Goal: Task Accomplishment & Management: Manage account settings

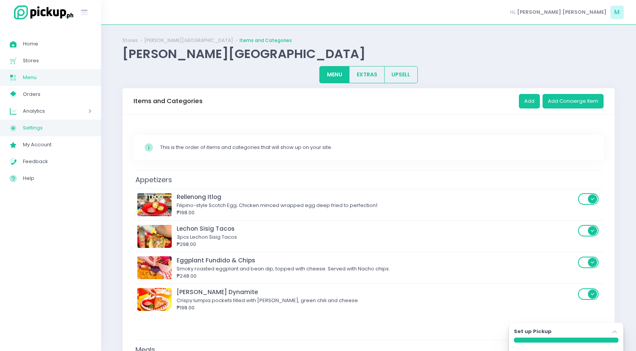
click at [62, 132] on span "Settings" at bounding box center [57, 128] width 69 height 10
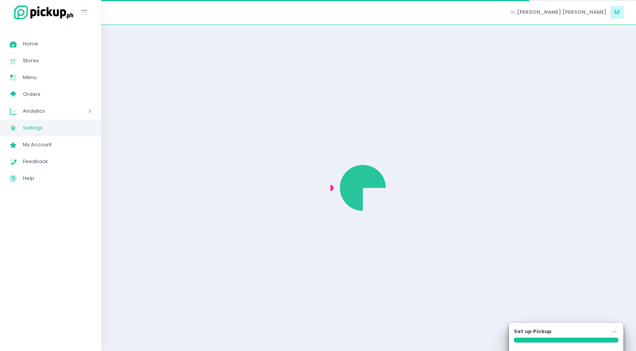
select select "active"
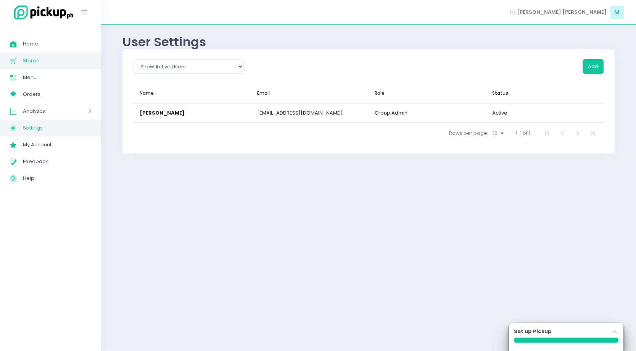
click at [34, 67] on link "Stores Created with Sketch. Stores" at bounding box center [50, 60] width 101 height 17
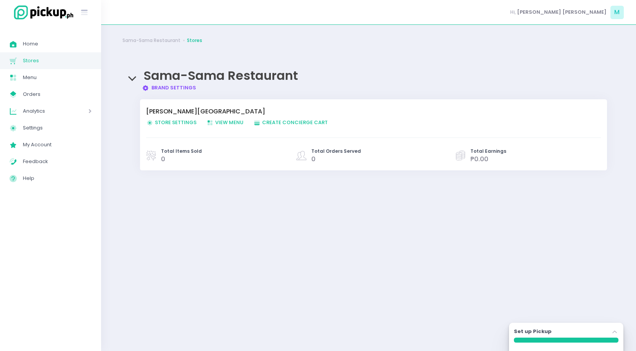
click at [231, 122] on span "View Menu Created with Sketch. View Menu" at bounding box center [224, 122] width 37 height 7
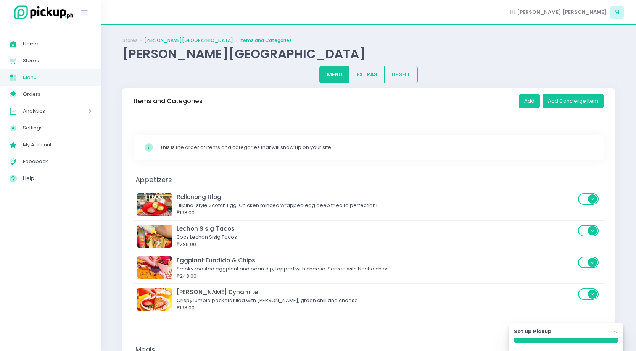
click at [180, 38] on link "[PERSON_NAME][GEOGRAPHIC_DATA]" at bounding box center [188, 40] width 89 height 7
click at [145, 39] on link "[PERSON_NAME][GEOGRAPHIC_DATA]" at bounding box center [188, 40] width 89 height 7
click at [132, 40] on link "Stores" at bounding box center [129, 40] width 15 height 7
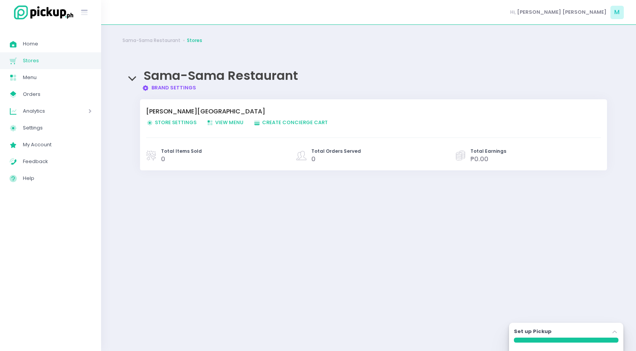
click at [280, 125] on span "Create Order Created with Sketch. Create Concierge Cart" at bounding box center [290, 122] width 74 height 7
click at [169, 121] on span "Store Settings Created with Sketch. Store Settings" at bounding box center [171, 122] width 50 height 7
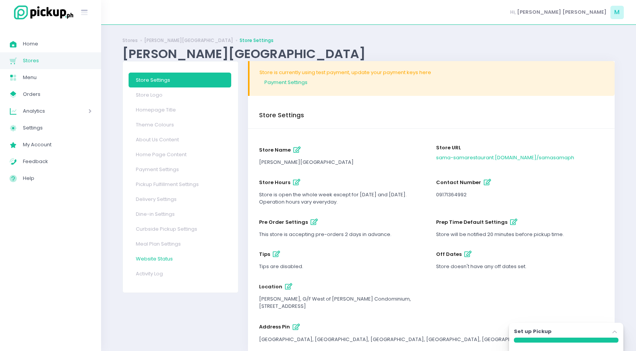
click at [169, 258] on link "Website Status" at bounding box center [180, 258] width 103 height 15
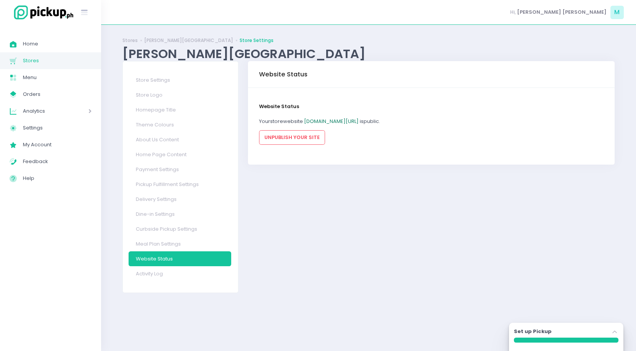
click at [359, 123] on link "sama-samarestaurant.pickup.ph/samasamaph" at bounding box center [331, 120] width 55 height 7
click at [129, 37] on link "Stores" at bounding box center [129, 40] width 15 height 7
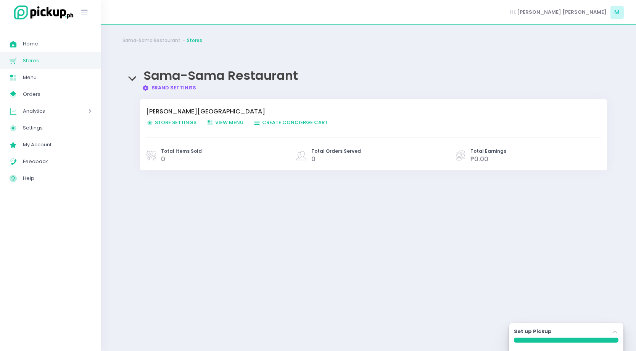
click at [161, 85] on link "Brand Settings Created with Sketch. Brand Settings" at bounding box center [169, 87] width 55 height 7
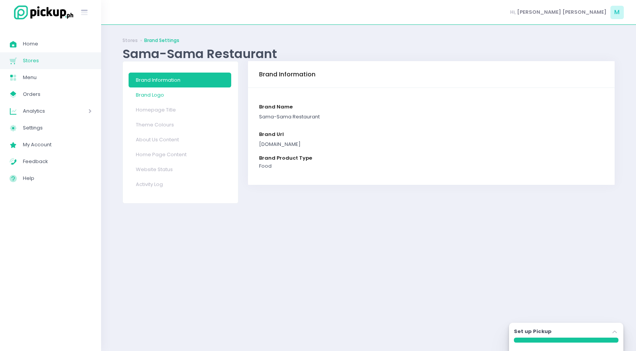
click at [168, 98] on link "Brand Logo" at bounding box center [180, 94] width 103 height 15
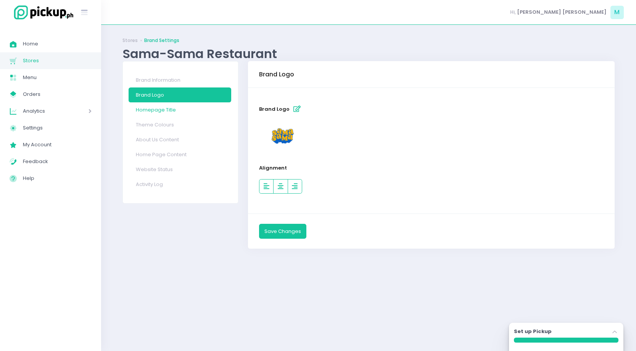
click at [172, 110] on link "Homepage Title" at bounding box center [180, 109] width 103 height 15
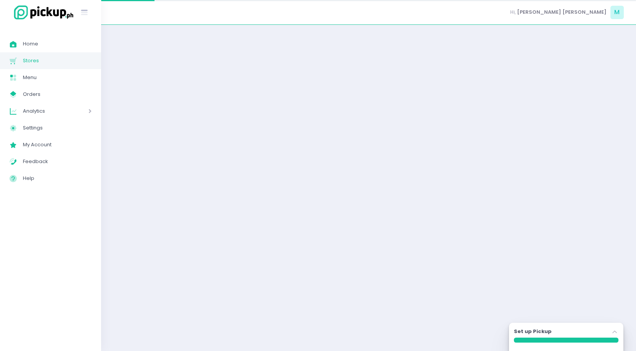
select select "normal"
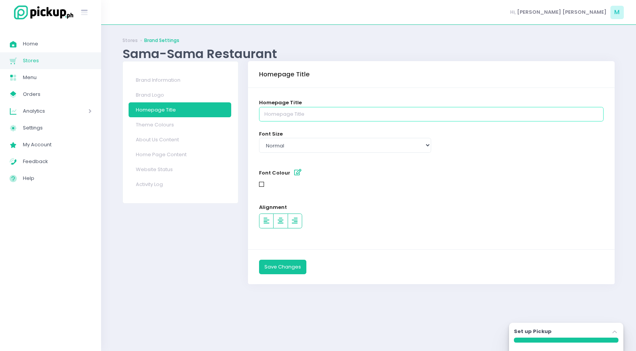
click at [294, 113] on input "text" at bounding box center [431, 114] width 344 height 14
type input "Welcome to [PERSON_NAME]!"
click at [286, 270] on button "Save Changes" at bounding box center [282, 266] width 47 height 14
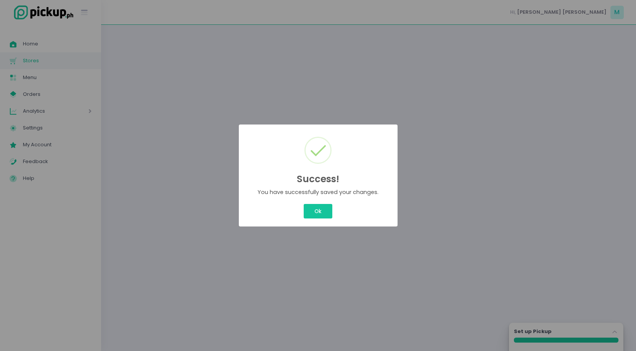
select select "normal"
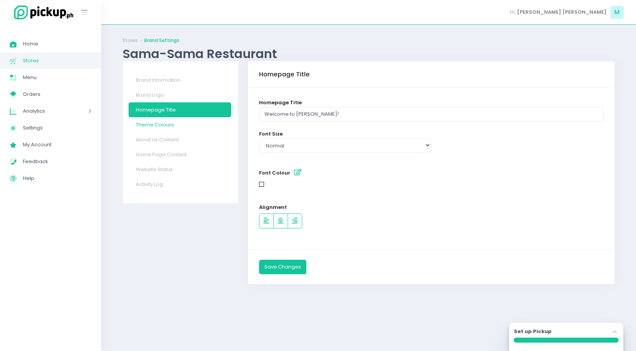
click at [204, 123] on link "Theme Colours" at bounding box center [180, 124] width 103 height 15
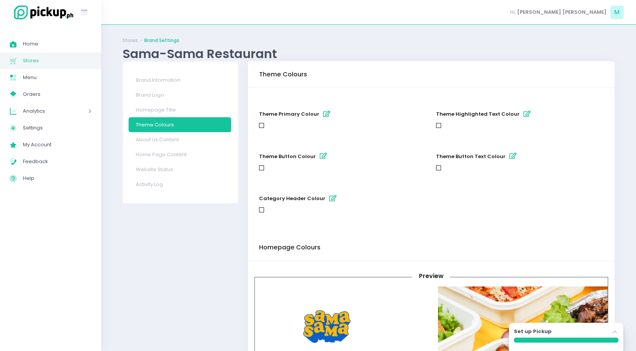
click at [323, 113] on icon "button" at bounding box center [326, 114] width 7 height 6
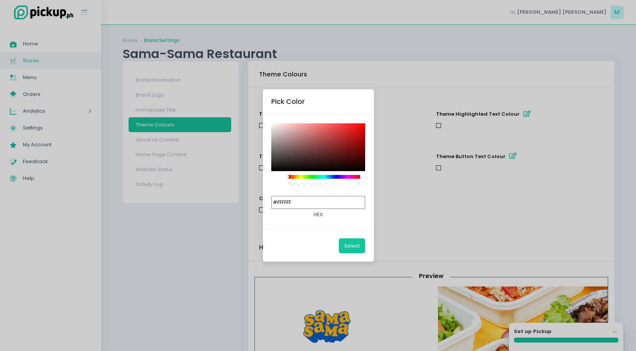
drag, startPoint x: 312, startPoint y: 201, endPoint x: 245, endPoint y: 179, distance: 70.2
click at [247, 182] on div "Pick Color #FFFFFF hex Select" at bounding box center [318, 175] width 636 height 351
paste input "f03c00"
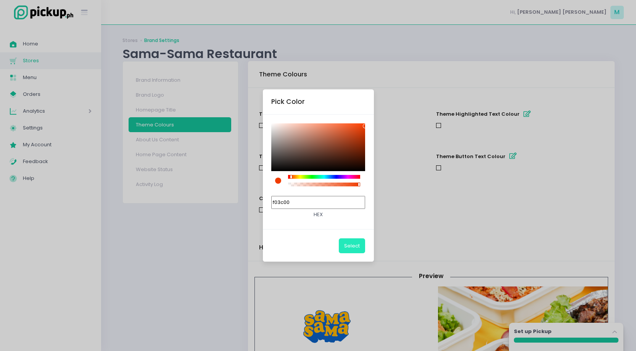
type input "#F03C00"
click at [356, 246] on button "Select" at bounding box center [352, 245] width 26 height 14
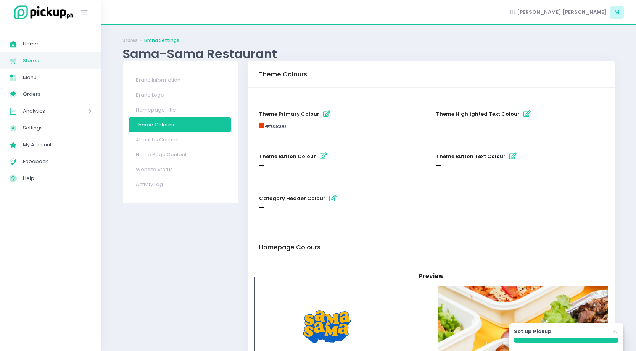
click at [523, 113] on icon "button" at bounding box center [526, 114] width 7 height 6
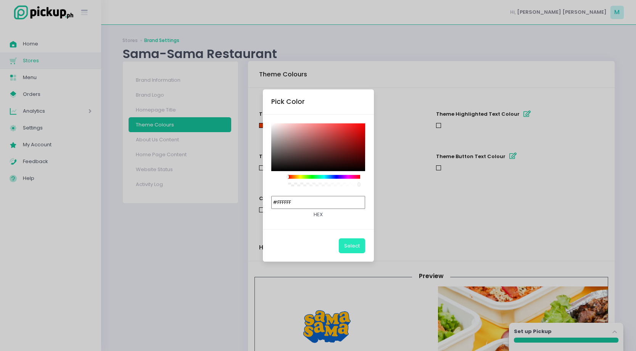
click at [351, 246] on button "Select" at bounding box center [352, 245] width 26 height 14
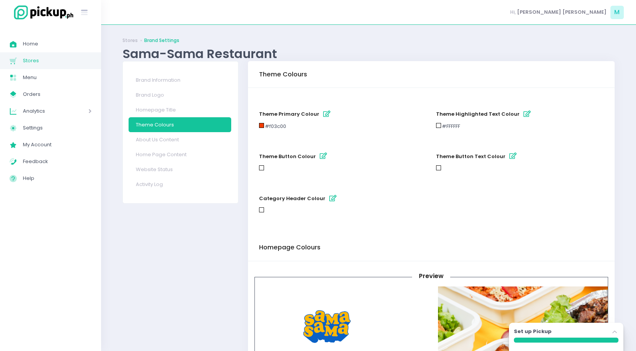
click at [320, 157] on icon "button" at bounding box center [323, 156] width 7 height 6
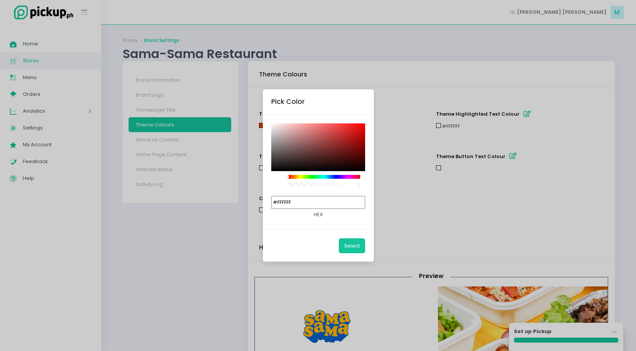
drag, startPoint x: 312, startPoint y: 198, endPoint x: 262, endPoint y: 183, distance: 51.7
click at [293, 197] on input "#FFFFFF" at bounding box center [318, 202] width 94 height 13
click at [309, 202] on input "#FFFFFF" at bounding box center [318, 202] width 94 height 13
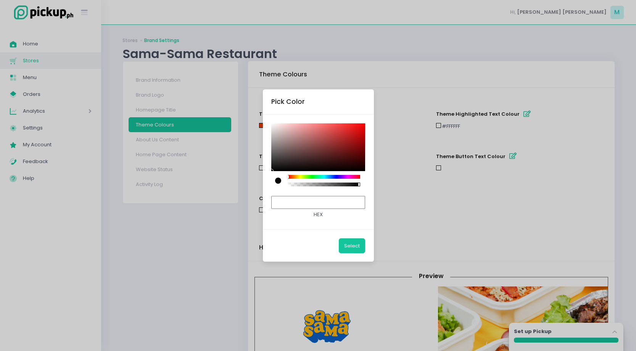
paste input "f03c00"
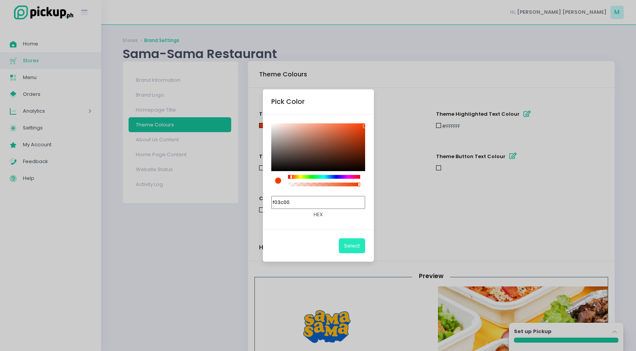
type input "#F03C00"
click at [352, 245] on button "Select" at bounding box center [352, 245] width 26 height 14
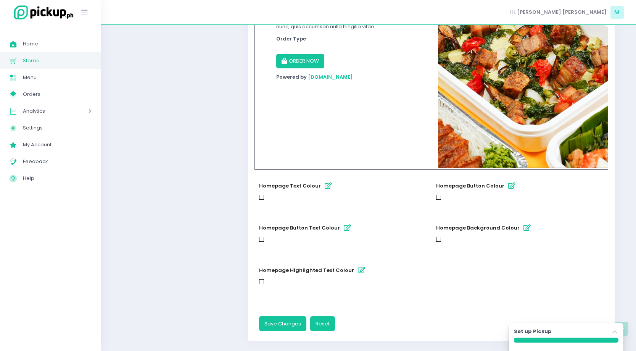
scroll to position [373, 0]
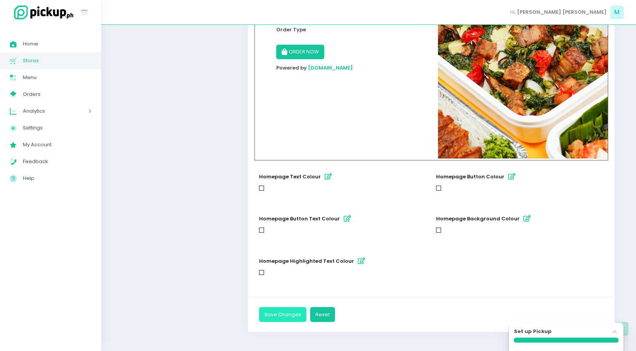
click at [293, 314] on button "Save Changes" at bounding box center [282, 314] width 47 height 14
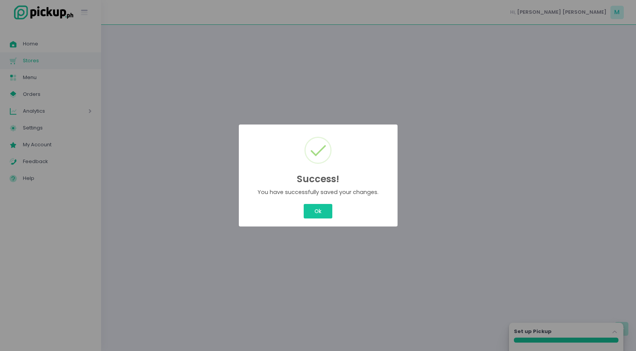
scroll to position [0, 0]
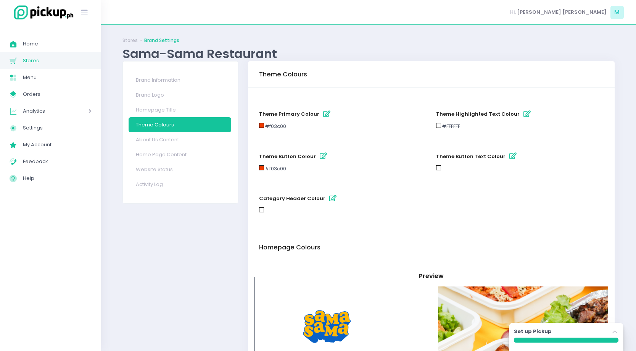
click at [324, 201] on div "Success! × You have successfully saved your changes. Ok Cancel" at bounding box center [317, 175] width 79 height 51
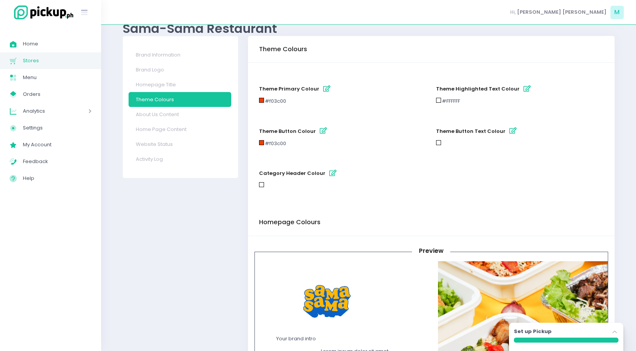
scroll to position [31, 0]
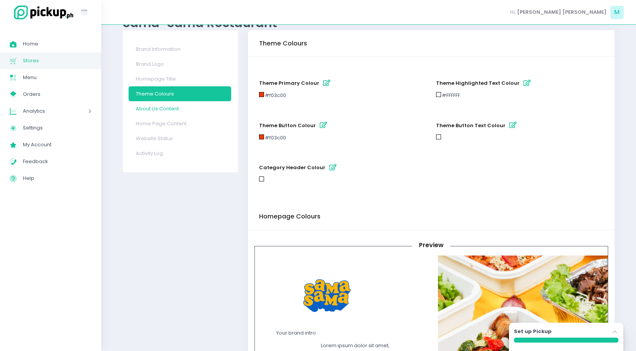
click at [191, 110] on link "About Us Content" at bounding box center [180, 108] width 103 height 15
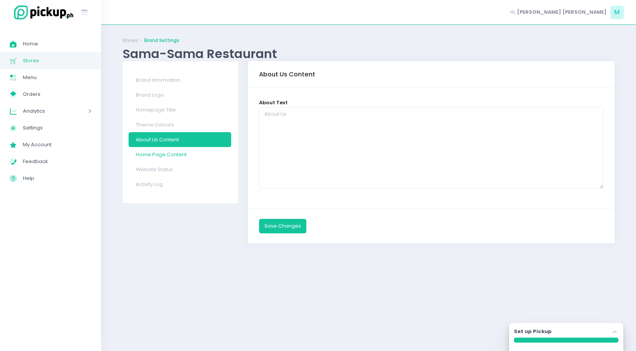
click at [177, 156] on link "Home Page Content" at bounding box center [180, 154] width 103 height 15
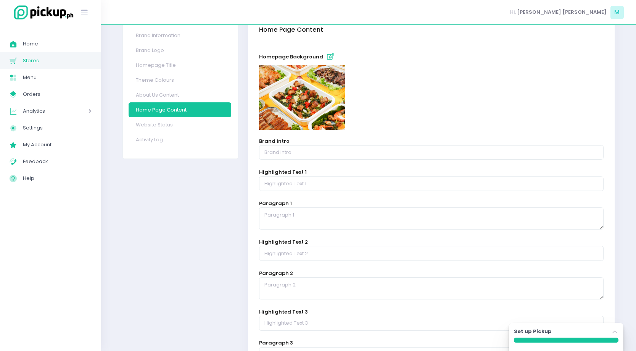
scroll to position [94, 0]
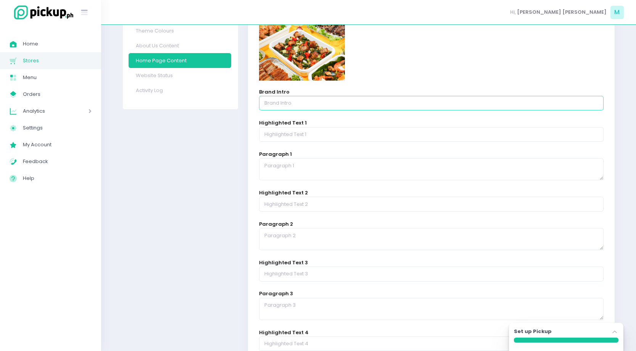
click at [290, 106] on input "text" at bounding box center [431, 103] width 344 height 14
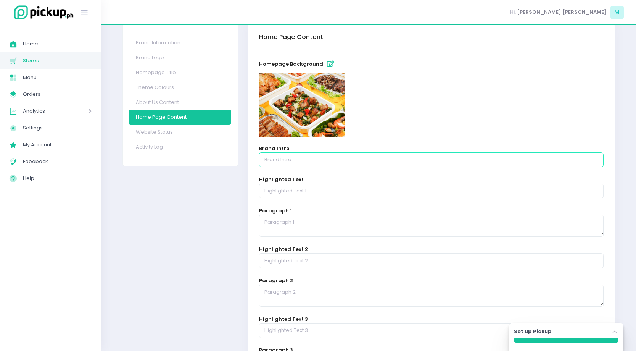
scroll to position [31, 0]
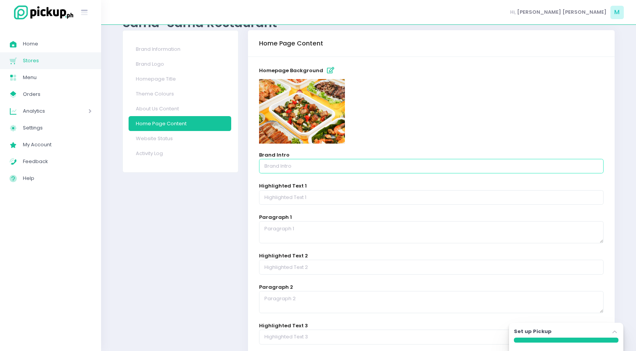
type input "F"
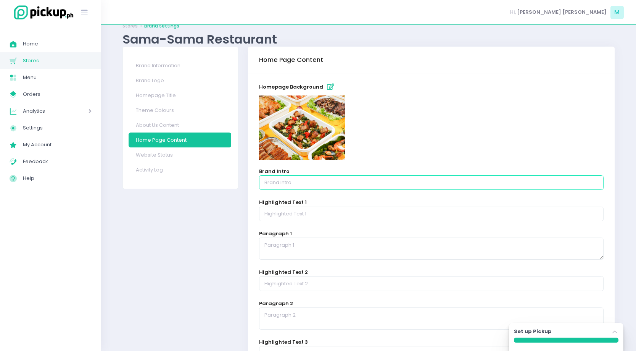
scroll to position [4, 0]
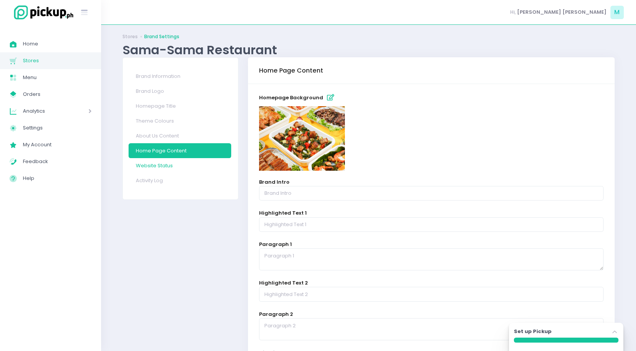
click at [194, 166] on link "Website Status" at bounding box center [180, 165] width 103 height 15
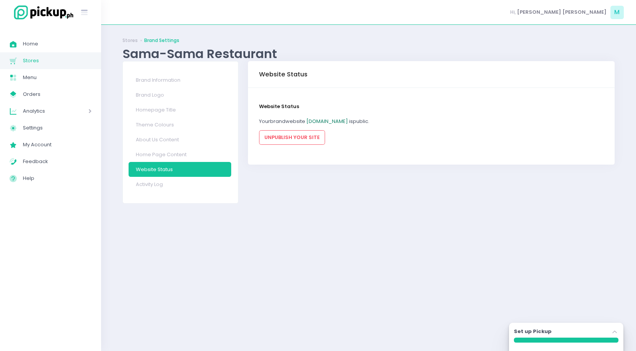
click at [328, 120] on link "sama-samarestaurant.pickup.ph" at bounding box center [327, 120] width 42 height 7
click at [179, 158] on link "Home Page Content" at bounding box center [180, 154] width 103 height 15
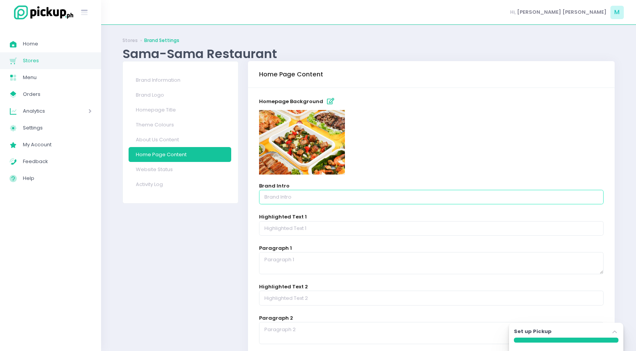
click at [311, 201] on input "text" at bounding box center [431, 197] width 344 height 14
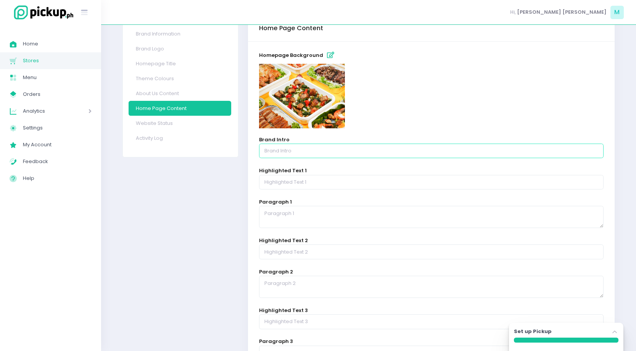
scroll to position [40, 0]
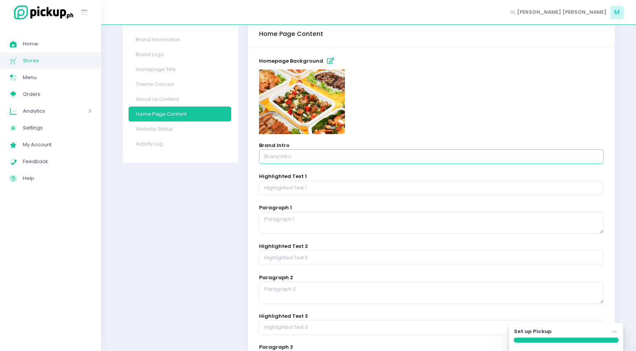
click at [310, 158] on input "text" at bounding box center [431, 156] width 344 height 14
paste input "Craving Filipino comfort food with a modern twist? Order your Sama-Sama favorit…"
click at [371, 157] on input "Craving Filipino comfort food with a modern twist? Order your Sama-Sama favorit…" at bounding box center [431, 156] width 344 height 14
click at [368, 157] on input "Craving Filipino comfort food with a modern twist? Order your Sama-Sama favorit…" at bounding box center [431, 156] width 344 height 14
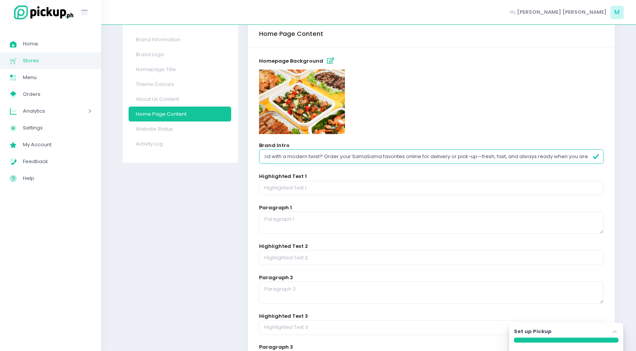
scroll to position [0, 64]
click at [430, 162] on input "Craving Filipino comfort food with a modern twist? Order your Sama Sama favorit…" at bounding box center [431, 156] width 344 height 14
click at [428, 157] on input "Craving Filipino comfort food with a modern twist? Order your Sama Sama favorit…" at bounding box center [431, 156] width 344 height 14
click at [482, 157] on input "Craving Filipino comfort food with a modern twist? Order your Sama Sama favorit…" at bounding box center [431, 156] width 344 height 14
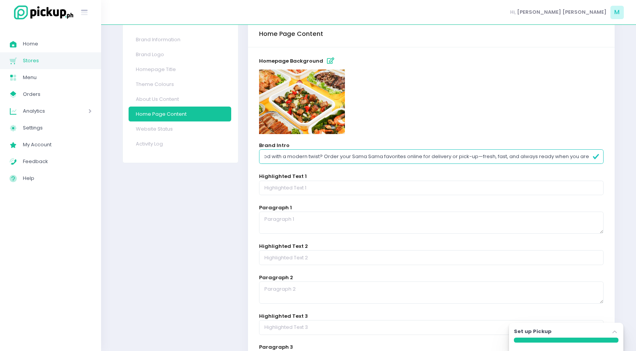
drag, startPoint x: 479, startPoint y: 158, endPoint x: 534, endPoint y: 157, distance: 54.9
click at [534, 157] on input "Craving Filipino comfort food with a modern twist? Order your Sama Sama favorit…" at bounding box center [431, 156] width 344 height 14
click at [545, 158] on input "Craving Filipino comfort food with a modern twist? Order your Sama Sama favorit…" at bounding box center [431, 156] width 344 height 14
click at [482, 154] on input "Craving Filipino comfort food with a modern twist? Order your Sama Sama favorit…" at bounding box center [431, 156] width 344 height 14
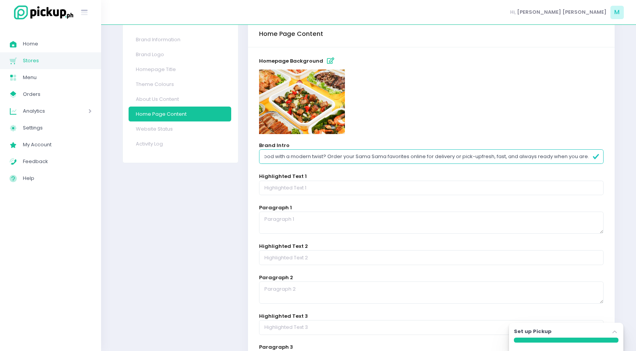
scroll to position [0, 61]
click at [510, 149] on div "Brand Intro Craving Filipino comfort food with a modern twist? Order your Sama …" at bounding box center [431, 153] width 344 height 23
click at [483, 157] on input "Craving Filipino comfort food with a modern twist? Order your Sama Sama favorit…" at bounding box center [431, 156] width 344 height 14
drag, startPoint x: 481, startPoint y: 157, endPoint x: 602, endPoint y: 156, distance: 120.5
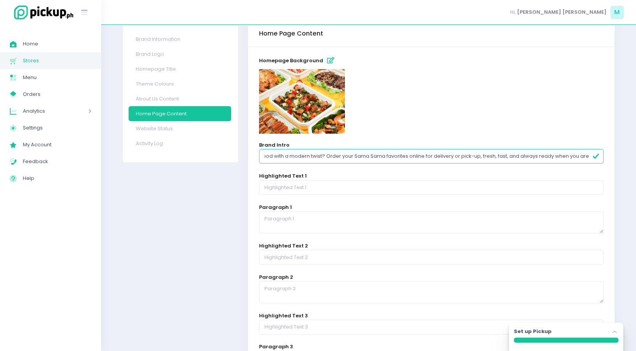
click at [602, 159] on input "Craving Filipino comfort food with a modern twist? Order your Sama Sama favorit…" at bounding box center [431, 156] width 344 height 14
type input "Craving Filipino comfort food with a modern twist? Order your Sama Sama favorit…"
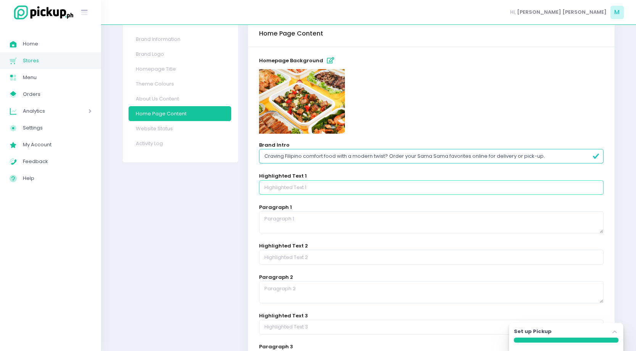
click at [324, 185] on input "text" at bounding box center [431, 187] width 344 height 14
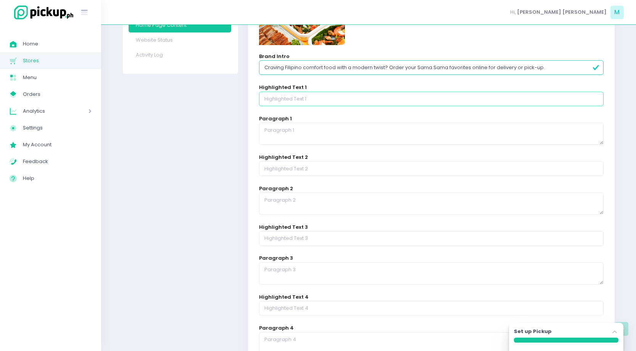
scroll to position [88, 0]
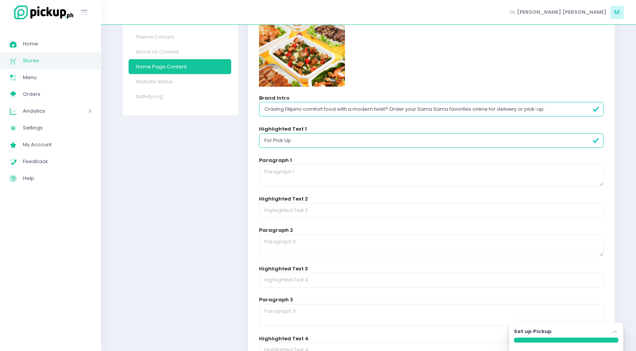
click at [301, 161] on div "Paragraph 1" at bounding box center [431, 171] width 344 height 30
click at [304, 167] on textarea at bounding box center [431, 175] width 344 height 22
click at [301, 139] on input "For Pick Up" at bounding box center [431, 140] width 344 height 14
click at [305, 174] on textarea at bounding box center [431, 175] width 344 height 22
drag, startPoint x: 272, startPoint y: 140, endPoint x: 253, endPoint y: 138, distance: 19.9
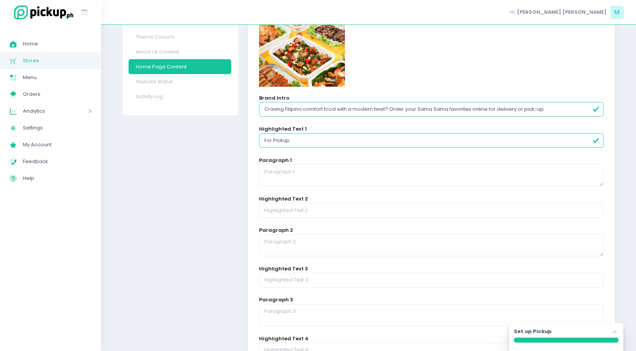
click at [253, 138] on div "homepage background Brand Intro Craving Filipino comfort food with a modern twi…" at bounding box center [431, 223] width 367 height 446
type input "Pickup"
click at [304, 215] on input "text" at bounding box center [431, 210] width 344 height 14
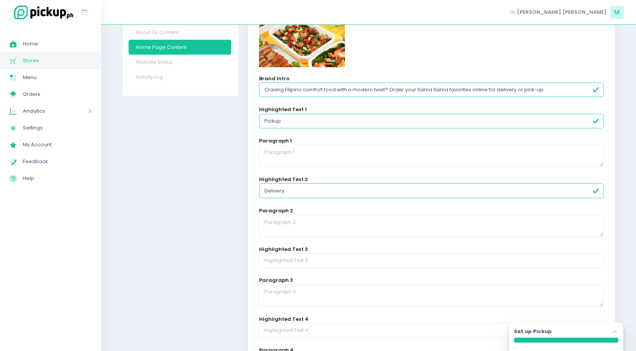
scroll to position [109, 0]
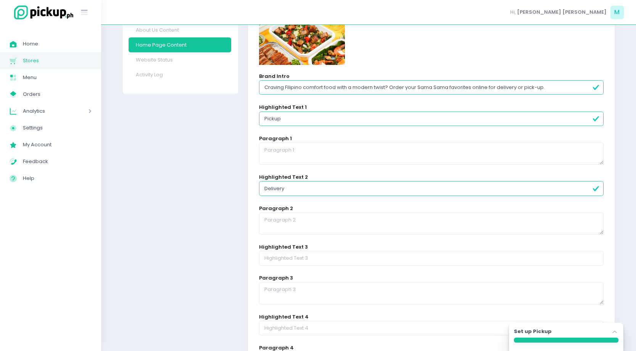
type input "Delivery"
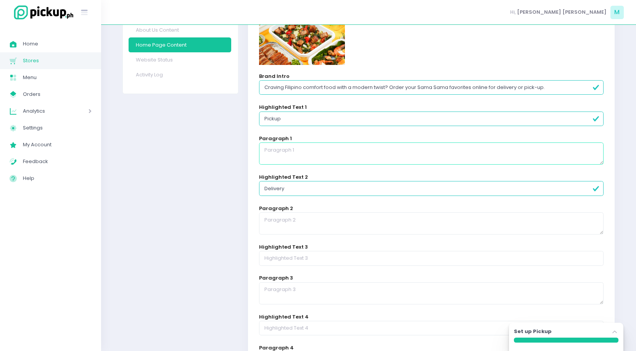
click at [328, 153] on textarea at bounding box center [431, 153] width 344 height 22
click at [459, 149] on textarea "After placing your order, wait for email notification confirming your order. We…" at bounding box center [431, 153] width 344 height 22
type textarea "After placing your order, wait for email notification confirming your order. We…"
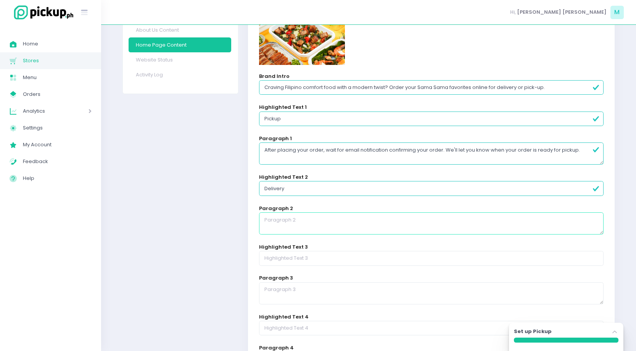
click at [499, 227] on textarea at bounding box center [431, 223] width 344 height 22
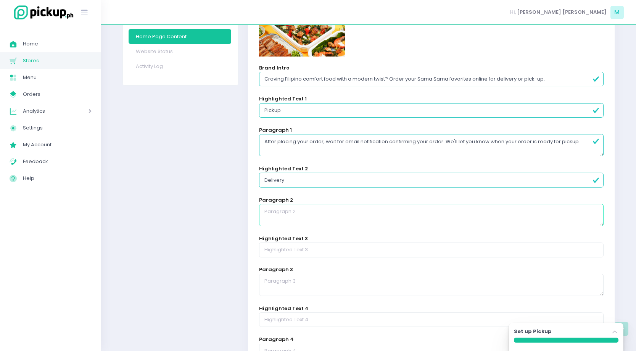
scroll to position [237, 0]
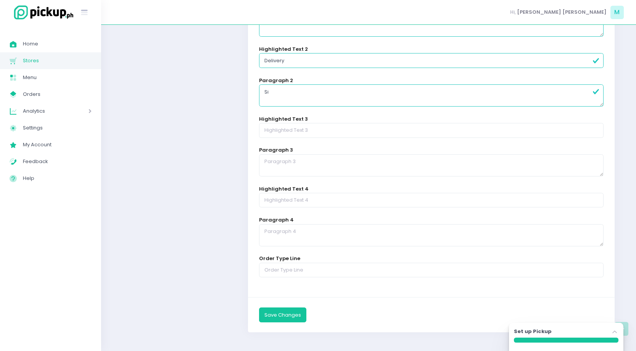
type textarea "S"
type textarea "G"
type textarea "O"
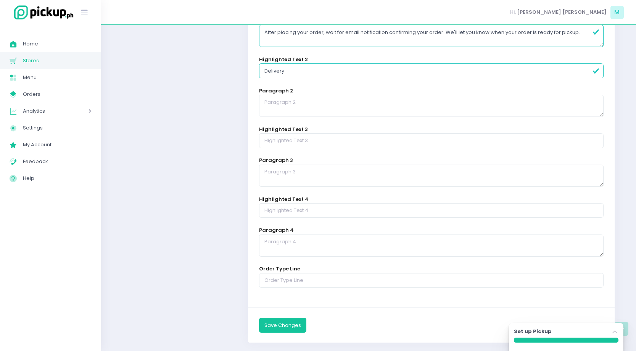
scroll to position [215, 0]
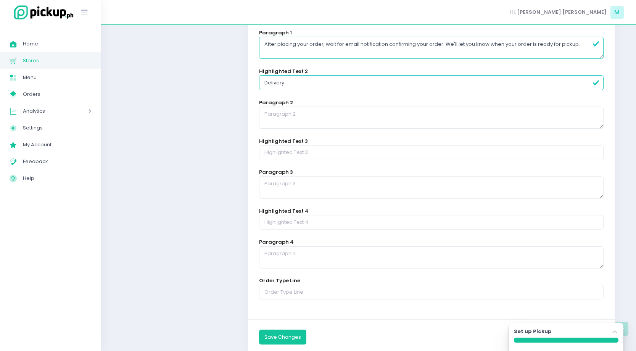
drag, startPoint x: 449, startPoint y: 43, endPoint x: 542, endPoint y: 50, distance: 93.3
click at [582, 59] on div "homepage background Brand Intro Craving Filipino comfort food with a modern twi…" at bounding box center [431, 96] width 367 height 446
click at [392, 48] on textarea "After placing your order, wait for email notification confirming your order. We…" at bounding box center [431, 48] width 344 height 22
click at [357, 45] on textarea "After placing your order, wait for email notification confirming your order. We…" at bounding box center [431, 48] width 344 height 22
drag, startPoint x: 463, startPoint y: 45, endPoint x: 476, endPoint y: 54, distance: 16.2
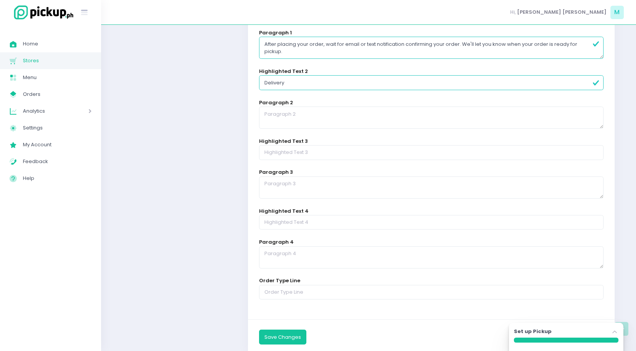
click at [476, 54] on textarea "After placing your order, wait for email or text notification confirming your o…" at bounding box center [431, 48] width 344 height 22
drag, startPoint x: 470, startPoint y: 41, endPoint x: 474, endPoint y: 48, distance: 8.2
click at [474, 48] on textarea "After placing your order, wait for email or text notification confirming your o…" at bounding box center [431, 48] width 344 height 22
paste textarea "ou’ll receive an email or text notification once your order is ready for pick-u…"
click at [463, 44] on textarea "After placing your order, wait for email or text notification confirming your o…" at bounding box center [431, 48] width 344 height 22
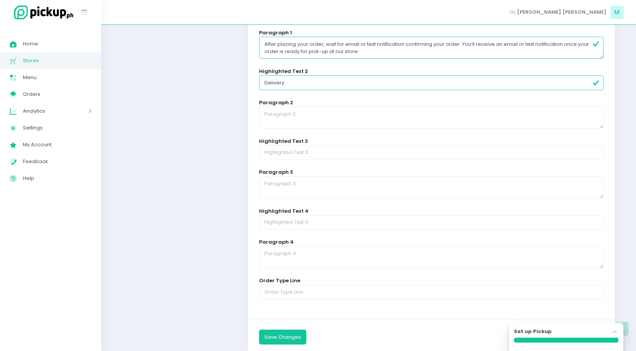
drag, startPoint x: 460, startPoint y: 44, endPoint x: 340, endPoint y: 46, distance: 120.2
click at [340, 46] on textarea "After placing your order, wait for email or text notification confirming your o…" at bounding box center [431, 48] width 344 height 22
click at [413, 53] on textarea "After placing your order, wait for confirmation via email or text. You’ll recei…" at bounding box center [431, 48] width 344 height 22
type textarea "After placing your order, wait for confirmation via email or text. You’ll recei…"
click at [381, 114] on textarea at bounding box center [431, 117] width 344 height 22
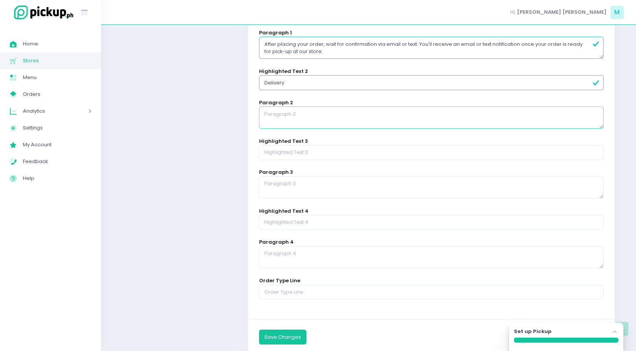
paste textarea "Place your order online and our trusted delivery partner will bring your food s…"
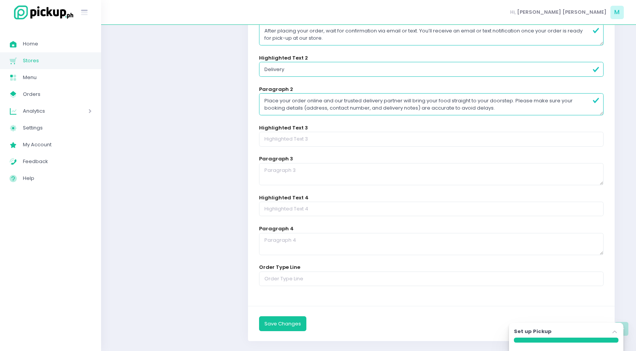
scroll to position [0, 0]
type textarea "Place your order online and our trusted delivery partner will bring your food s…"
click at [290, 324] on button "Save Changes" at bounding box center [282, 323] width 47 height 14
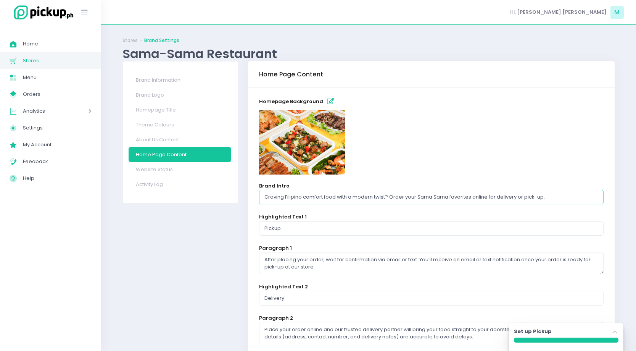
click at [312, 202] on input "Craving Filipino comfort food with a modern twist? Order your Sama Sama favorit…" at bounding box center [431, 197] width 344 height 14
click at [164, 99] on link "Brand Logo" at bounding box center [180, 94] width 103 height 15
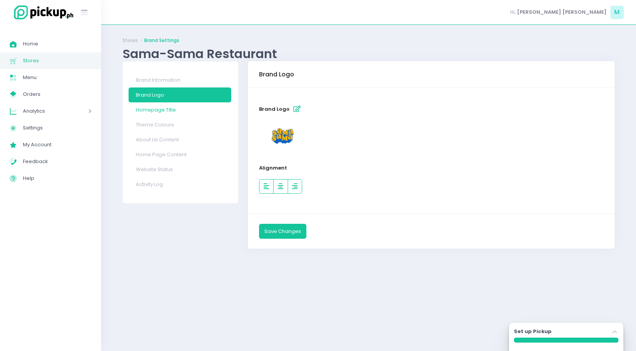
click at [174, 116] on link "Homepage Title" at bounding box center [180, 109] width 103 height 15
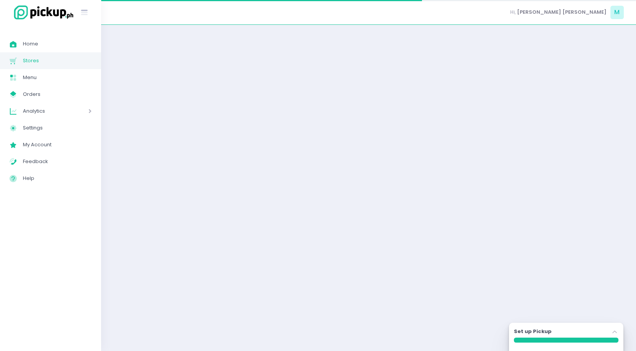
select select "normal"
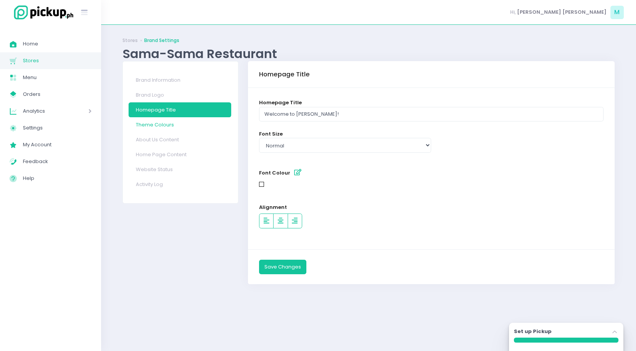
click at [179, 131] on link "Theme Colours" at bounding box center [180, 124] width 103 height 15
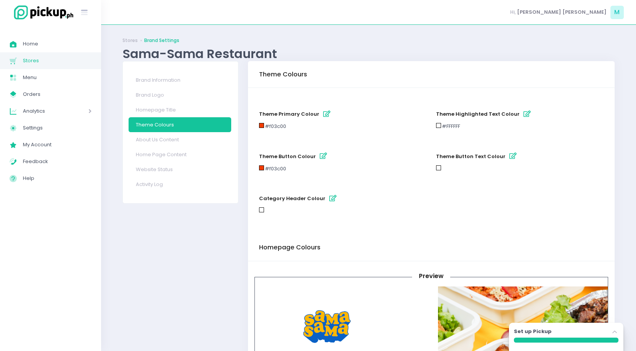
scroll to position [29, 0]
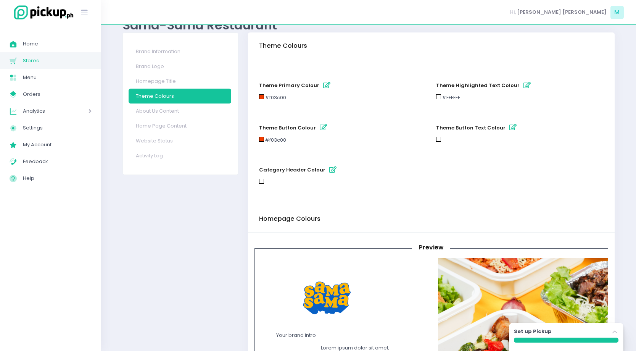
click at [329, 171] on icon "button" at bounding box center [332, 169] width 7 height 6
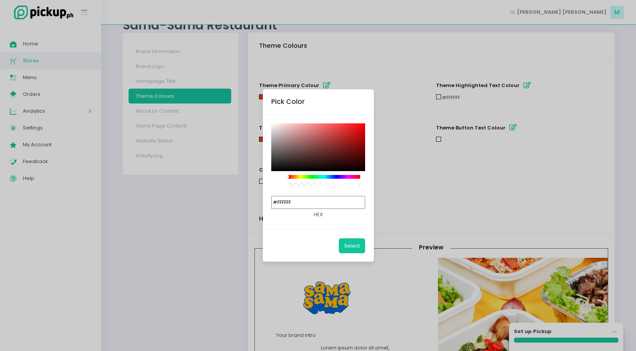
drag, startPoint x: 312, startPoint y: 203, endPoint x: 289, endPoint y: 200, distance: 22.7
click at [299, 203] on input "#FFFFFF" at bounding box center [318, 202] width 94 height 13
click at [392, 79] on div "Pick Color #FFFFFF hex Select" at bounding box center [318, 175] width 636 height 351
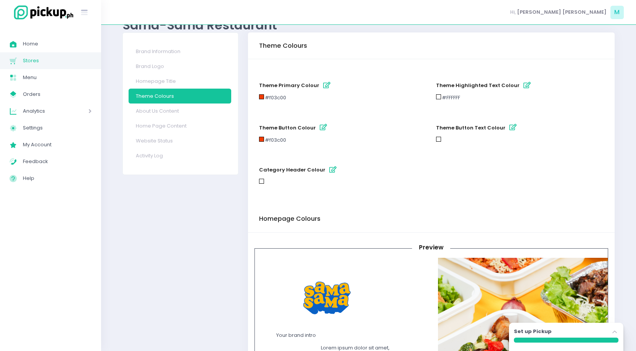
click at [280, 99] on div "#f03c00" at bounding box center [275, 98] width 21 height 8
copy div "f03c00"
click at [329, 170] on icon "button" at bounding box center [332, 169] width 7 height 6
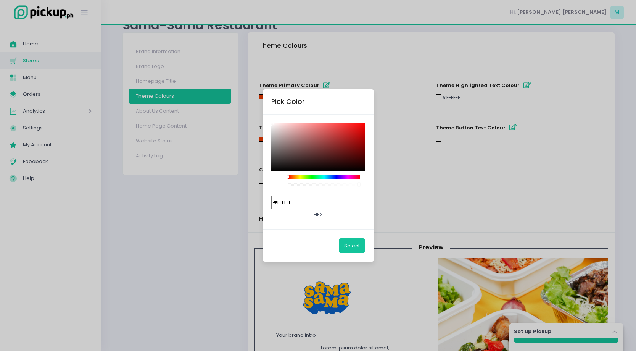
click at [307, 199] on input "#FFFFFF" at bounding box center [318, 202] width 94 height 13
paste input "f03c00"
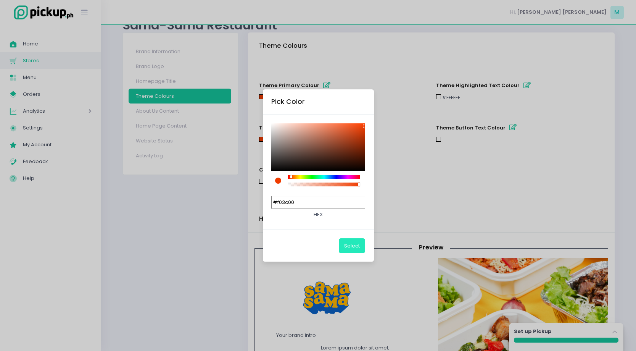
type input "#F03C00"
click at [358, 249] on button "Select" at bounding box center [352, 245] width 26 height 14
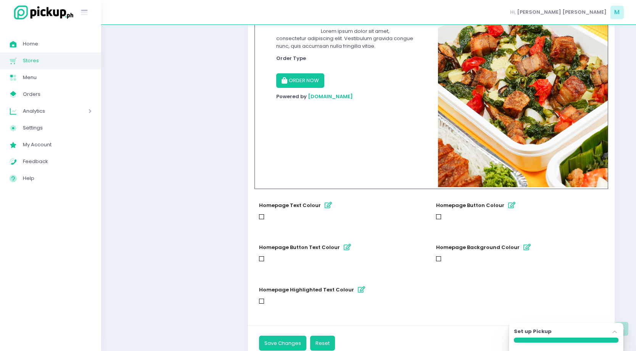
scroll to position [373, 0]
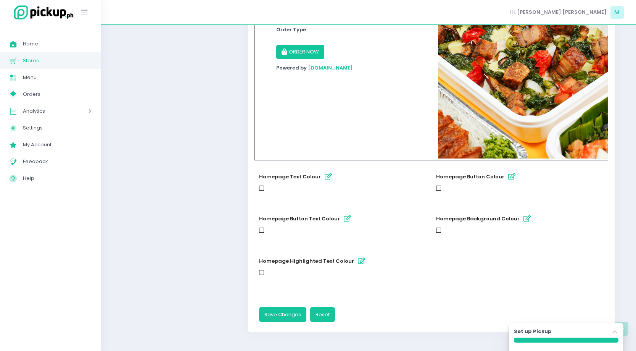
click at [325, 177] on icon "button" at bounding box center [328, 176] width 7 height 6
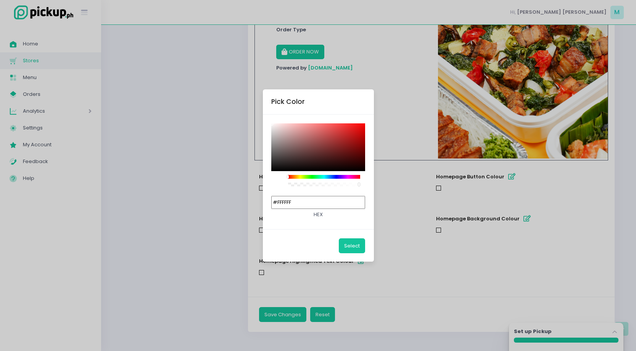
drag, startPoint x: 326, startPoint y: 204, endPoint x: 290, endPoint y: 201, distance: 36.4
click at [290, 201] on input "#FFFFFF" at bounding box center [318, 202] width 94 height 13
click at [419, 117] on div "Pick Color #FFFFFF hex Select" at bounding box center [318, 175] width 636 height 351
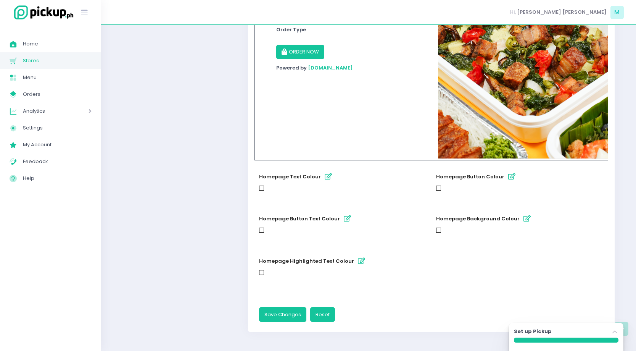
click at [358, 261] on icon "button" at bounding box center [361, 260] width 7 height 6
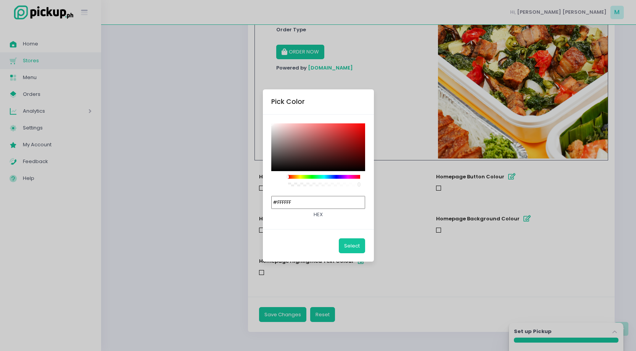
drag, startPoint x: 317, startPoint y: 203, endPoint x: 267, endPoint y: 200, distance: 50.1
click at [289, 201] on input "#FFFFFF" at bounding box center [318, 202] width 94 height 13
paste input "f03c00"
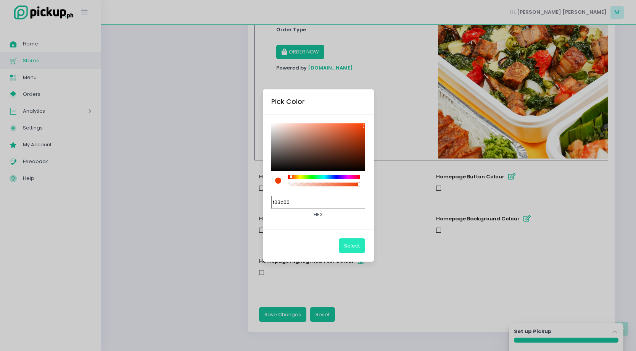
type input "#F03C00"
click at [355, 248] on button "Select" at bounding box center [352, 245] width 26 height 14
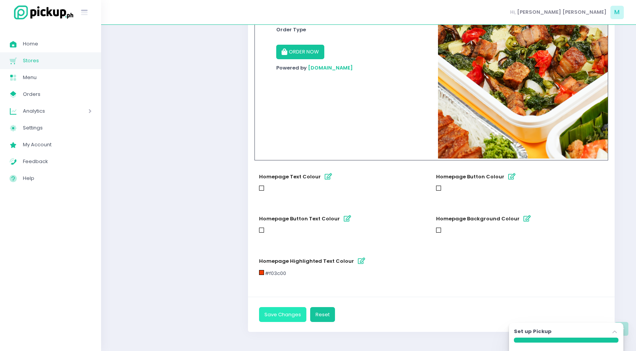
click at [287, 311] on button "Save Changes" at bounding box center [282, 314] width 47 height 14
click at [508, 177] on icon "button" at bounding box center [511, 176] width 7 height 6
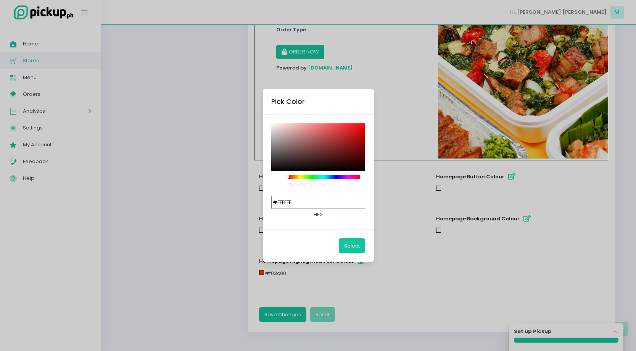
drag, startPoint x: 333, startPoint y: 201, endPoint x: 263, endPoint y: 197, distance: 70.7
click at [264, 198] on div "#FFFFFF hex" at bounding box center [318, 171] width 111 height 115
paste input "f03c00"
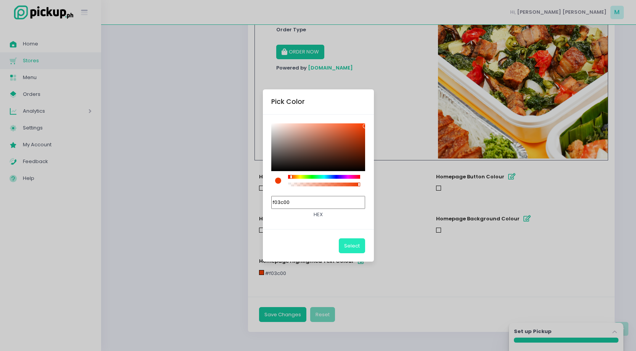
type input "#F03C00"
click at [354, 246] on button "Select" at bounding box center [352, 245] width 26 height 14
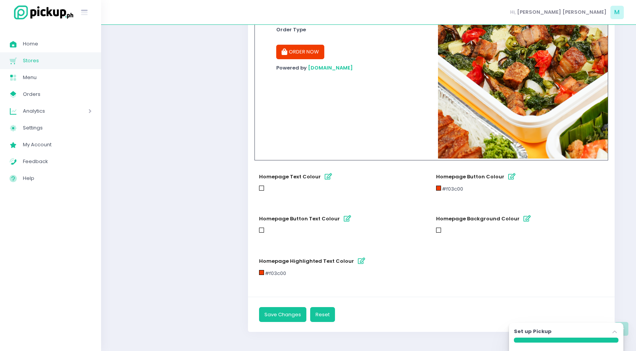
click at [523, 217] on icon "button" at bounding box center [526, 218] width 7 height 6
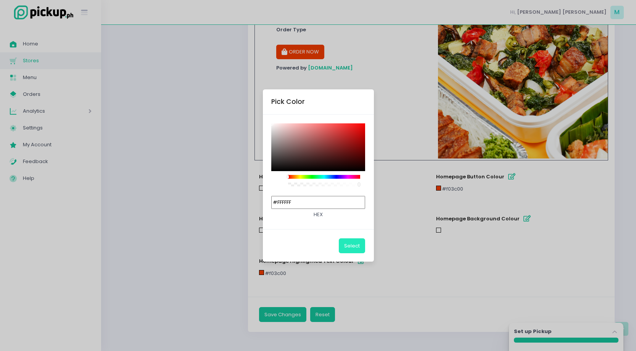
click at [354, 245] on button "Select" at bounding box center [352, 245] width 26 height 14
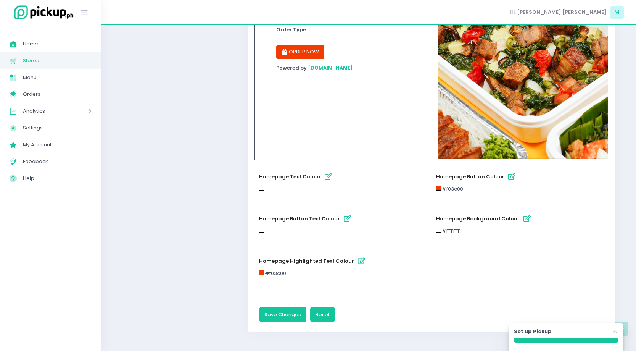
click at [523, 218] on icon "button" at bounding box center [526, 218] width 7 height 6
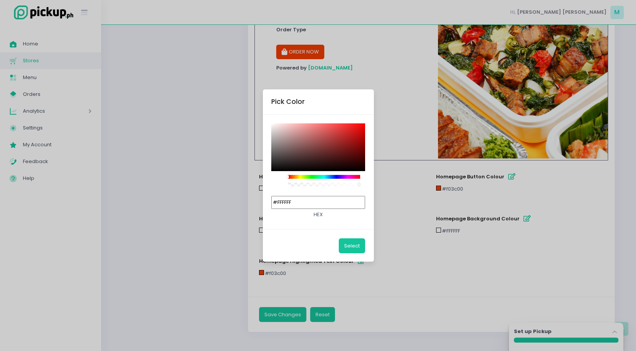
drag, startPoint x: 321, startPoint y: 201, endPoint x: 291, endPoint y: 201, distance: 29.8
click at [291, 201] on input "#FFFFFF" at bounding box center [318, 202] width 94 height 13
click at [332, 203] on input "#FFFFFF" at bounding box center [318, 202] width 94 height 13
drag, startPoint x: 332, startPoint y: 203, endPoint x: 248, endPoint y: 190, distance: 85.6
click at [250, 192] on div "Pick Color #FFFFFF hex Select" at bounding box center [318, 175] width 636 height 351
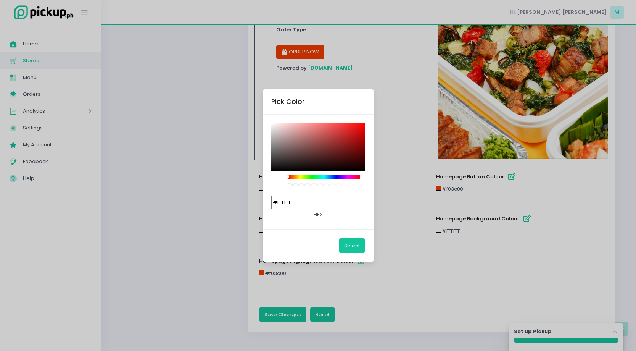
paste input "f03c00"
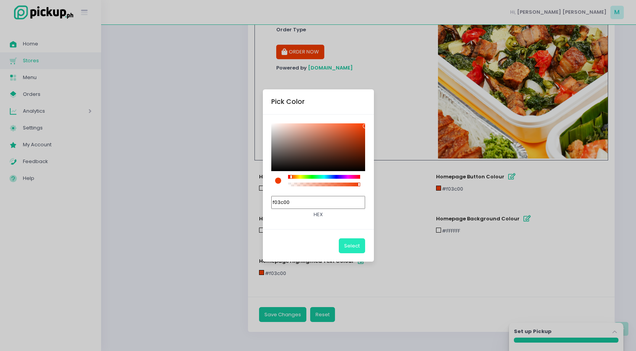
type input "#F03C00"
click at [352, 248] on button "Select" at bounding box center [352, 245] width 26 height 14
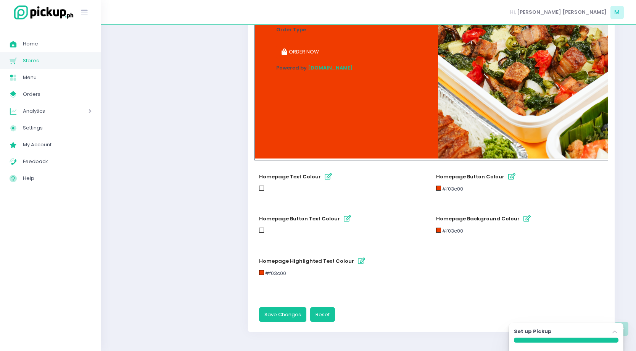
click at [358, 258] on icon "button" at bounding box center [361, 260] width 7 height 6
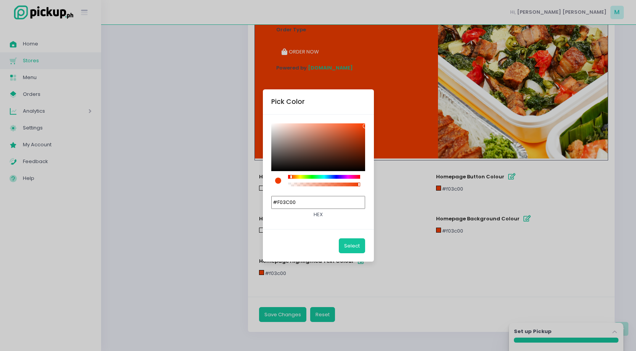
drag, startPoint x: 317, startPoint y: 207, endPoint x: 289, endPoint y: 201, distance: 28.7
click at [289, 201] on input "#F03C00" at bounding box center [318, 202] width 94 height 13
click at [321, 202] on input "#F03C00" at bounding box center [318, 202] width 94 height 13
drag, startPoint x: 321, startPoint y: 202, endPoint x: 200, endPoint y: 202, distance: 121.3
click at [200, 202] on div "Pick Color #F03C00 hex Select" at bounding box center [318, 175] width 636 height 351
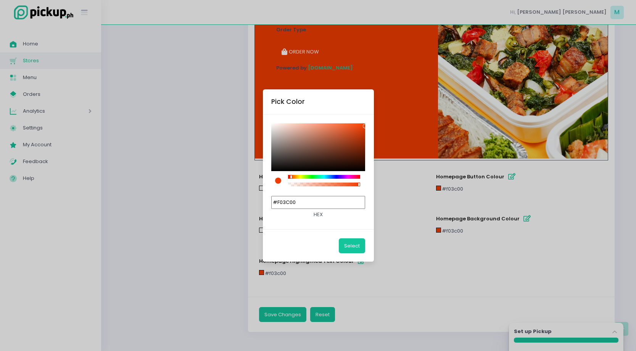
paste input "fae6cd"
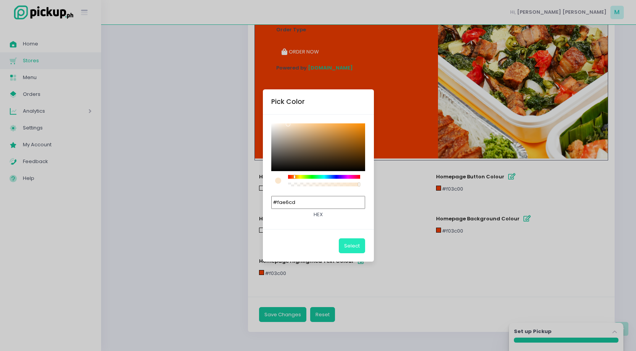
type input "#FAE6CD"
click at [351, 248] on button "Select" at bounding box center [352, 245] width 26 height 14
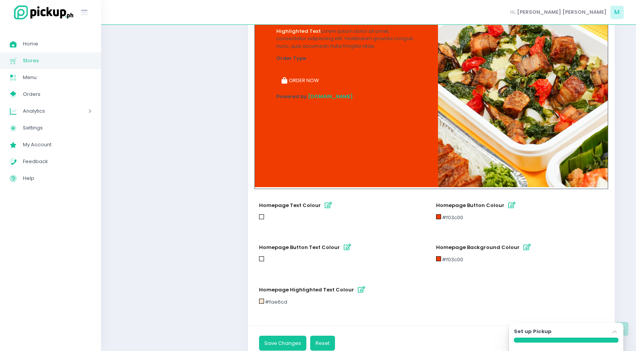
scroll to position [348, 0]
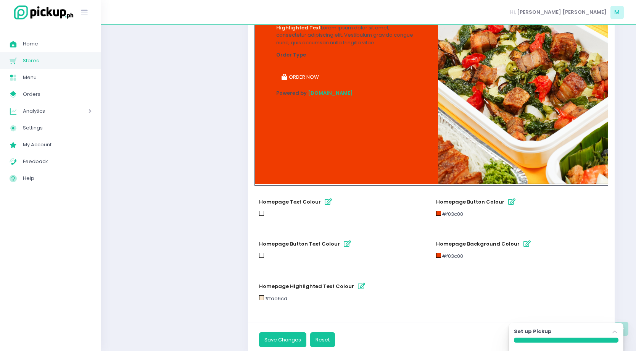
click at [508, 201] on icon "button" at bounding box center [511, 201] width 7 height 6
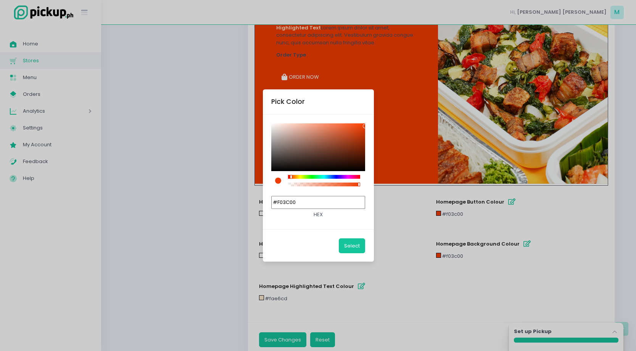
drag, startPoint x: 328, startPoint y: 199, endPoint x: 230, endPoint y: 190, distance: 98.1
click at [230, 190] on div "Pick Color #F03C00 hex Select" at bounding box center [318, 175] width 636 height 351
paste input "ffb702"
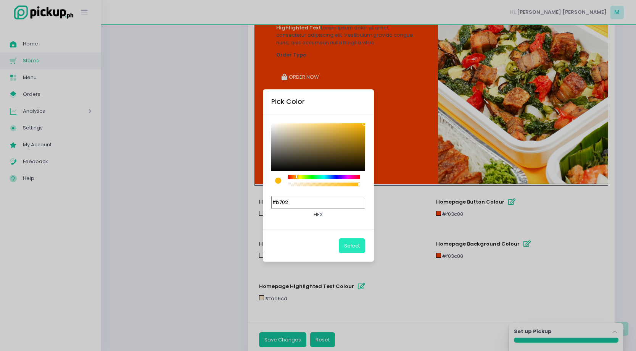
type input "#FFB702"
click at [363, 241] on button "Select" at bounding box center [352, 245] width 26 height 14
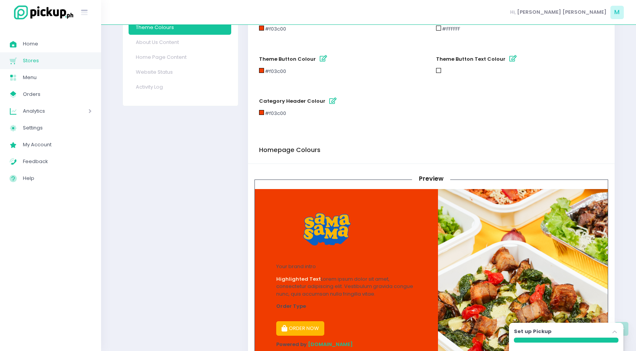
scroll to position [373, 0]
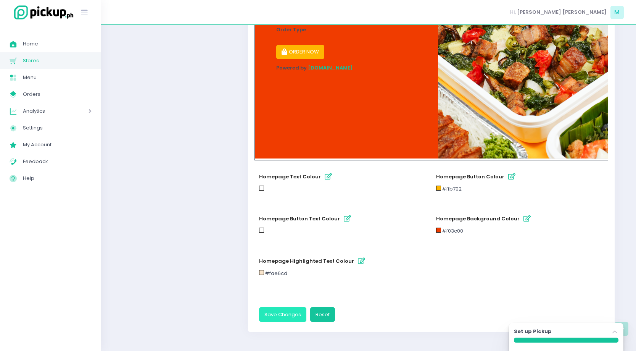
click at [290, 308] on button "Save Changes" at bounding box center [282, 314] width 47 height 14
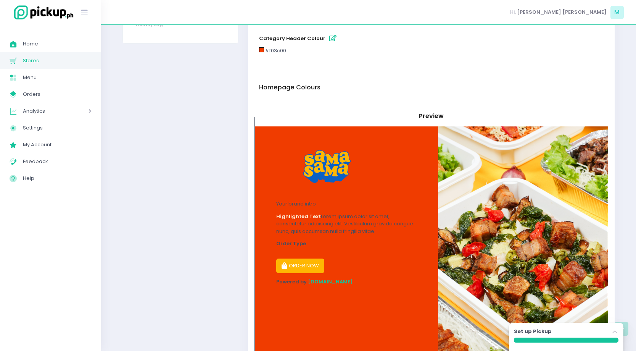
scroll to position [355, 0]
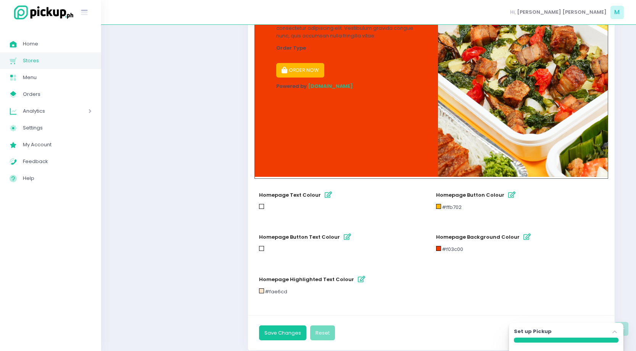
click at [523, 236] on icon "button" at bounding box center [526, 236] width 7 height 6
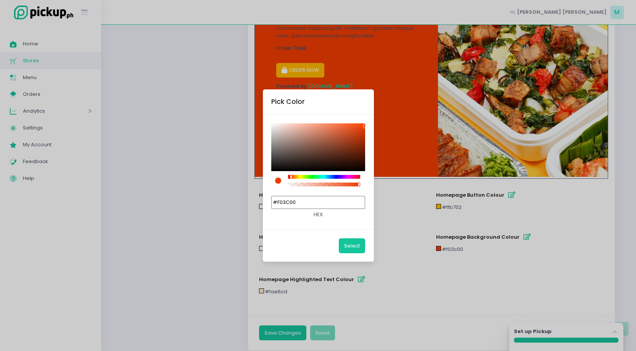
click at [436, 169] on div "Pick Color #F03C00 hex Select" at bounding box center [318, 175] width 636 height 351
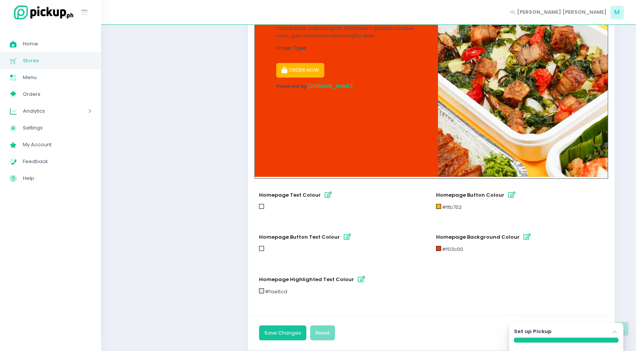
click at [507, 198] on button "homepage button colour" at bounding box center [511, 194] width 13 height 13
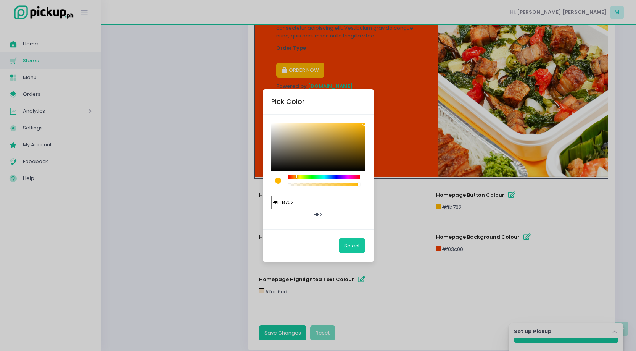
drag, startPoint x: 319, startPoint y: 199, endPoint x: 195, endPoint y: 193, distance: 124.5
click at [195, 193] on div "Pick Color #FFB702 hex Select" at bounding box center [318, 175] width 636 height 351
click at [520, 237] on div "Pick Color #FFB702 hex Select" at bounding box center [318, 175] width 636 height 351
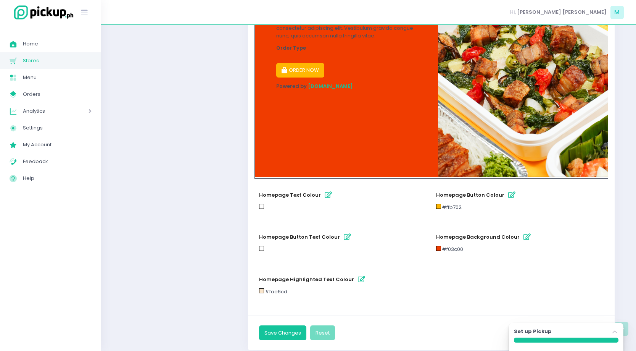
click at [523, 237] on icon "button" at bounding box center [526, 236] width 7 height 6
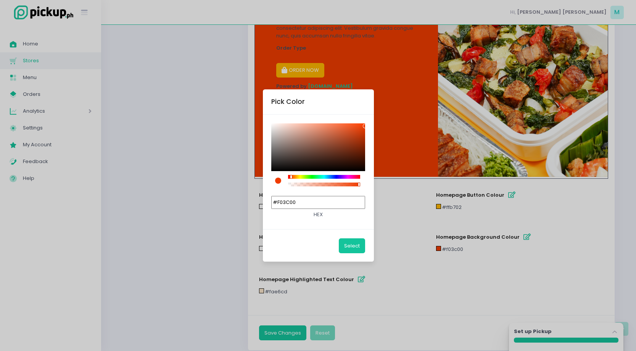
drag, startPoint x: 330, startPoint y: 202, endPoint x: 269, endPoint y: 193, distance: 62.1
click at [269, 193] on div "#F03C00 hex" at bounding box center [318, 171] width 111 height 115
paste input "FB702"
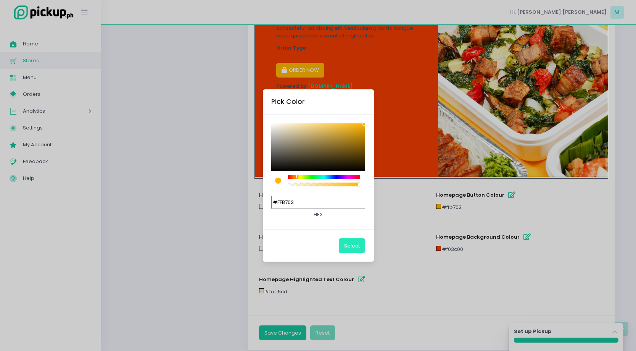
type input "#FFB702"
click at [355, 245] on button "Select" at bounding box center [352, 245] width 26 height 14
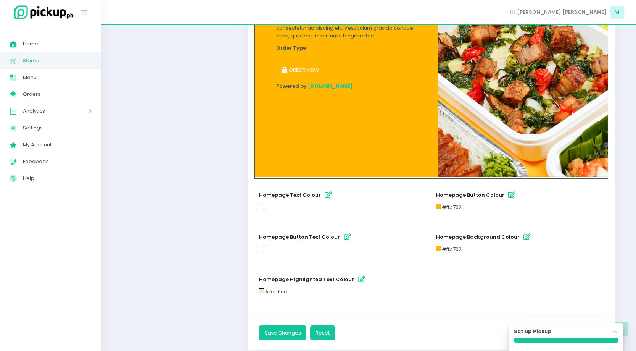
click at [508, 194] on icon "button" at bounding box center [511, 194] width 7 height 6
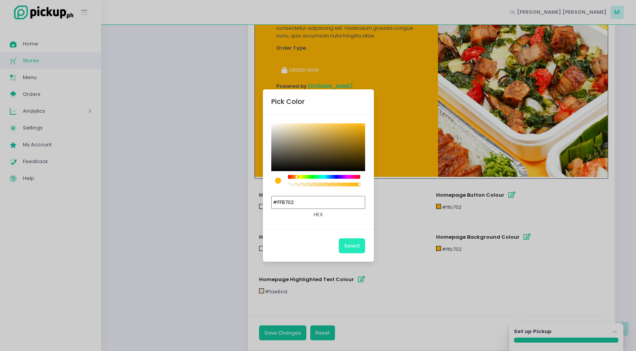
click at [349, 248] on button "Select" at bounding box center [352, 245] width 26 height 14
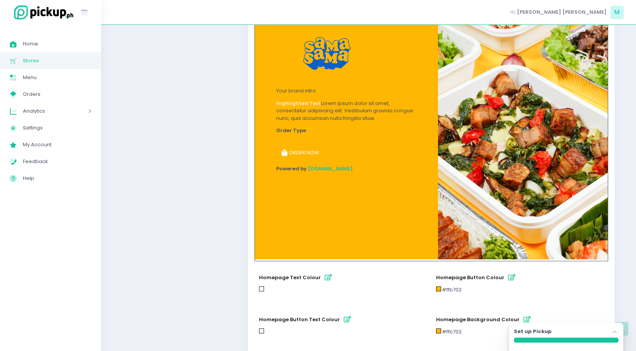
scroll to position [113, 0]
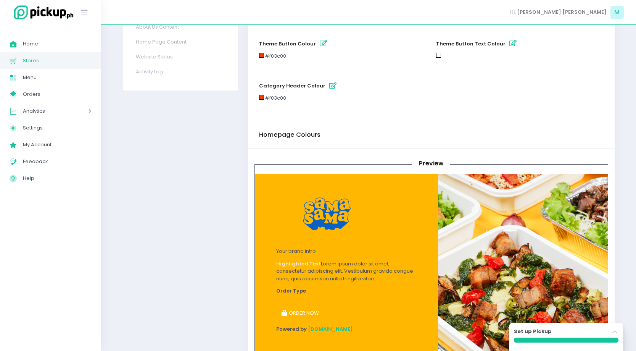
click at [329, 87] on icon "button" at bounding box center [332, 85] width 7 height 6
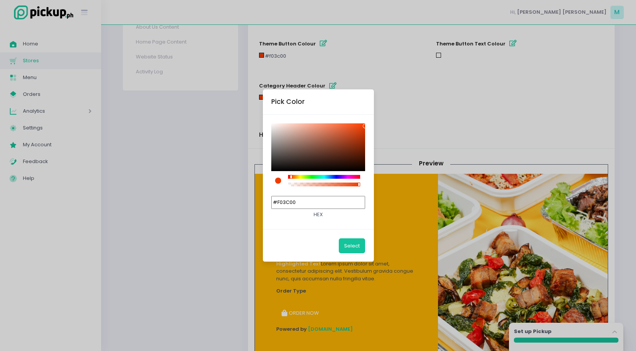
drag, startPoint x: 342, startPoint y: 203, endPoint x: 213, endPoint y: 163, distance: 134.5
click at [213, 163] on div "Pick Color #F03C00 hex Select" at bounding box center [318, 175] width 636 height 351
click at [464, 77] on div "Pick Color #F03C00 hex Select" at bounding box center [318, 175] width 636 height 351
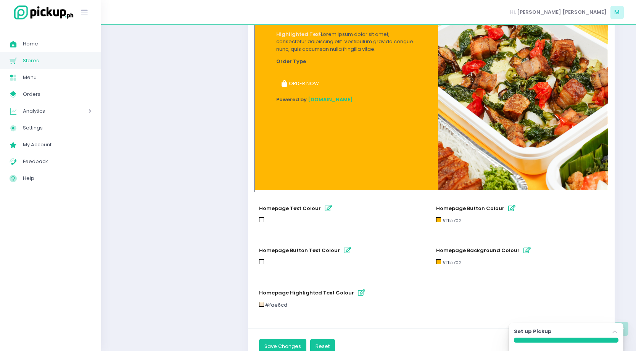
scroll to position [344, 0]
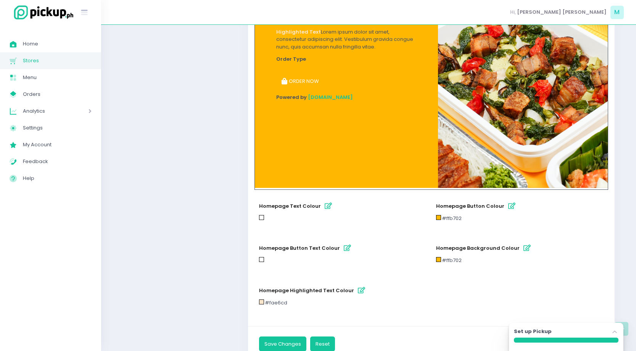
click at [508, 209] on icon "button" at bounding box center [511, 206] width 7 height 6
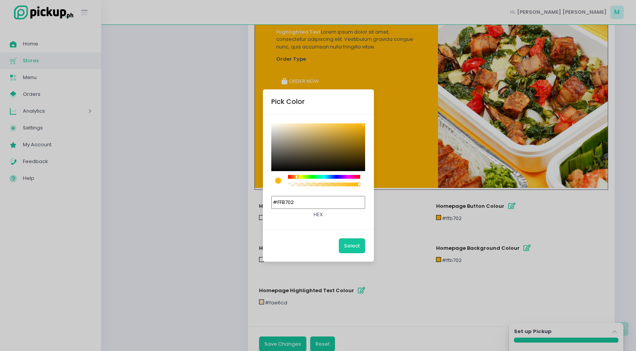
drag, startPoint x: 325, startPoint y: 203, endPoint x: 241, endPoint y: 172, distance: 88.8
click at [244, 174] on div "Pick Color #FFB702 hex Select" at bounding box center [318, 175] width 636 height 351
paste input "03C00"
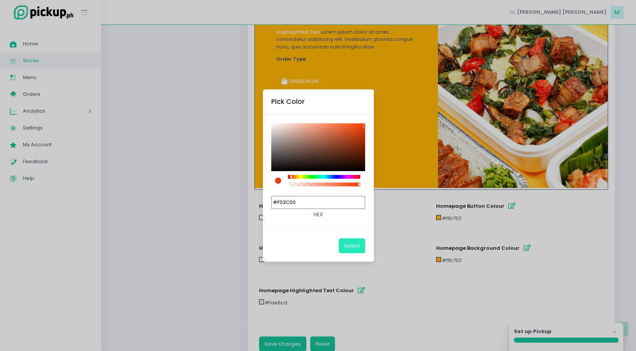
type input "#F03C00"
click at [359, 247] on button "Select" at bounding box center [352, 245] width 26 height 14
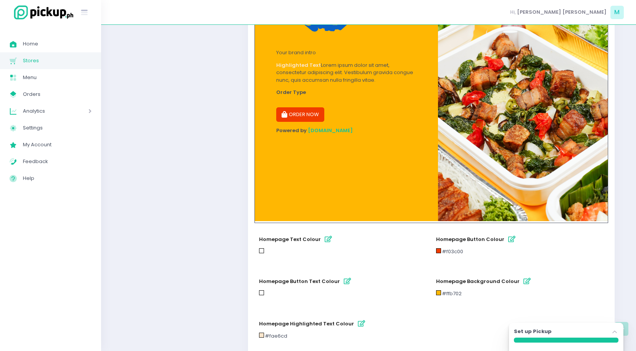
scroll to position [373, 0]
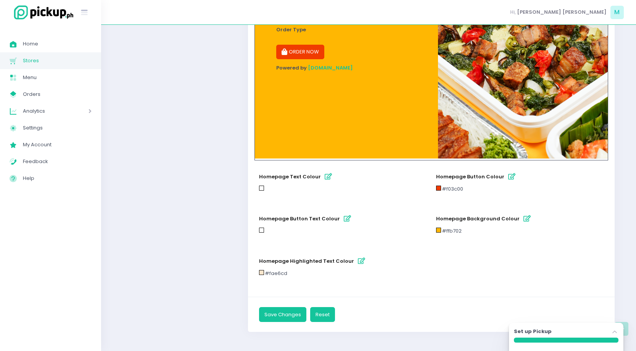
click at [523, 216] on icon "button" at bounding box center [526, 218] width 7 height 6
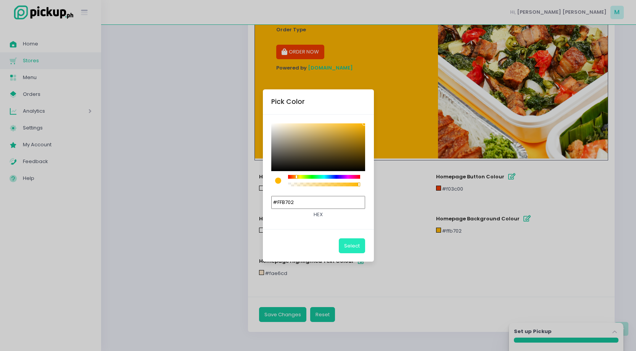
click at [348, 245] on button "Select" at bounding box center [352, 245] width 26 height 14
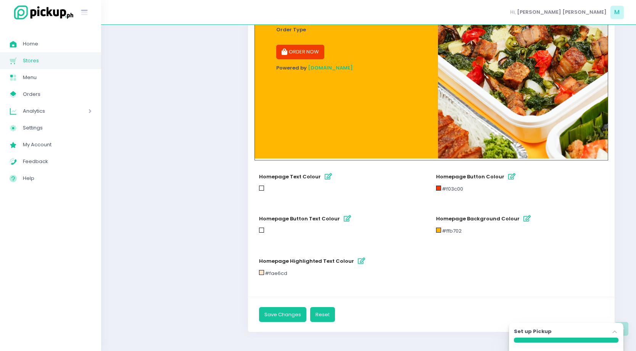
click at [521, 213] on button "homepage background colour" at bounding box center [527, 218] width 13 height 13
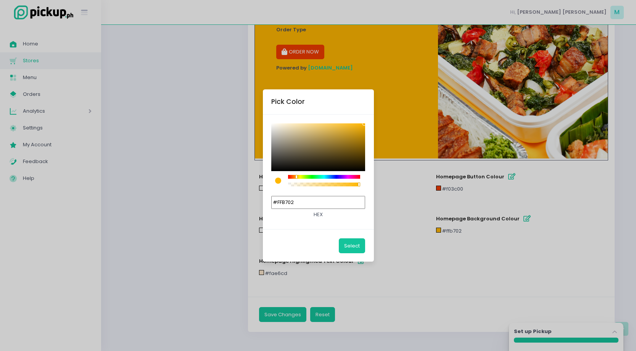
drag, startPoint x: 314, startPoint y: 203, endPoint x: 219, endPoint y: 172, distance: 98.9
click at [219, 172] on div "Pick Color #FFB702 hex Select" at bounding box center [318, 175] width 636 height 351
click at [349, 243] on button "Select" at bounding box center [352, 245] width 26 height 14
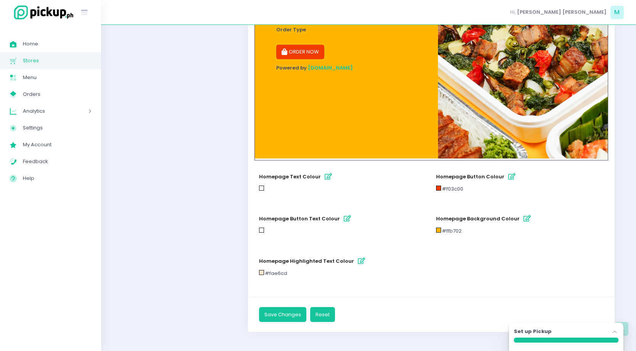
click at [325, 178] on icon "button" at bounding box center [328, 176] width 7 height 6
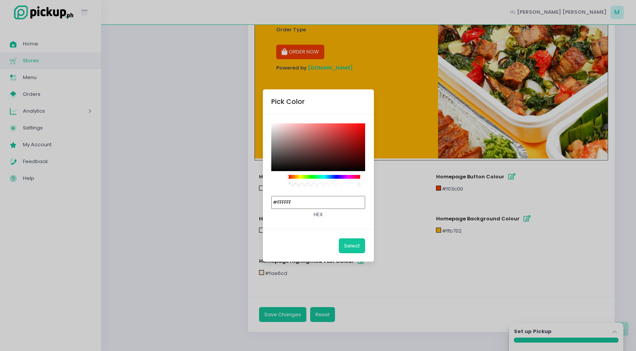
drag, startPoint x: 322, startPoint y: 201, endPoint x: 255, endPoint y: 169, distance: 74.4
click at [294, 188] on div "#FFFFFF hex" at bounding box center [318, 198] width 94 height 46
paste input "B702"
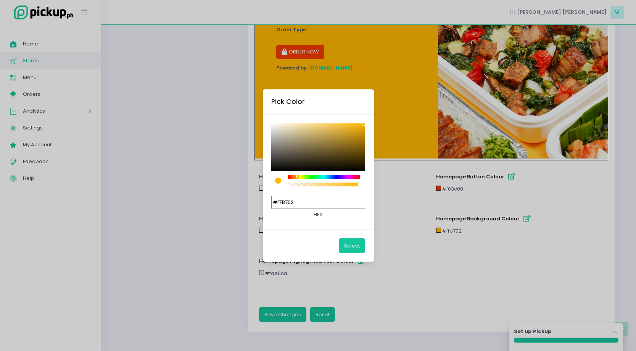
type input "#FFFFFF"
click at [387, 209] on div "Pick Color #FFFFFF hex Select" at bounding box center [318, 175] width 636 height 351
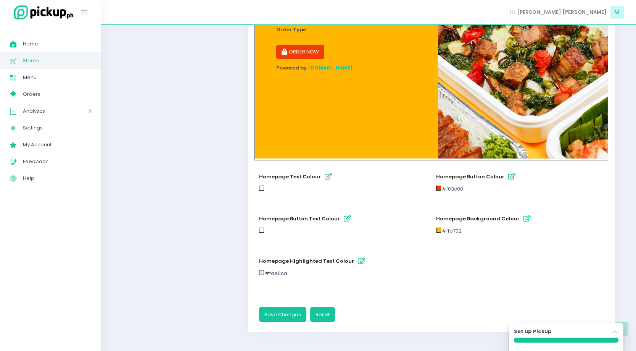
click at [523, 217] on icon "button" at bounding box center [526, 218] width 7 height 6
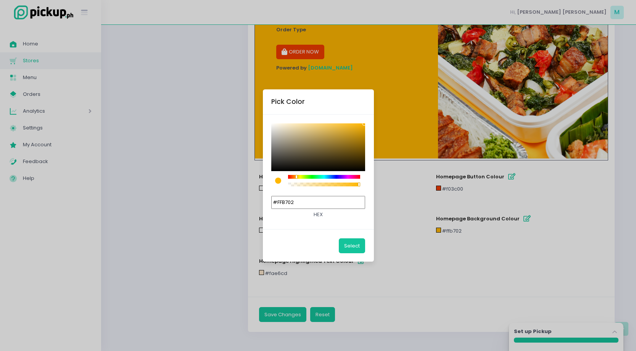
drag, startPoint x: 318, startPoint y: 204, endPoint x: 261, endPoint y: 179, distance: 61.8
click at [261, 179] on div "Pick Color #FFB702 hex Select" at bounding box center [318, 175] width 636 height 351
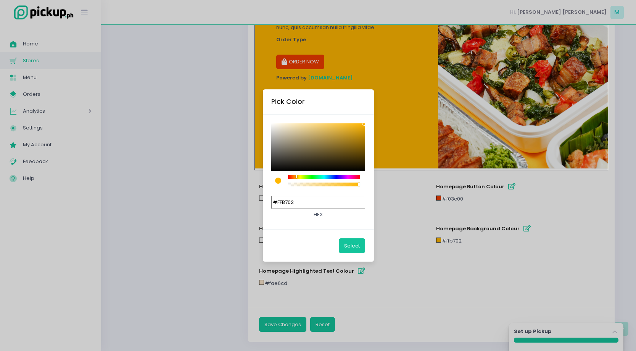
click at [516, 211] on div "Pick Color #FFB702 hex Select" at bounding box center [318, 175] width 636 height 351
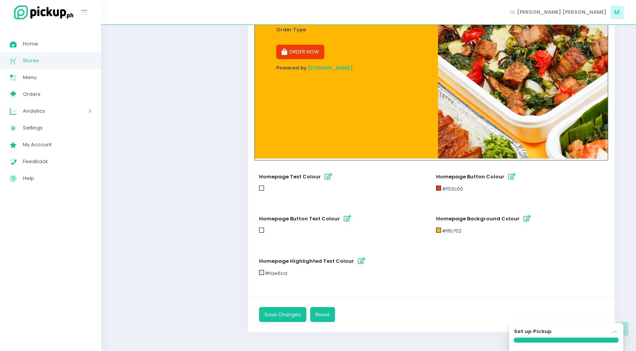
click at [508, 179] on icon "button" at bounding box center [511, 176] width 7 height 6
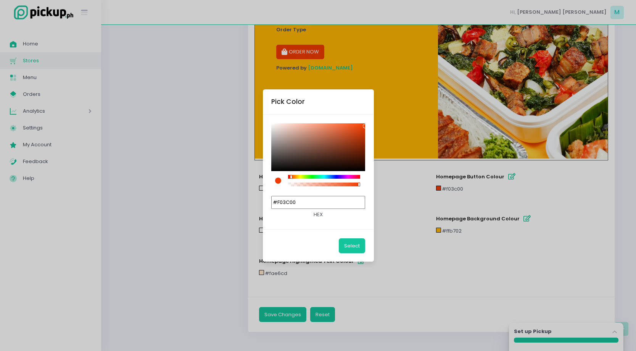
drag, startPoint x: 337, startPoint y: 201, endPoint x: 266, endPoint y: 157, distance: 83.2
click at [271, 162] on div "#F03C00 hex" at bounding box center [318, 171] width 94 height 97
paste input "FB702"
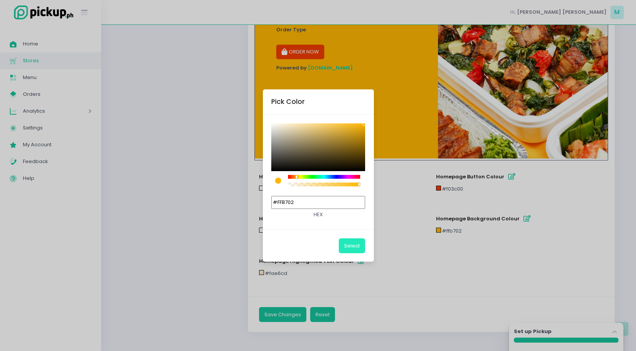
type input "#FFB702"
click at [362, 242] on button "Select" at bounding box center [352, 245] width 26 height 14
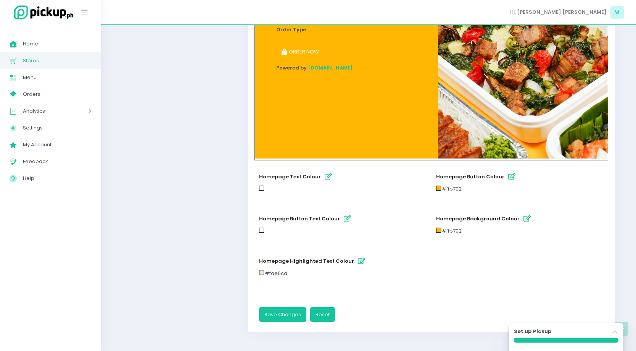
click at [521, 219] on button "homepage background colour" at bounding box center [527, 218] width 13 height 13
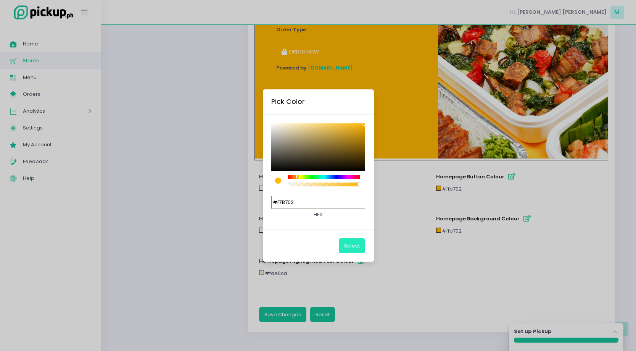
click at [357, 245] on button "Select" at bounding box center [352, 245] width 26 height 14
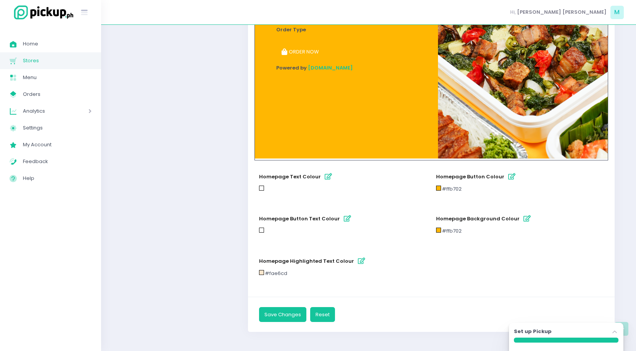
click at [358, 262] on icon "button" at bounding box center [361, 260] width 7 height 6
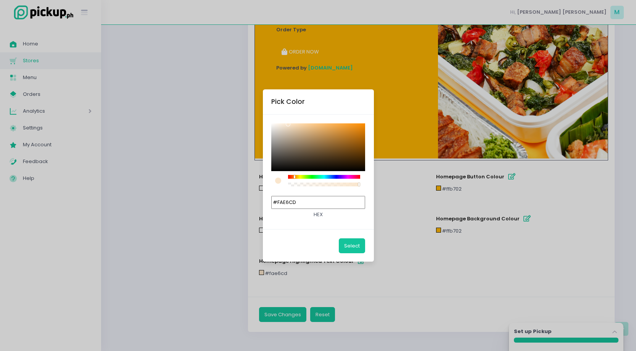
drag, startPoint x: 323, startPoint y: 204, endPoint x: 250, endPoint y: 144, distance: 94.1
click at [253, 147] on div "Pick Color #FAE6CD hex Select" at bounding box center [318, 175] width 636 height 351
click at [523, 215] on div "Pick Color #FAE6CD hex Select" at bounding box center [318, 175] width 636 height 351
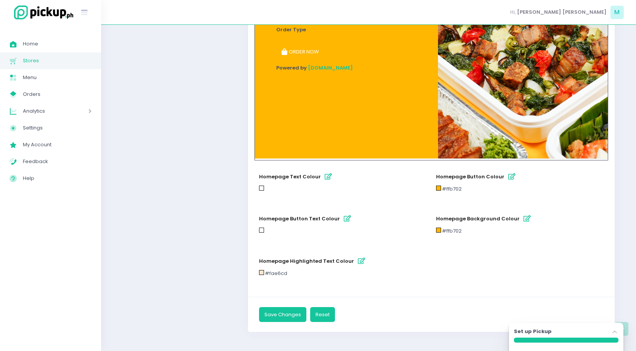
click at [523, 219] on icon "button" at bounding box center [526, 218] width 7 height 6
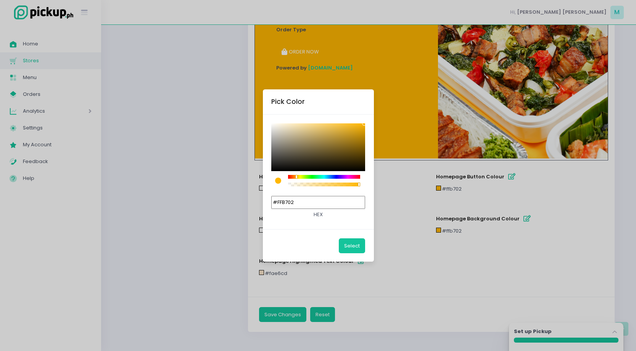
drag, startPoint x: 329, startPoint y: 204, endPoint x: 280, endPoint y: 175, distance: 57.4
click at [280, 175] on div "#FFB702 hex" at bounding box center [318, 198] width 94 height 46
paste input "AE6CD"
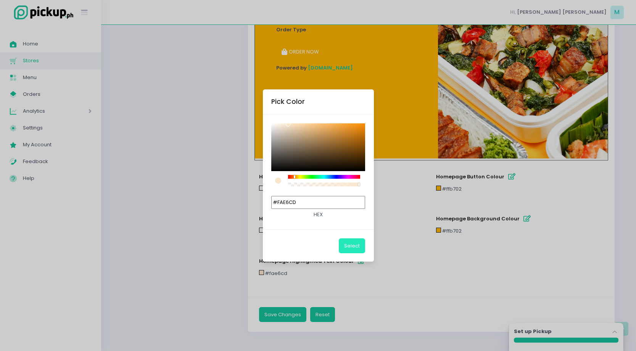
type input "#FAE6CD"
click at [351, 247] on button "Select" at bounding box center [352, 245] width 26 height 14
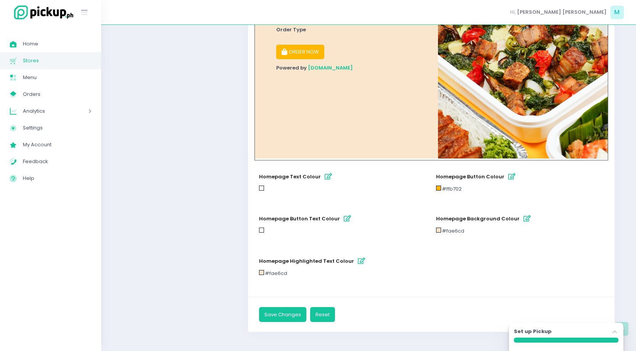
click at [523, 217] on icon "button" at bounding box center [526, 218] width 7 height 6
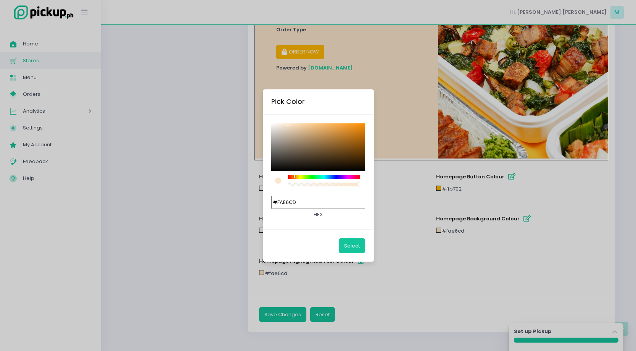
click at [418, 167] on div "Pick Color #FAE6CD hex Select" at bounding box center [318, 175] width 636 height 351
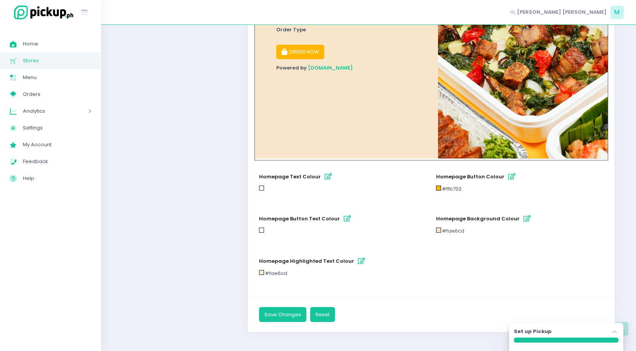
click at [525, 221] on icon "button" at bounding box center [526, 218] width 7 height 6
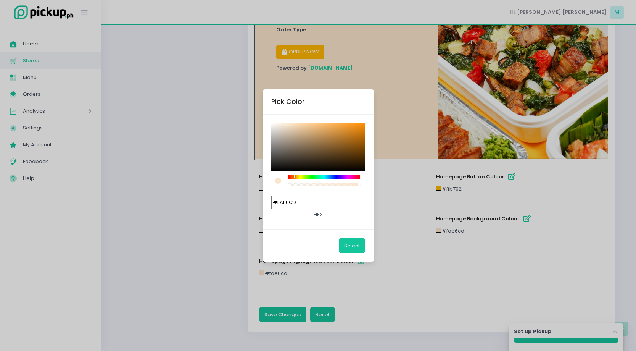
drag, startPoint x: 319, startPoint y: 203, endPoint x: 255, endPoint y: 158, distance: 78.3
click at [258, 160] on div "Pick Color #FAE6CD hex Select" at bounding box center [318, 175] width 636 height 351
click at [352, 246] on button "Select" at bounding box center [352, 245] width 26 height 14
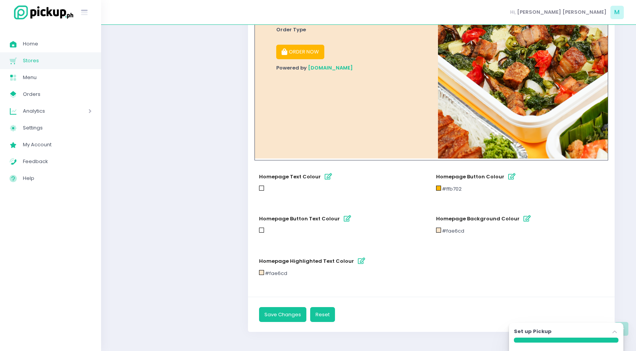
click at [508, 179] on icon "button" at bounding box center [511, 176] width 7 height 6
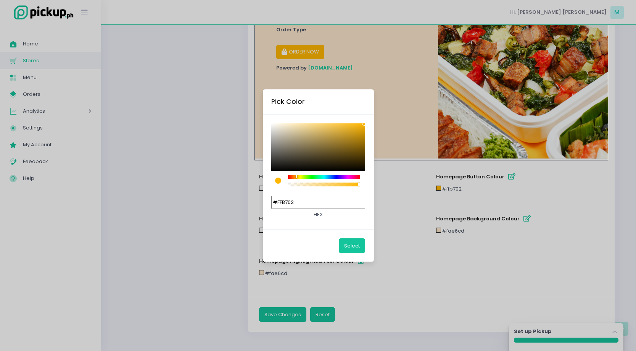
drag, startPoint x: 316, startPoint y: 199, endPoint x: 213, endPoint y: 127, distance: 125.7
click at [213, 127] on div "Pick Color #FFB702 hex Select" at bounding box center [318, 175] width 636 height 351
click at [542, 224] on div "Pick Color #FFB702 hex Select" at bounding box center [318, 175] width 636 height 351
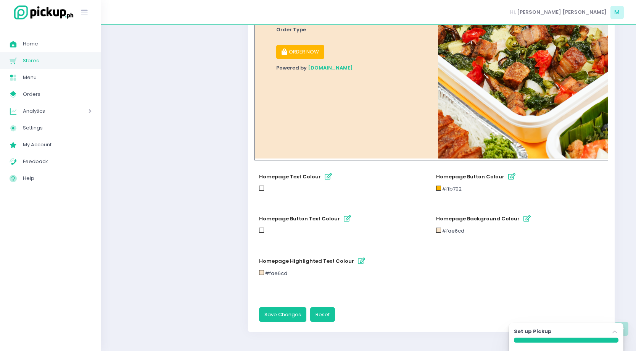
click at [521, 218] on button "homepage background colour" at bounding box center [527, 218] width 13 height 13
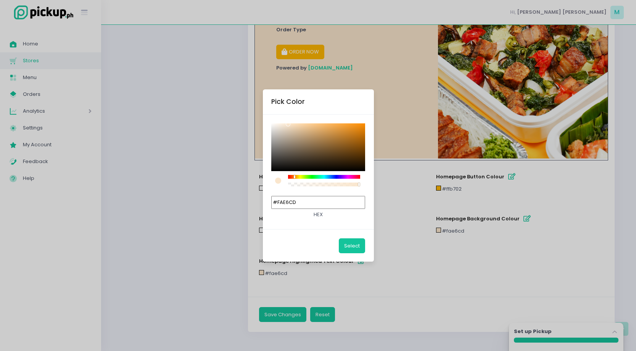
drag, startPoint x: 326, startPoint y: 206, endPoint x: 282, endPoint y: 152, distance: 69.9
click at [282, 152] on div "#FAE6CD hex" at bounding box center [318, 171] width 94 height 97
paste input "FB702"
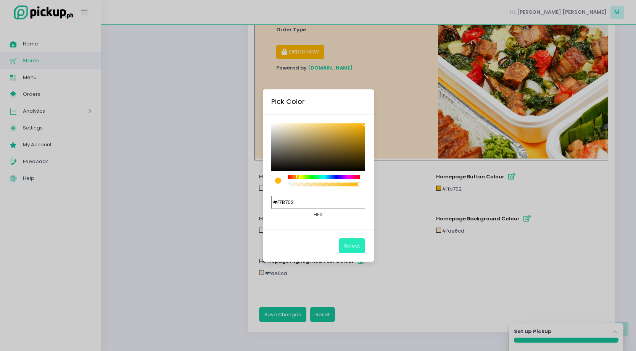
type input "#FFB702"
click at [357, 245] on button "Select" at bounding box center [352, 245] width 26 height 14
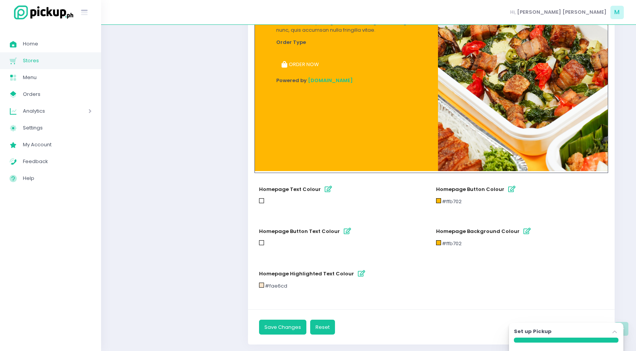
scroll to position [360, 0]
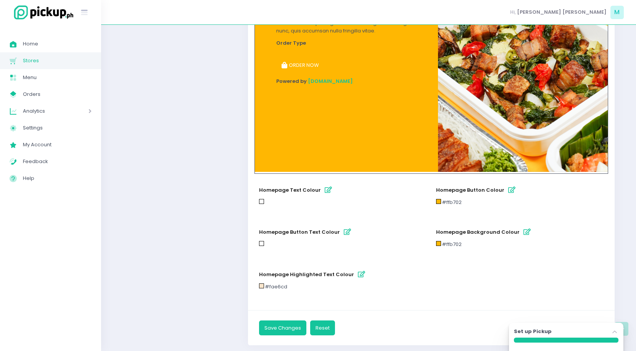
click at [508, 186] on button "homepage button colour" at bounding box center [511, 189] width 13 height 13
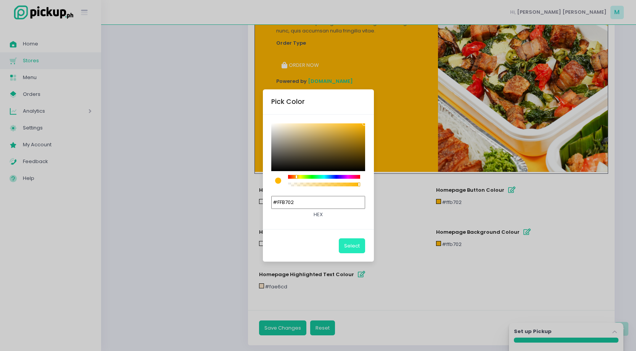
click at [353, 245] on button "Select" at bounding box center [352, 245] width 26 height 14
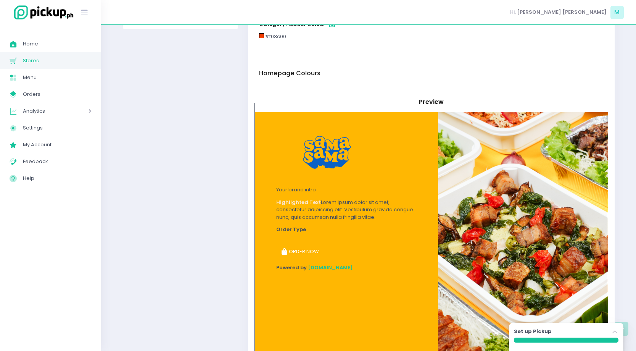
scroll to position [105, 0]
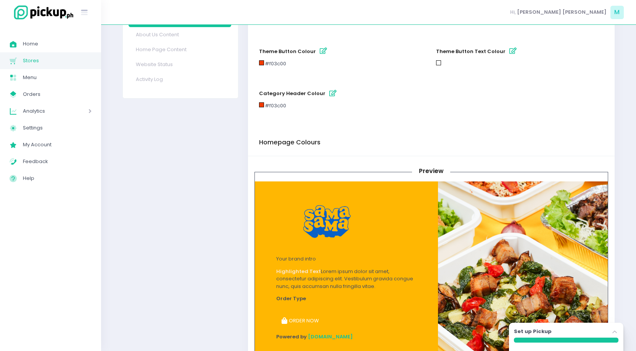
click at [327, 93] on button "category header colour" at bounding box center [333, 93] width 13 height 13
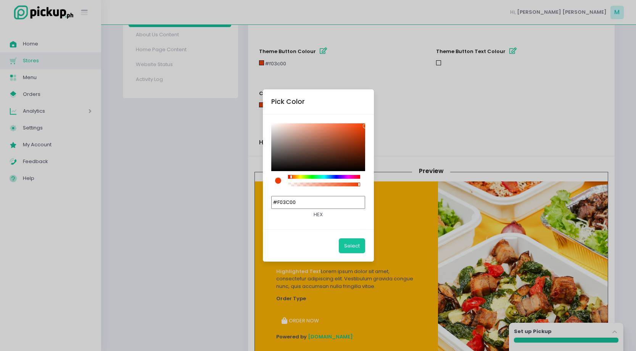
drag, startPoint x: 319, startPoint y: 205, endPoint x: 182, endPoint y: 93, distance: 177.4
click at [182, 95] on div "Pick Color #F03C00 hex Select" at bounding box center [318, 175] width 636 height 351
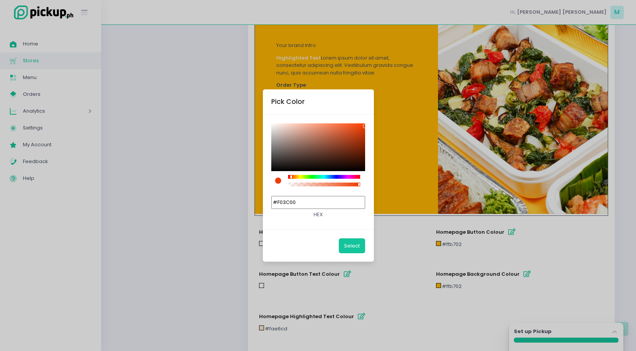
click at [514, 233] on div "Pick Color #F03C00 hex Select" at bounding box center [318, 175] width 636 height 351
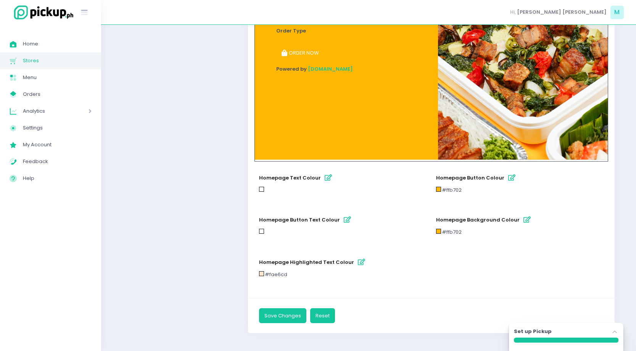
scroll to position [373, 0]
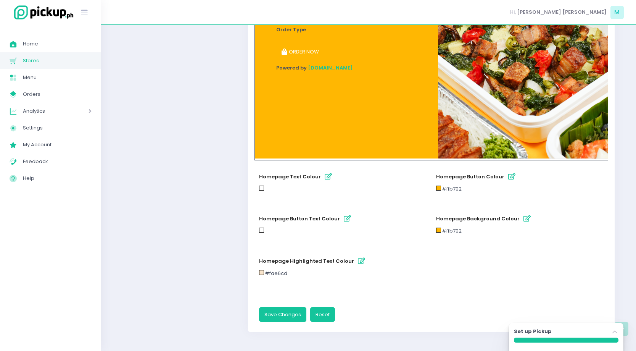
click at [508, 174] on icon "button" at bounding box center [511, 176] width 7 height 6
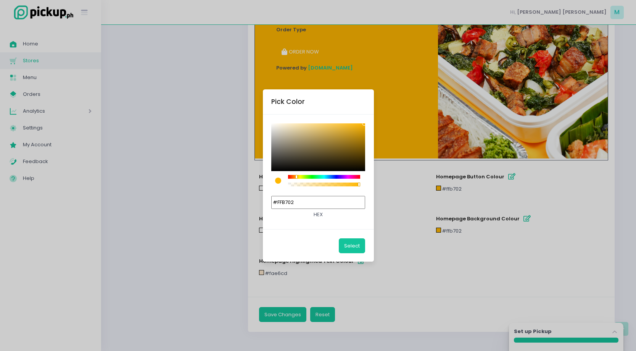
drag, startPoint x: 327, startPoint y: 206, endPoint x: 226, endPoint y: 118, distance: 133.0
click at [226, 118] on div "Pick Color #FFB702 hex Select" at bounding box center [318, 175] width 636 height 351
paste input "03C00"
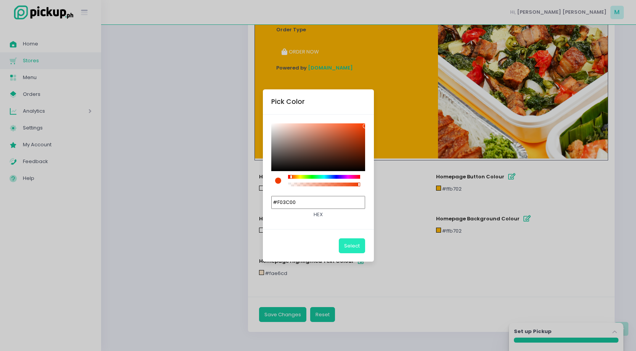
type input "#F03C00"
click at [355, 246] on button "Select" at bounding box center [352, 245] width 26 height 14
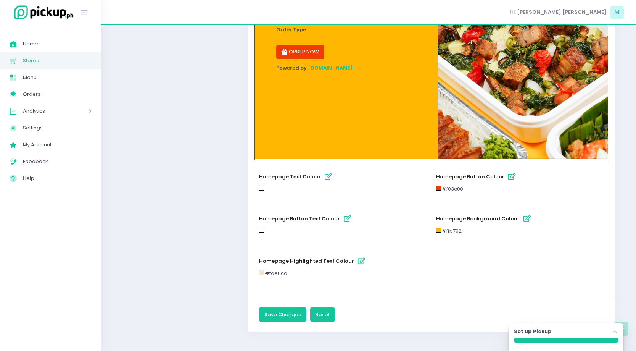
click at [358, 258] on icon "button" at bounding box center [361, 260] width 7 height 6
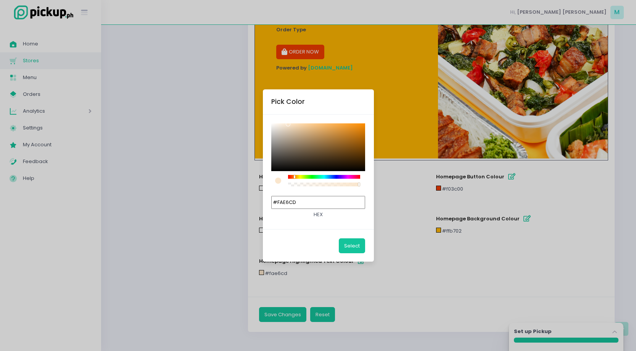
drag, startPoint x: 324, startPoint y: 204, endPoint x: 260, endPoint y: 150, distance: 84.4
click at [260, 150] on div "Pick Color #FAE6CD hex Select" at bounding box center [318, 175] width 636 height 351
paste input "03C00"
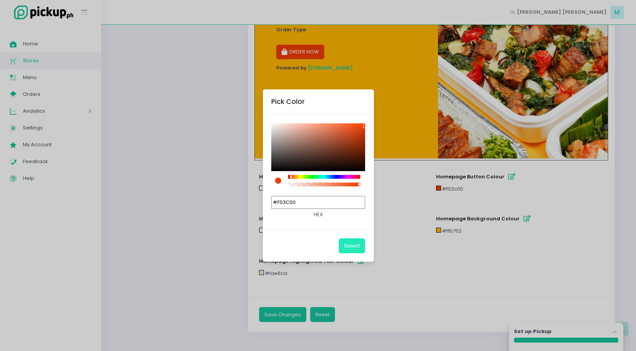
type input "#F03C00"
click at [358, 248] on button "Select" at bounding box center [352, 245] width 26 height 14
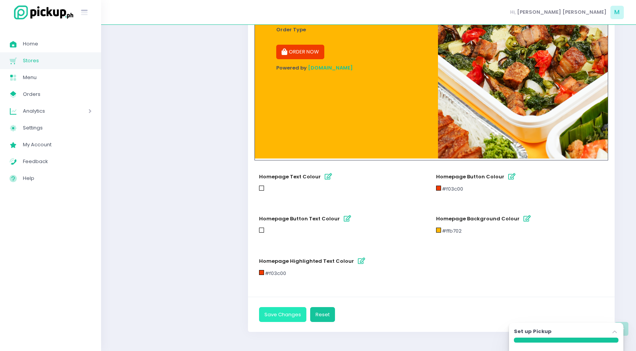
click at [294, 316] on button "Save Changes" at bounding box center [282, 314] width 47 height 14
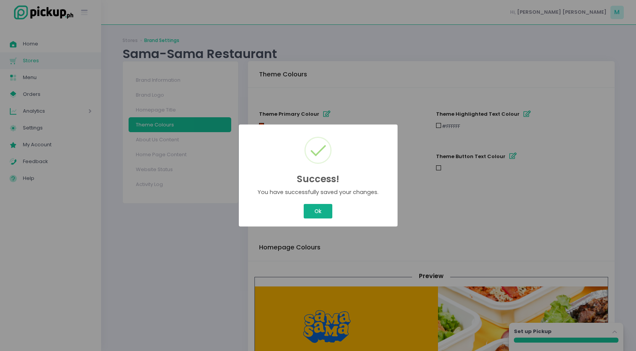
click at [320, 209] on div "Success! × You have successfully saved your changes. Ok Cancel" at bounding box center [318, 175] width 636 height 351
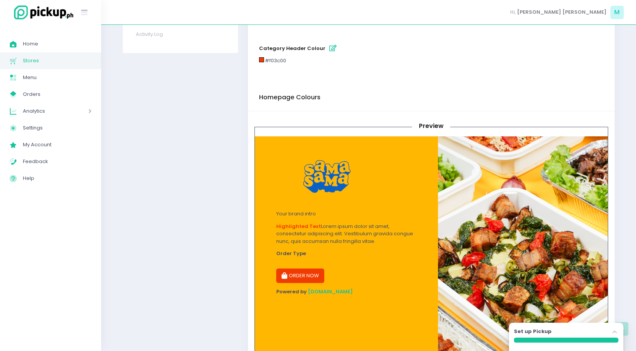
scroll to position [23, 0]
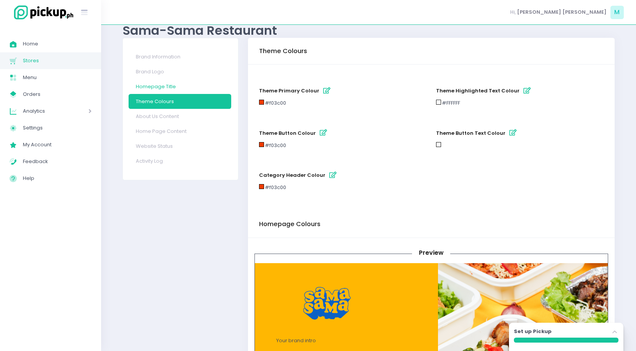
click at [192, 85] on link "Homepage Title" at bounding box center [180, 86] width 103 height 15
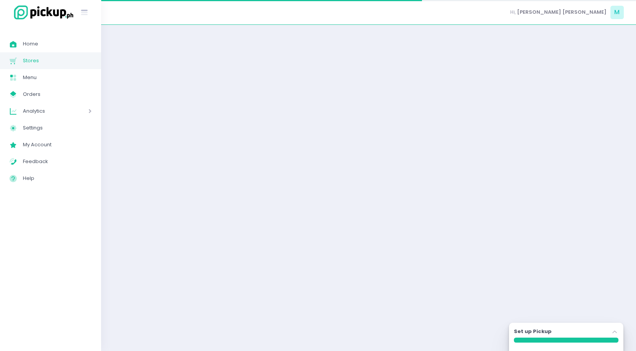
select select "normal"
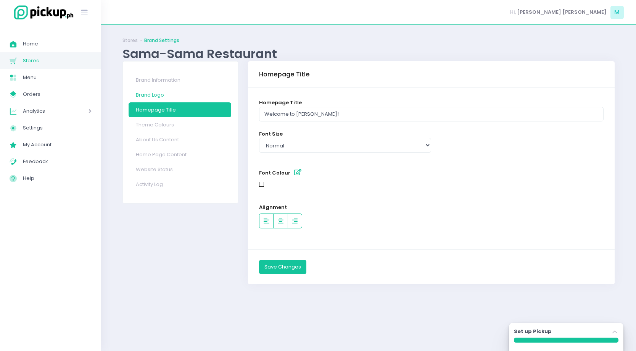
click at [197, 90] on link "Brand Logo" at bounding box center [180, 94] width 103 height 15
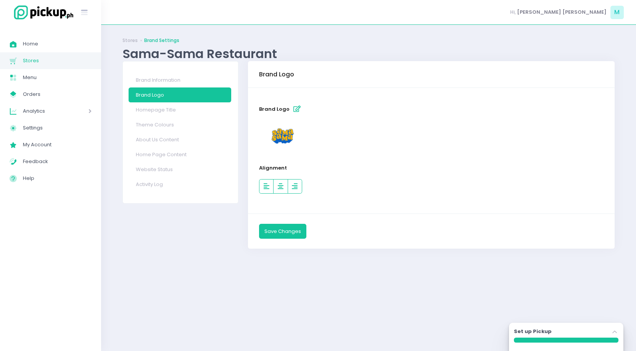
click at [297, 109] on icon "button" at bounding box center [296, 109] width 7 height 6
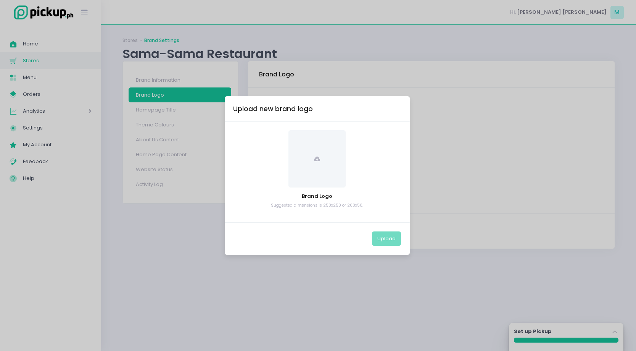
click at [327, 165] on span at bounding box center [316, 158] width 57 height 57
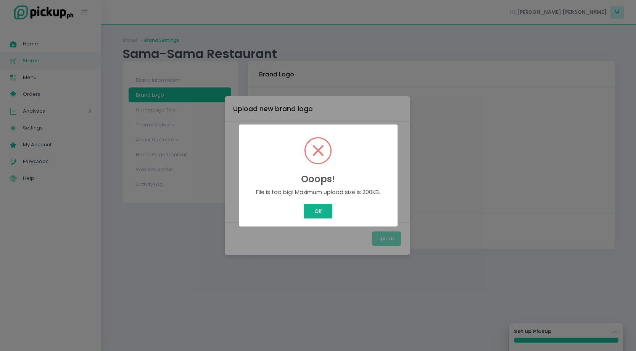
click at [327, 214] on button "OK" at bounding box center [318, 211] width 29 height 14
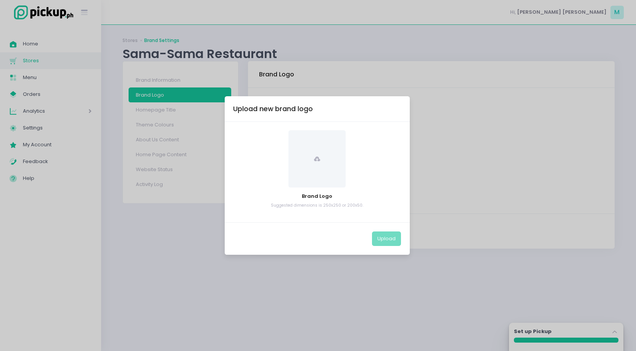
click at [317, 178] on span at bounding box center [316, 158] width 57 height 57
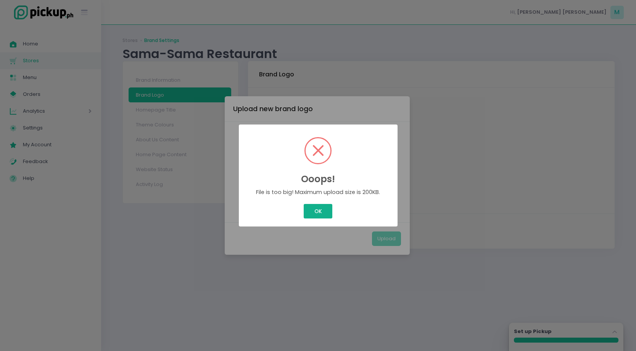
click at [323, 214] on button "OK" at bounding box center [318, 211] width 29 height 14
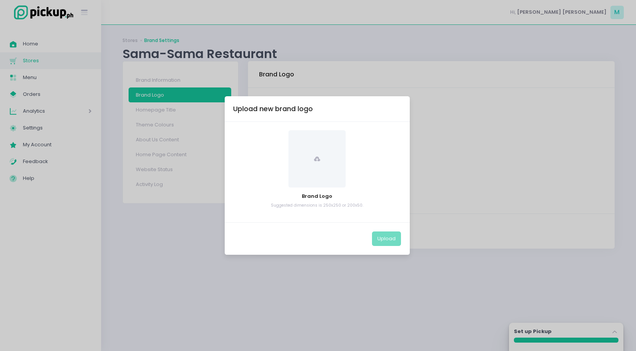
click at [326, 169] on span at bounding box center [316, 158] width 57 height 57
click at [315, 158] on icon at bounding box center [317, 159] width 6 height 6
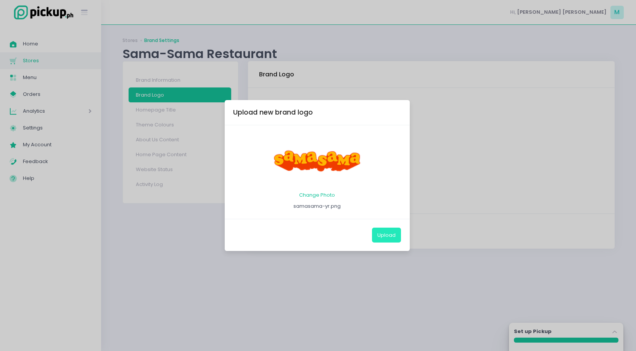
click at [384, 232] on button "Upload" at bounding box center [386, 234] width 29 height 14
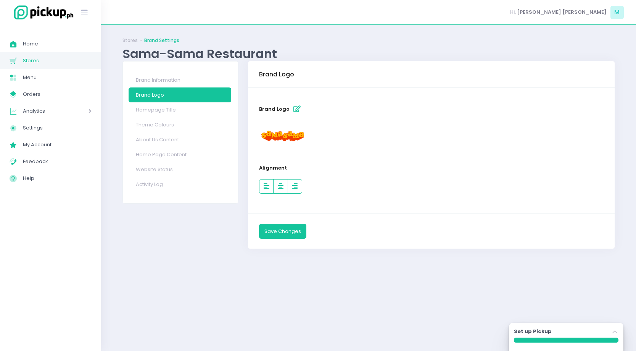
click at [325, 209] on div "Success! × You have successfully saved your changes. Ok Cancel" at bounding box center [318, 175] width 636 height 351
click at [297, 106] on icon "button" at bounding box center [296, 109] width 7 height 6
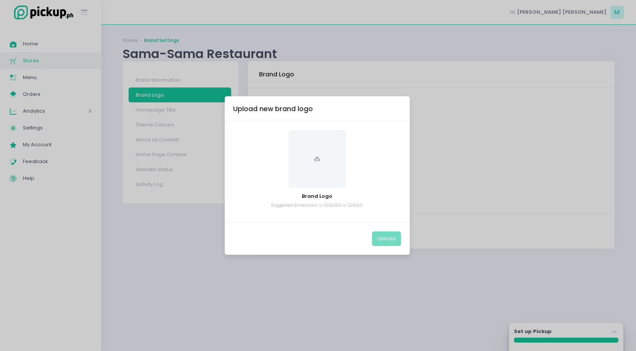
click at [328, 157] on span at bounding box center [316, 158] width 57 height 57
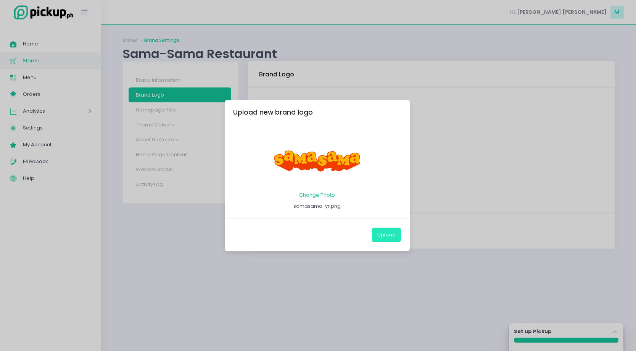
click at [393, 236] on button "Upload" at bounding box center [386, 234] width 29 height 14
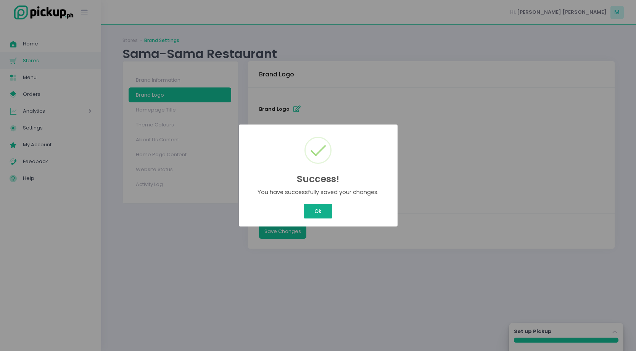
click at [322, 210] on button "Ok" at bounding box center [318, 211] width 28 height 14
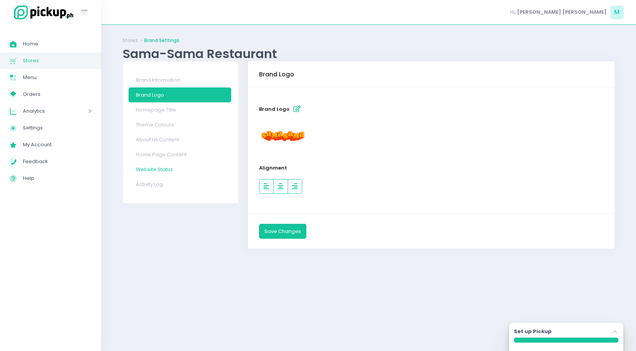
click at [195, 165] on link "Website Status" at bounding box center [180, 169] width 103 height 15
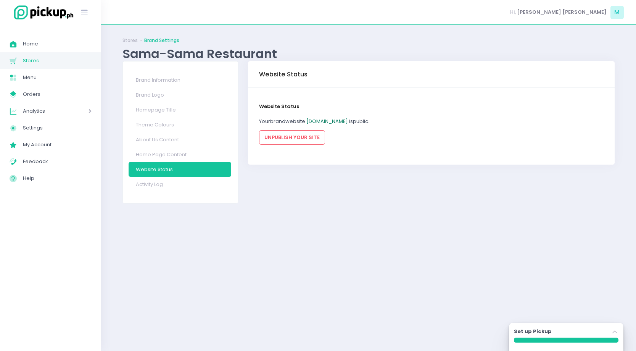
click at [342, 121] on link "sama-samarestaurant.pickup.ph" at bounding box center [327, 120] width 42 height 7
click at [64, 73] on span "Menu" at bounding box center [57, 77] width 69 height 10
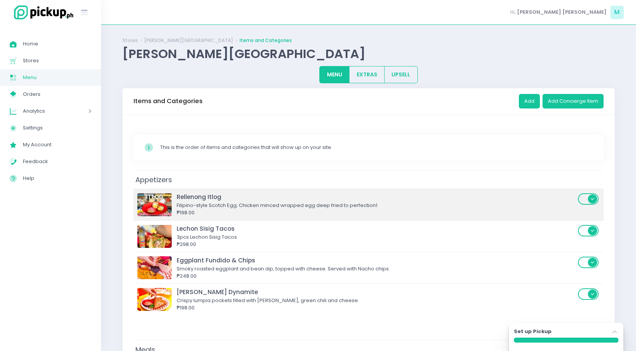
click at [335, 202] on div "Filipino-style Scotch Egg; Chicken minced wrapped egg deep fried to perfection1" at bounding box center [376, 205] width 399 height 8
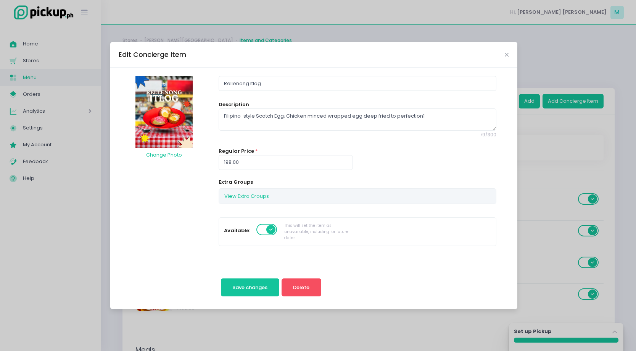
click at [262, 230] on span at bounding box center [267, 229] width 22 height 11
click at [270, 230] on span at bounding box center [267, 229] width 22 height 11
click at [263, 230] on span at bounding box center [267, 229] width 22 height 11
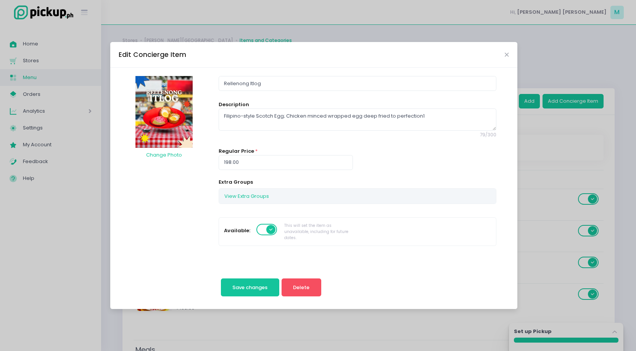
click at [419, 232] on span at bounding box center [416, 228] width 22 height 11
click at [24, 222] on input "checkbox" at bounding box center [24, 222] width 0 height 0
click at [256, 290] on span "Save changes" at bounding box center [249, 286] width 35 height 7
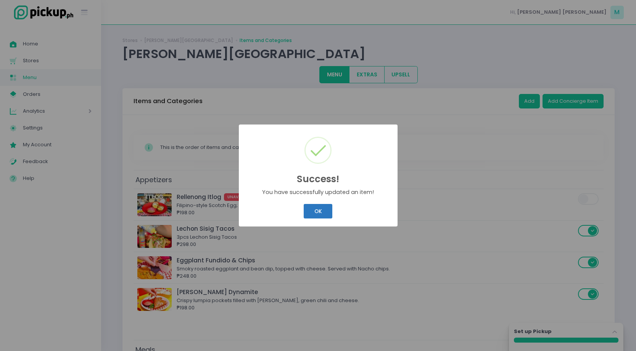
click at [314, 208] on button "OK" at bounding box center [318, 211] width 29 height 14
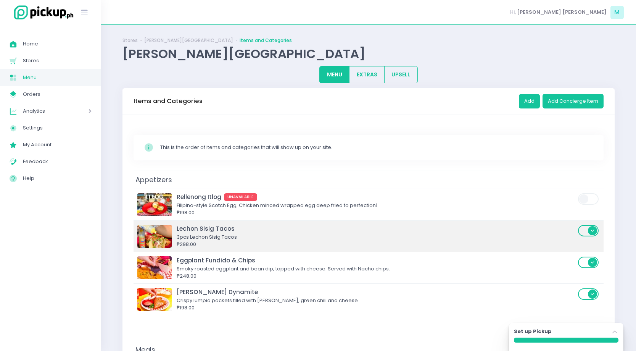
click at [396, 233] on div "3pcs Lechon Sisig Tacos" at bounding box center [376, 237] width 399 height 8
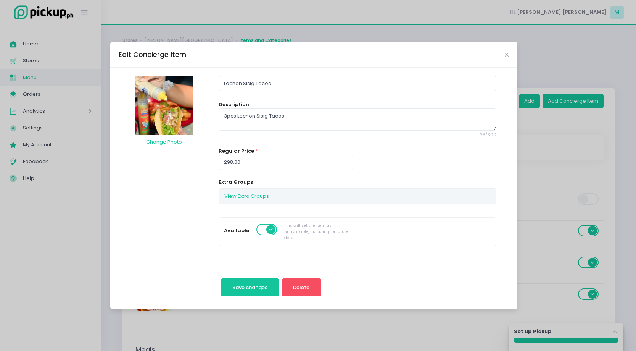
click at [263, 230] on span at bounding box center [267, 229] width 22 height 11
click at [417, 233] on span at bounding box center [416, 228] width 22 height 11
click at [24, 222] on input "checkbox" at bounding box center [24, 222] width 0 height 0
click at [261, 290] on span "Save changes" at bounding box center [249, 286] width 35 height 7
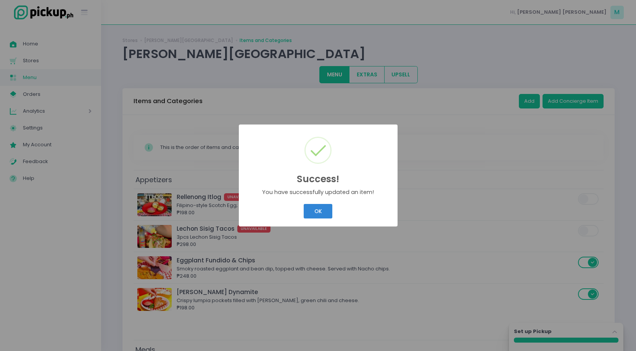
click at [415, 259] on div "Success! × You have successfully updated an item! OK Cancel" at bounding box center [318, 175] width 636 height 351
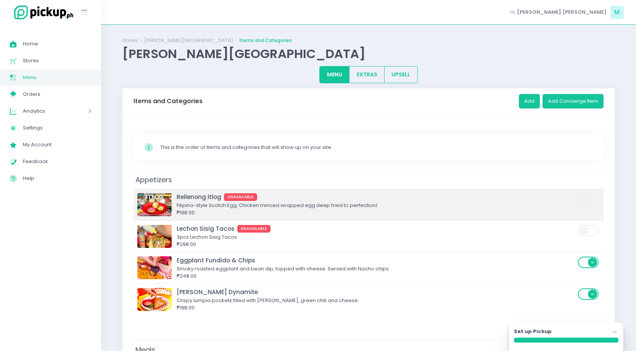
click at [368, 213] on div "₱198.00" at bounding box center [376, 213] width 399 height 8
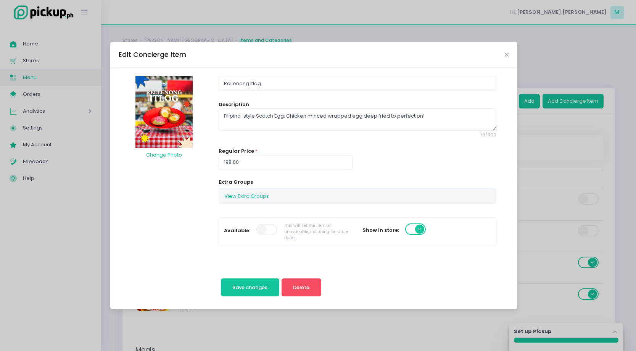
click at [274, 231] on span at bounding box center [267, 229] width 22 height 11
click at [256, 231] on span at bounding box center [267, 229] width 22 height 11
click at [251, 286] on span "Save changes" at bounding box center [249, 286] width 35 height 7
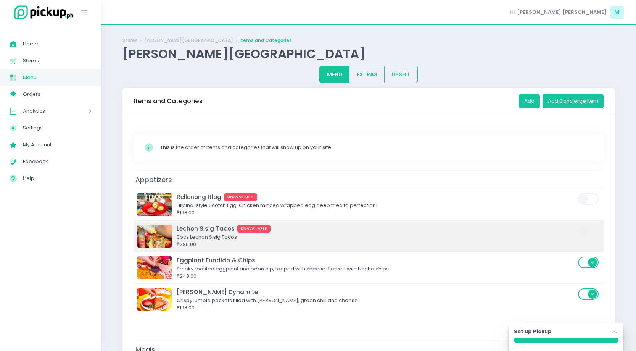
click at [587, 227] on span at bounding box center [589, 230] width 22 height 11
click at [197, 224] on input "checkbox" at bounding box center [197, 224] width 0 height 0
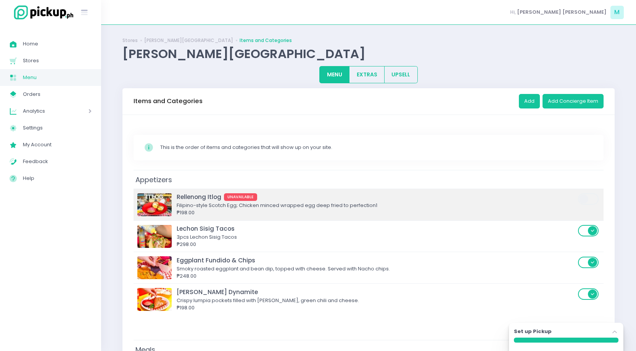
click at [590, 203] on span at bounding box center [589, 198] width 22 height 11
click at [197, 192] on input "checkbox" at bounding box center [197, 192] width 0 height 0
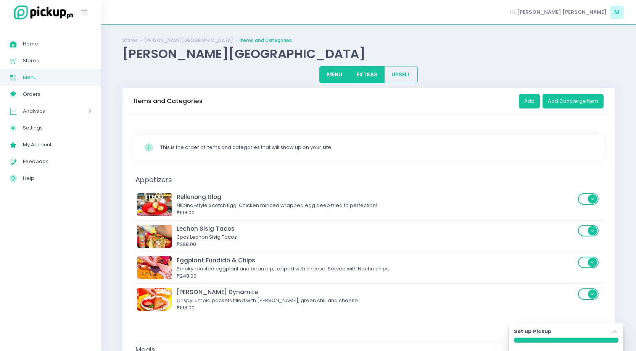
click at [365, 76] on button "EXTRAS" at bounding box center [366, 74] width 35 height 17
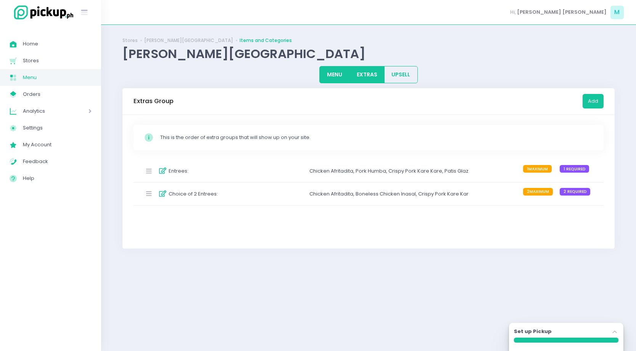
click at [339, 73] on button "MENU" at bounding box center [334, 74] width 30 height 17
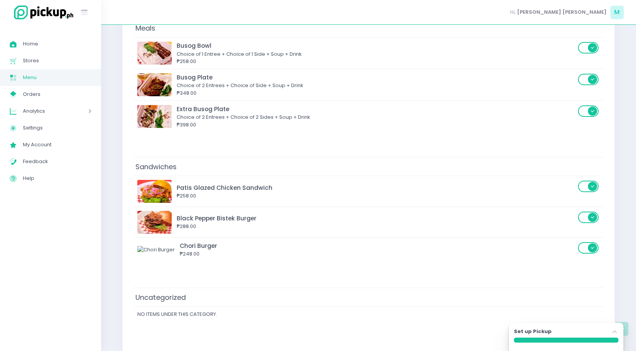
scroll to position [335, 0]
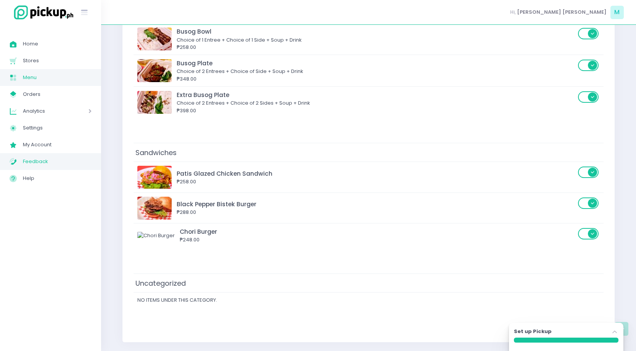
click at [66, 164] on span "Feedback" at bounding box center [57, 161] width 69 height 10
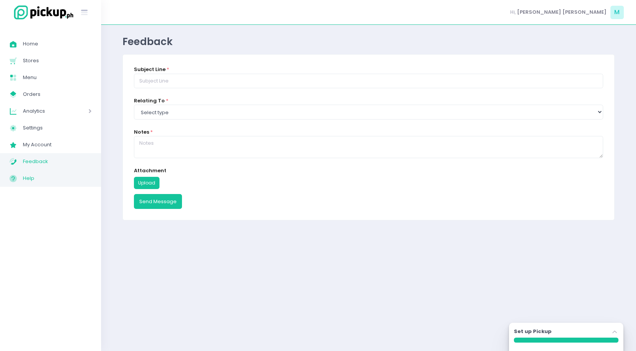
click at [71, 175] on span "Help" at bounding box center [57, 178] width 69 height 10
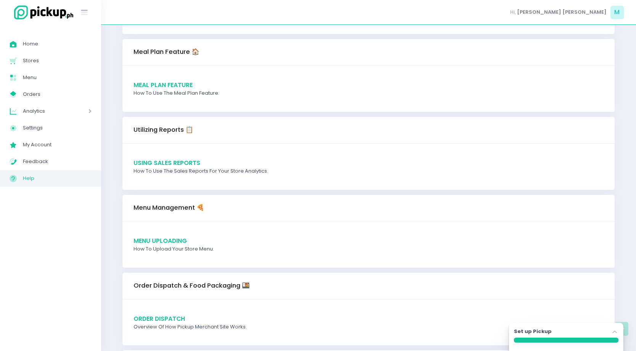
scroll to position [424, 0]
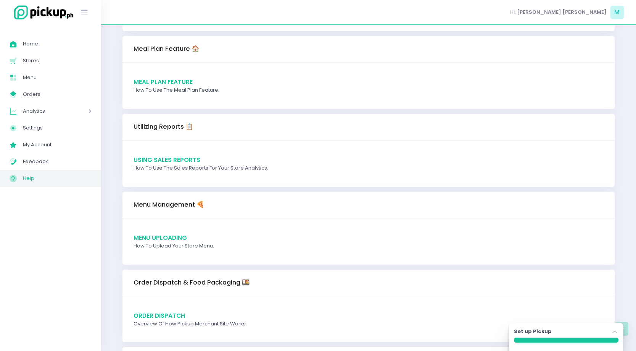
click at [180, 235] on span "Menu Uploading" at bounding box center [160, 237] width 53 height 8
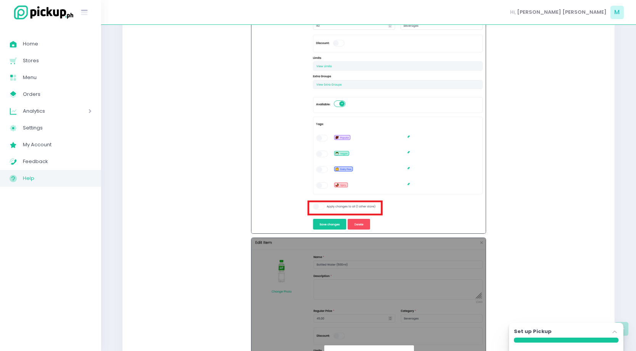
scroll to position [6132, 0]
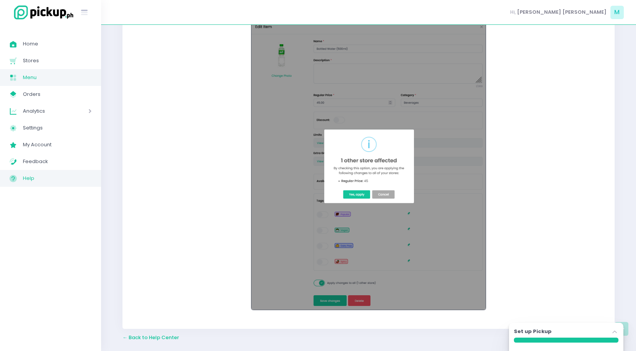
click at [34, 78] on span "Menu" at bounding box center [57, 77] width 69 height 10
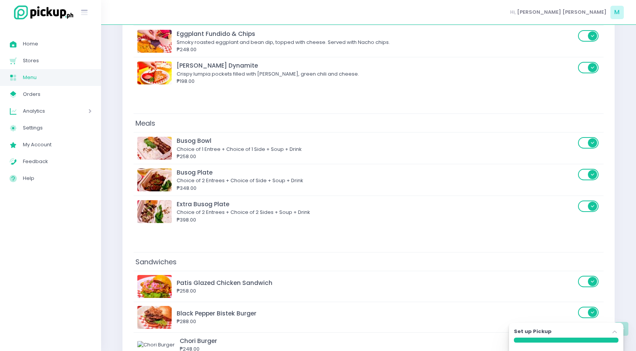
scroll to position [399, 0]
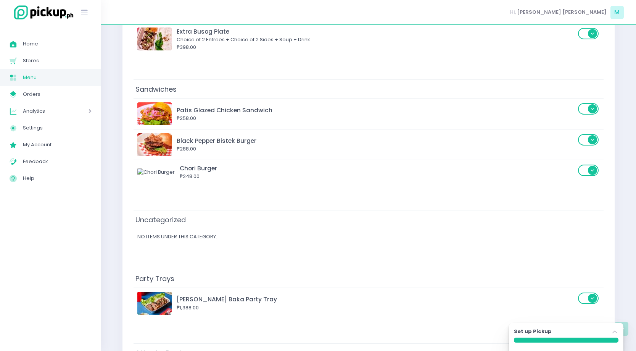
click at [228, 276] on td "Party Trays" at bounding box center [369, 278] width 470 height 19
click at [140, 277] on span "Party Trays" at bounding box center [155, 278] width 43 height 13
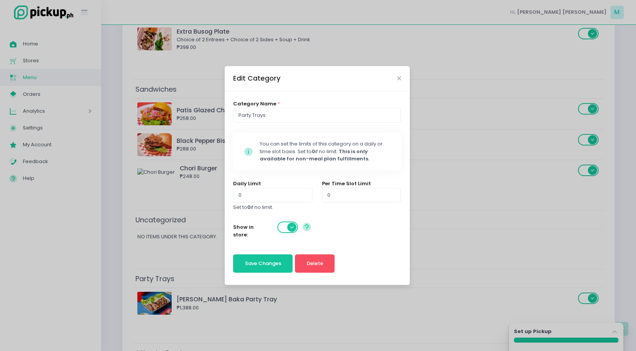
click at [285, 228] on span at bounding box center [288, 226] width 22 height 11
click at [248, 264] on span "Save Changes" at bounding box center [263, 262] width 36 height 7
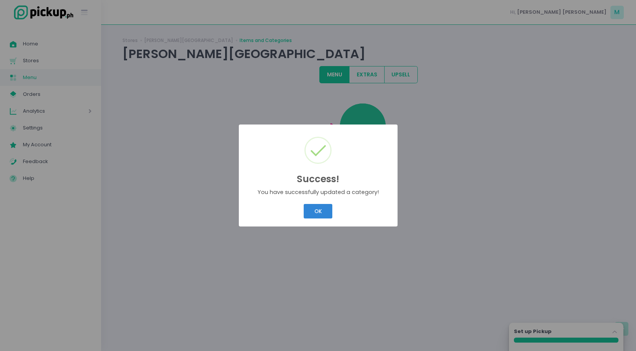
scroll to position [0, 0]
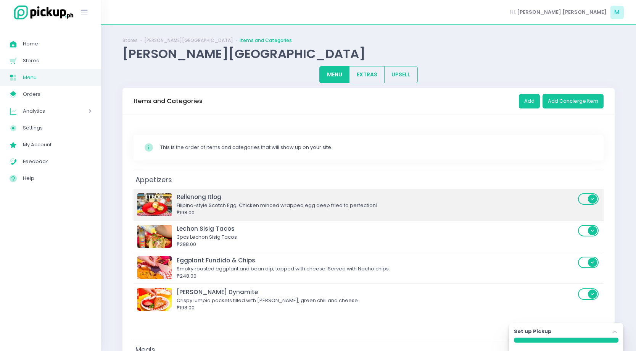
click at [317, 213] on div "₱198.00" at bounding box center [376, 213] width 399 height 8
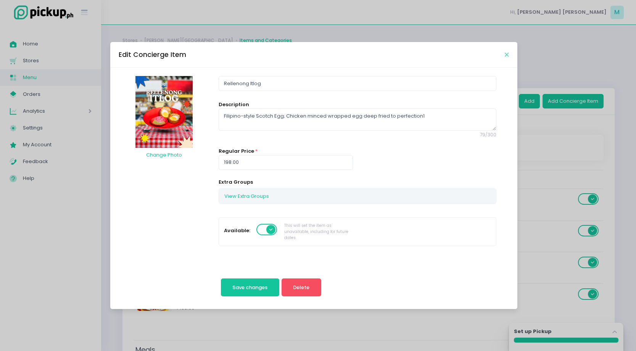
click at [507, 53] on icon "Close" at bounding box center [507, 55] width 4 height 6
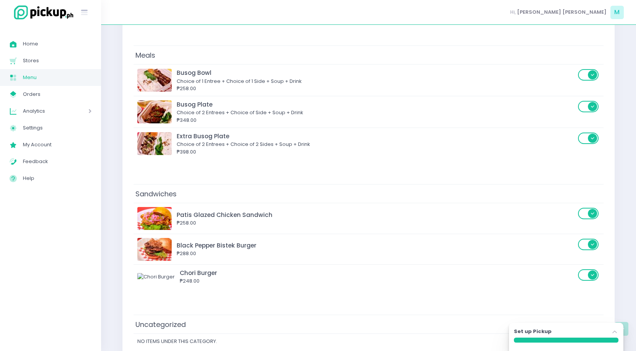
scroll to position [468, 0]
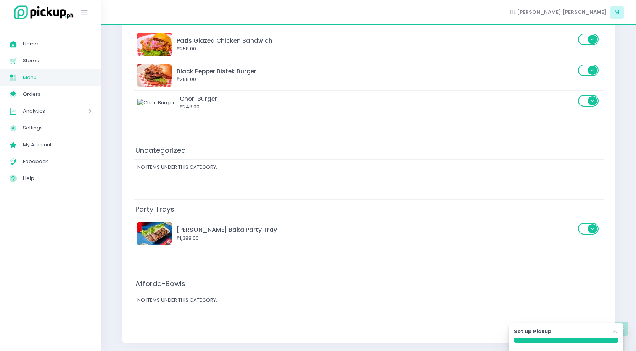
click at [248, 208] on td "Party Trays" at bounding box center [369, 208] width 470 height 19
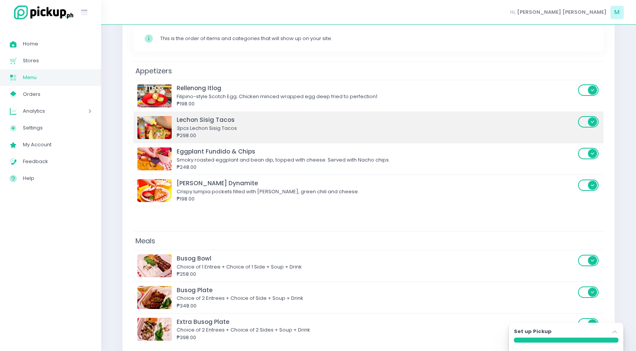
scroll to position [53, 0]
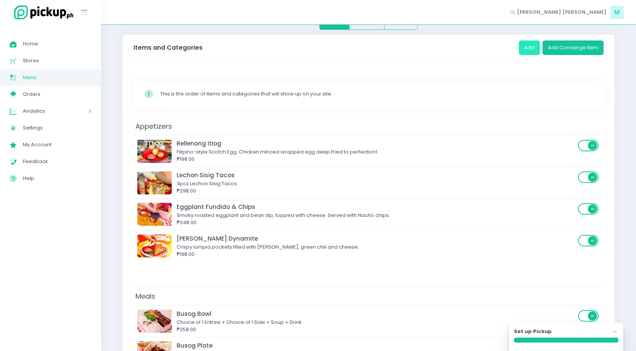
click at [525, 49] on button "Add" at bounding box center [529, 47] width 21 height 14
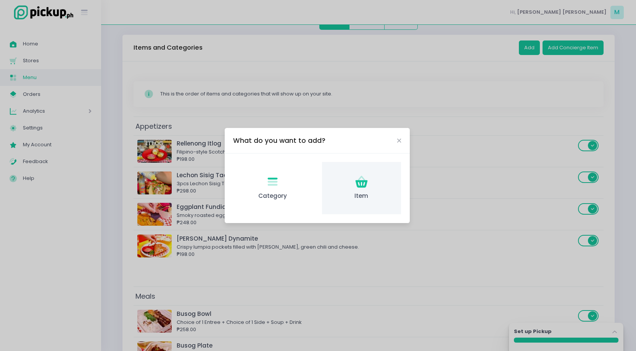
click at [361, 179] on icon "Item Created with Sketch." at bounding box center [361, 181] width 15 height 15
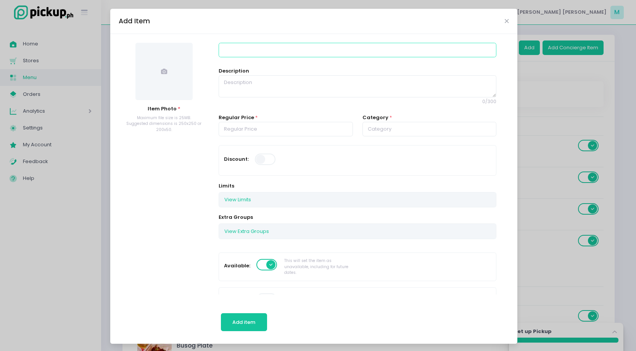
click at [240, 54] on input at bounding box center [358, 50] width 278 height 14
click at [247, 49] on input "Sisig Rice Bowl" at bounding box center [358, 50] width 278 height 14
type input "Sisig Rice Bowl"
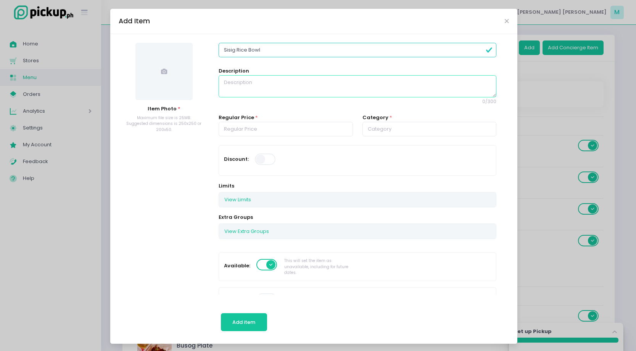
click at [274, 79] on textarea at bounding box center [358, 86] width 278 height 22
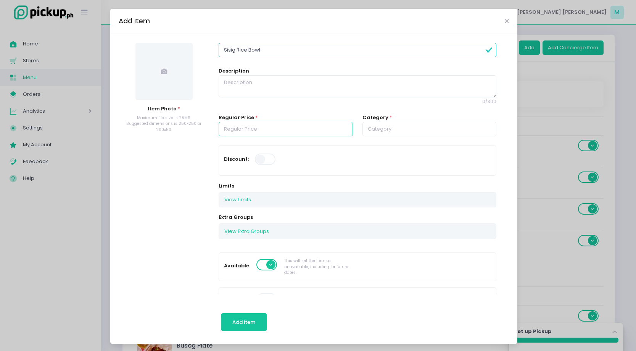
click at [290, 131] on input "number" at bounding box center [286, 129] width 134 height 14
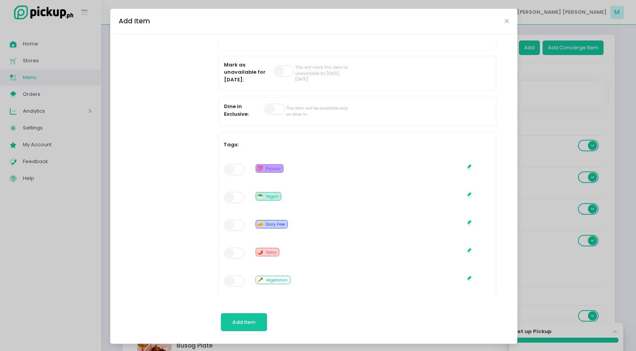
scroll to position [304, 0]
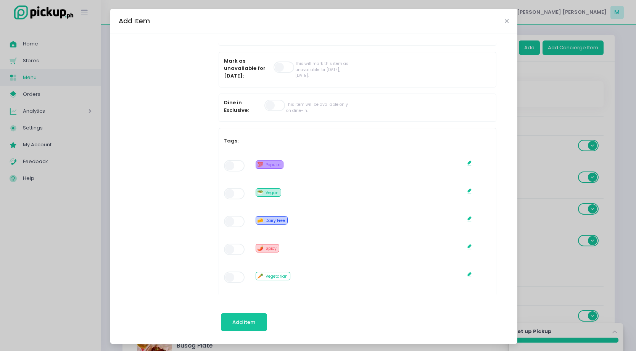
type input "188.00"
click at [235, 168] on span at bounding box center [235, 165] width 22 height 11
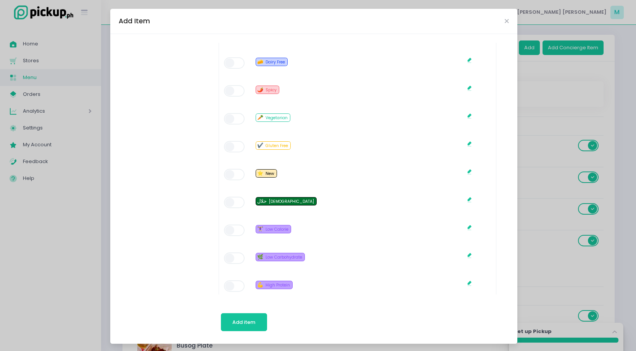
scroll to position [464, 0]
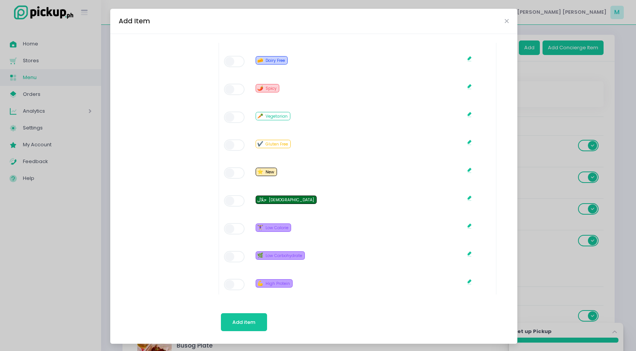
click at [239, 90] on span at bounding box center [235, 89] width 22 height 11
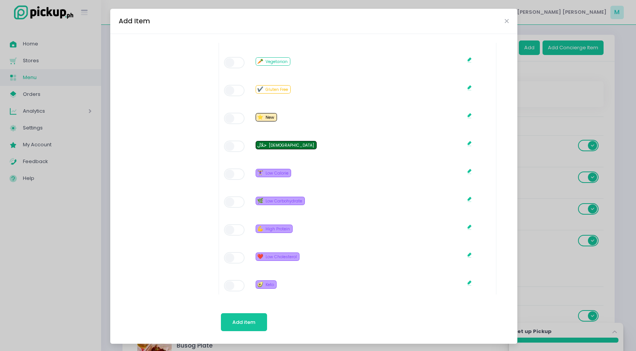
scroll to position [533, 0]
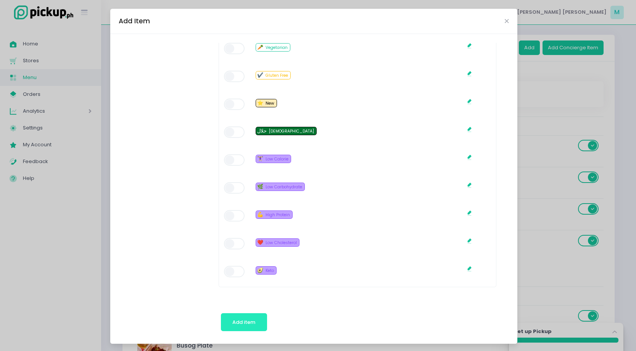
click at [246, 320] on span "Add item" at bounding box center [243, 321] width 23 height 7
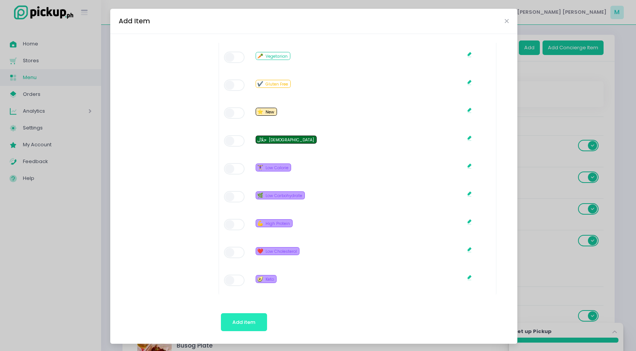
click at [237, 325] on span "Add item" at bounding box center [243, 321] width 23 height 7
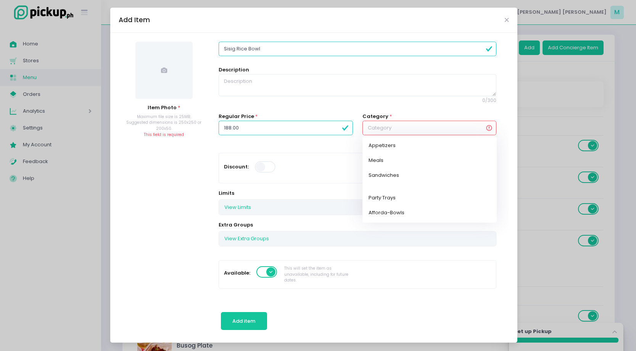
click at [401, 124] on input "text" at bounding box center [429, 128] width 134 height 14
click at [390, 212] on link "Afforda-Bowls" at bounding box center [429, 212] width 134 height 15
type input "Afforda-Bowls"
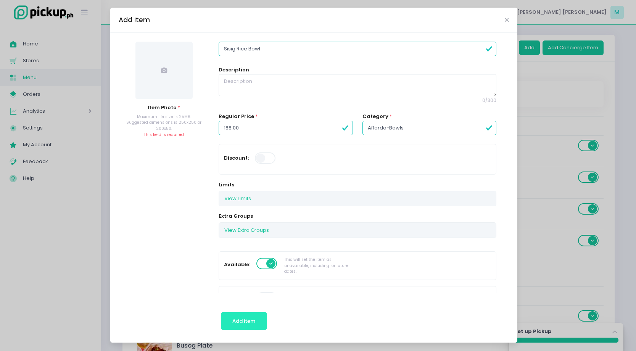
click at [256, 327] on button "Add item" at bounding box center [244, 321] width 46 height 18
click at [244, 318] on span "Add item" at bounding box center [243, 320] width 23 height 7
click at [174, 74] on span at bounding box center [163, 71] width 57 height 57
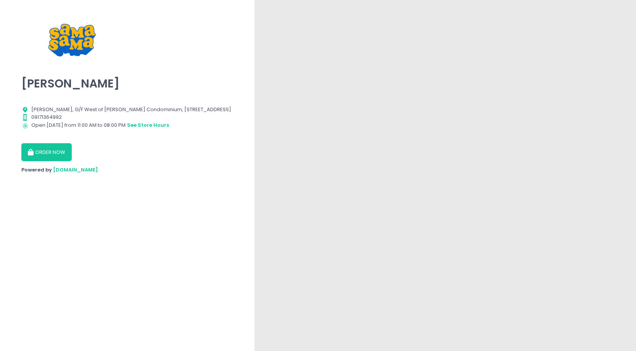
click at [51, 149] on button "ORDER NOW" at bounding box center [46, 152] width 50 height 18
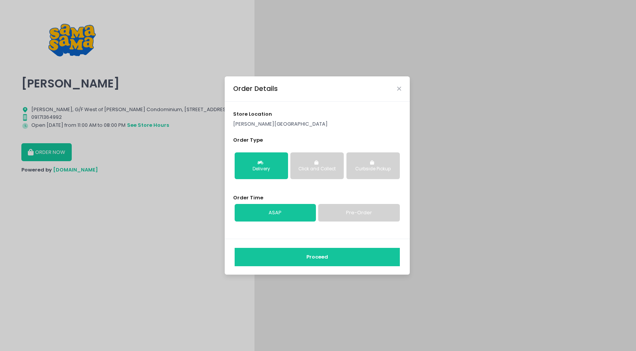
click at [325, 260] on button "Proceed" at bounding box center [317, 257] width 165 height 18
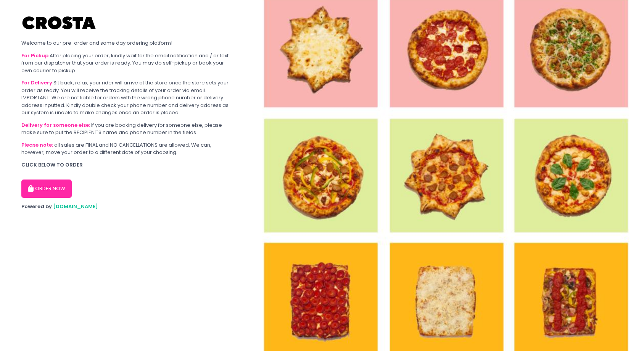
click at [76, 60] on div "For Pickup After placing your order, kindly wait for the email notification and…" at bounding box center [127, 63] width 212 height 23
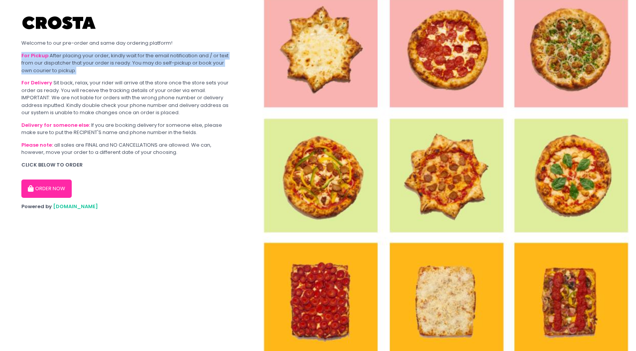
click at [86, 72] on div "For Pickup After placing your order, kindly wait for the email notification and…" at bounding box center [127, 63] width 212 height 23
drag, startPoint x: 86, startPoint y: 72, endPoint x: 26, endPoint y: 44, distance: 66.0
click at [26, 44] on section "Welcome to our pre-order and same day ordering platform! For Pickup After placi…" at bounding box center [127, 175] width 254 height 351
click at [26, 44] on div "Welcome to our pre-order and same day ordering platform!" at bounding box center [127, 43] width 212 height 8
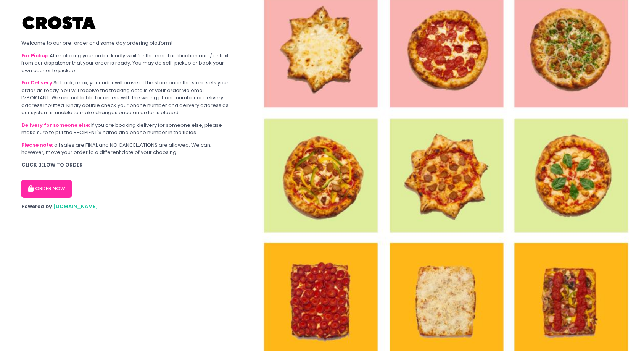
click at [65, 167] on div "CLICK BELOW TO ORDER" at bounding box center [127, 165] width 212 height 8
click at [117, 165] on div "CLICK BELOW TO ORDER" at bounding box center [127, 165] width 212 height 8
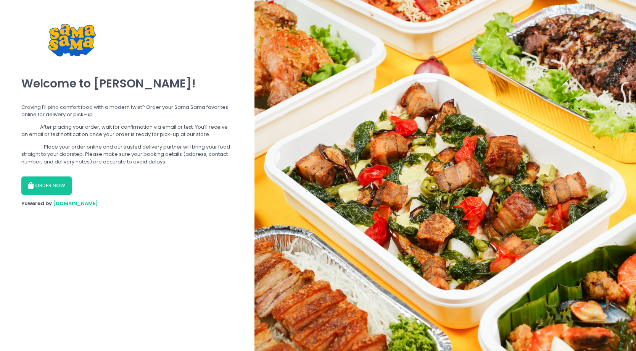
click at [36, 129] on b "Pickup" at bounding box center [30, 126] width 18 height 7
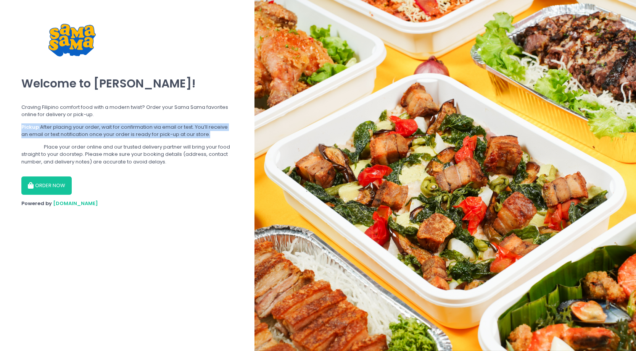
click at [35, 121] on section "Welcome to Sama Sama! Craving Filipino comfort food with a modern twist? Order …" at bounding box center [127, 175] width 254 height 351
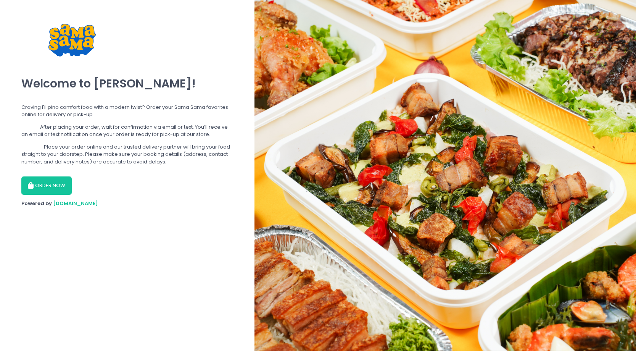
click at [37, 150] on div "Delivery Place your order online and our trusted delivery partner will bring yo…" at bounding box center [127, 154] width 212 height 23
click at [100, 160] on div "Delivery Place your order online and our trusted delivery partner will bring yo…" at bounding box center [127, 154] width 212 height 23
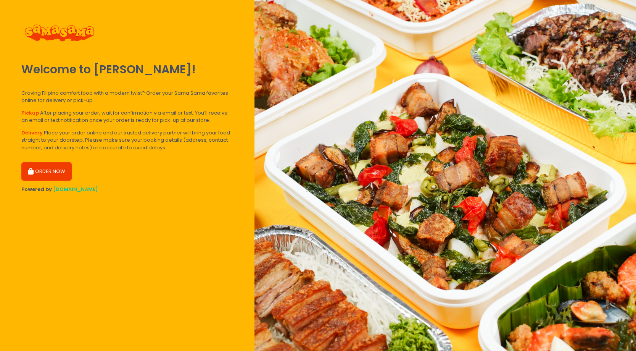
click at [55, 171] on button "ORDER NOW" at bounding box center [46, 171] width 50 height 18
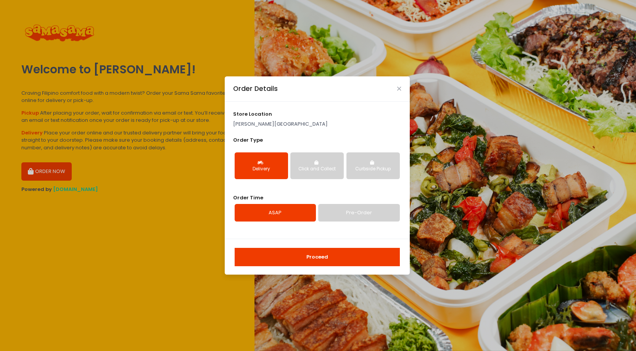
click at [335, 257] on button "Proceed" at bounding box center [317, 257] width 165 height 18
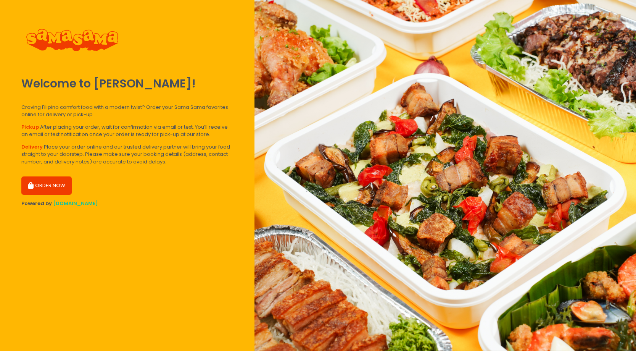
click at [53, 185] on button "ORDER NOW" at bounding box center [46, 185] width 50 height 18
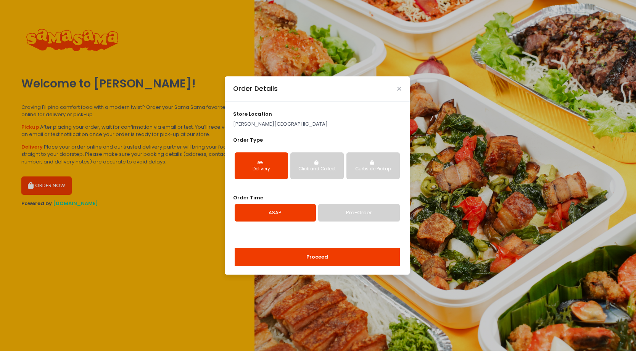
click at [336, 257] on button "Proceed" at bounding box center [317, 257] width 165 height 18
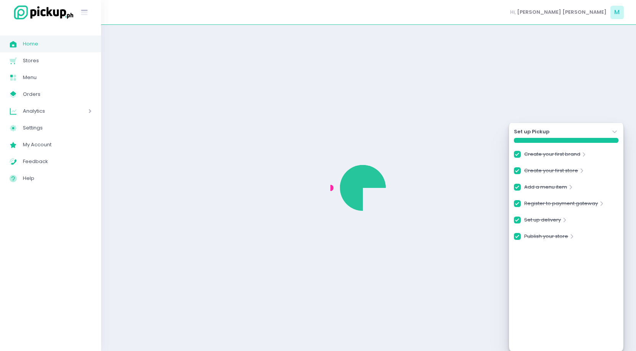
checkbox input "true"
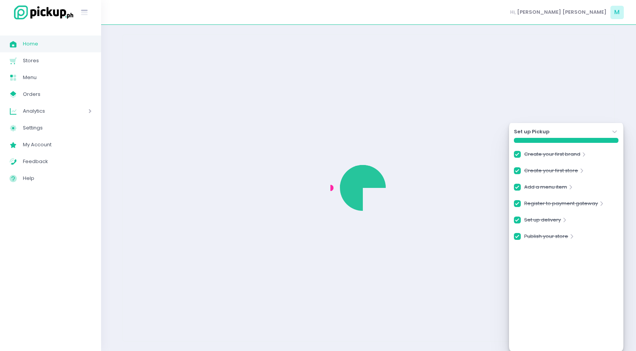
checkbox input "true"
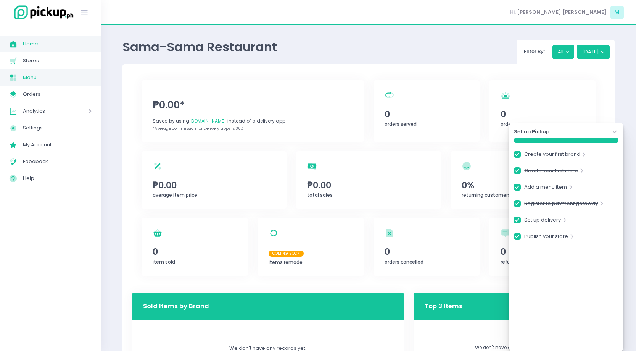
click at [5, 75] on link "Menu Created with Sketch. Menu" at bounding box center [50, 77] width 101 height 17
checkbox input "true"
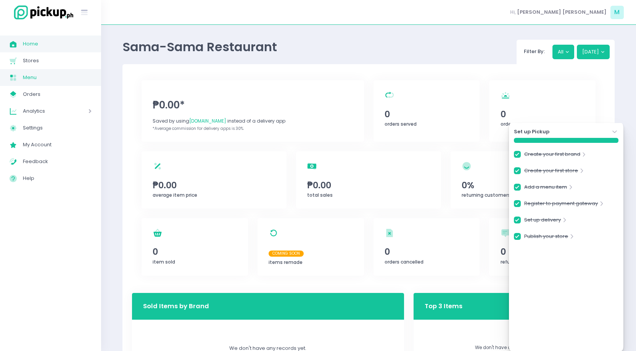
checkbox input "true"
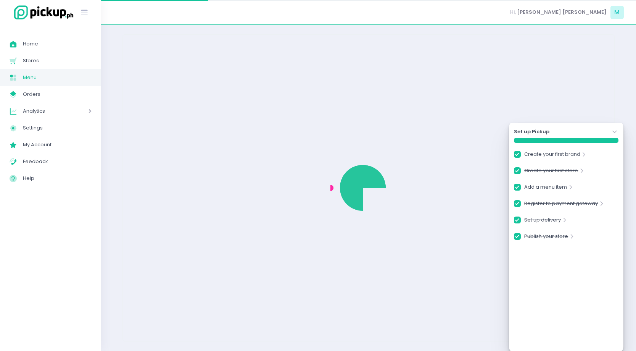
checkbox input "true"
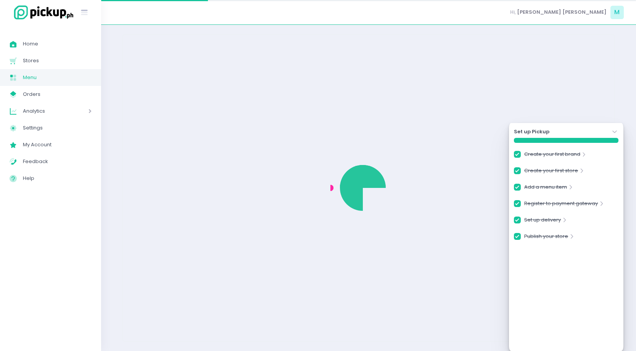
checkbox input "true"
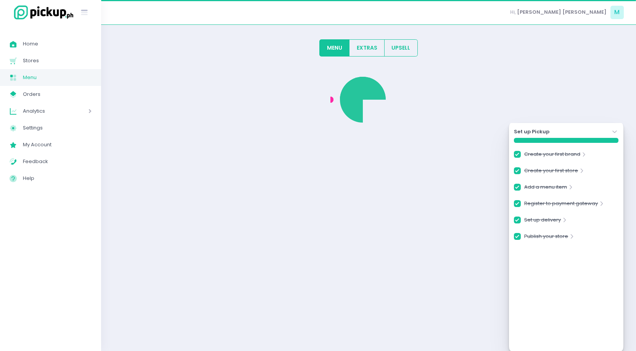
checkbox input "true"
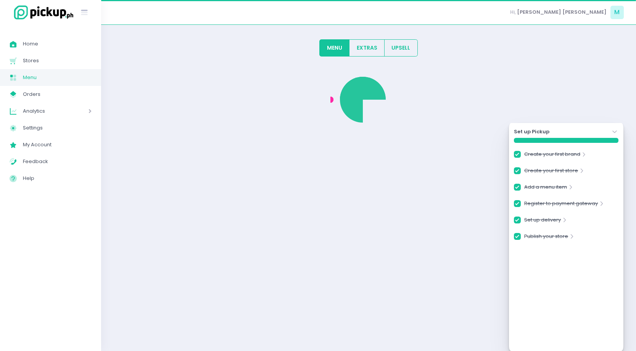
checkbox input "true"
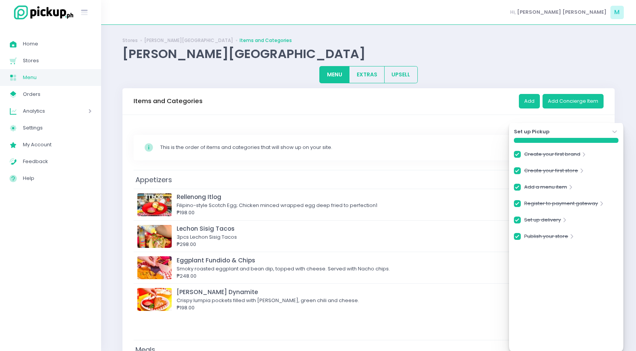
click at [615, 130] on icon "Stockholm-icons / Navigation / Angle-down Created with Sketch." at bounding box center [615, 132] width 8 height 8
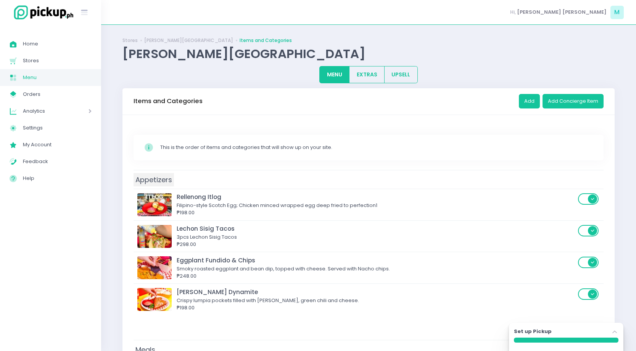
click at [168, 179] on span "Appetizers" at bounding box center [154, 179] width 40 height 13
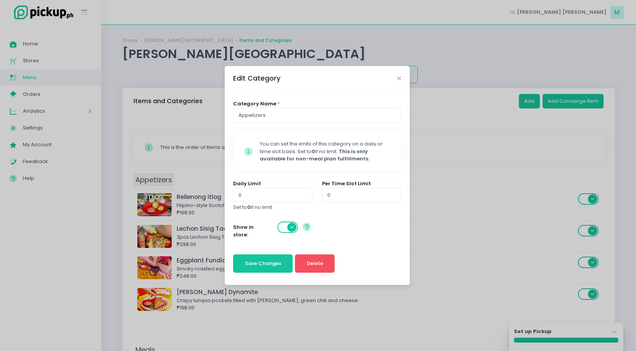
click at [168, 179] on div "Edit Category Category Name * Appetizers Stockholm-icons / Code / Info-circle C…" at bounding box center [318, 175] width 636 height 351
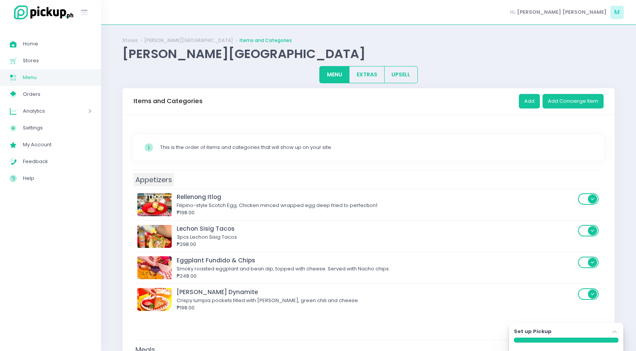
click at [168, 179] on span "Appetizers" at bounding box center [154, 179] width 40 height 13
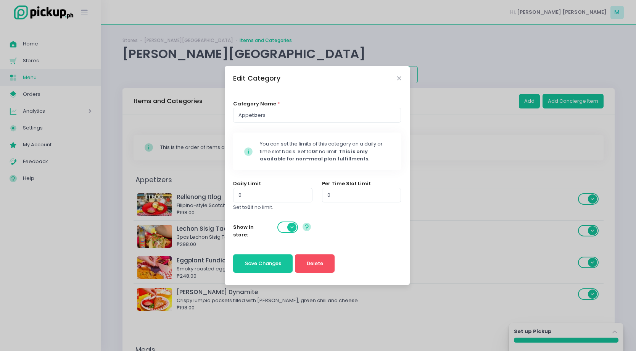
click at [282, 225] on span at bounding box center [288, 226] width 22 height 11
click at [289, 228] on span at bounding box center [288, 226] width 22 height 11
click at [270, 261] on span "Save Changes" at bounding box center [263, 262] width 36 height 7
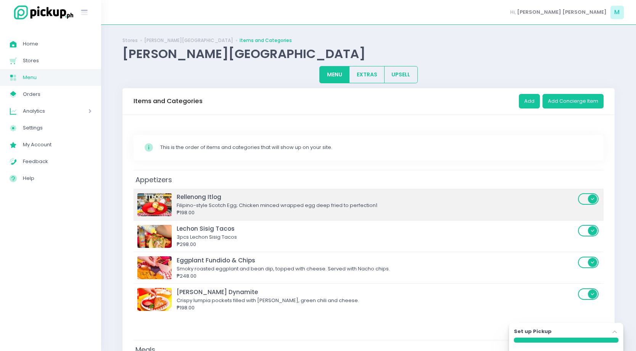
click at [322, 211] on div "₱198.00" at bounding box center [376, 213] width 399 height 8
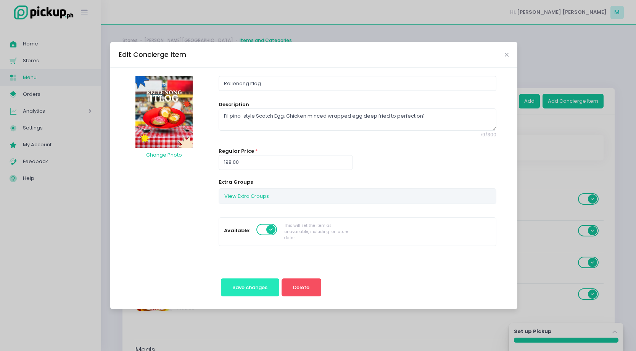
click at [269, 288] on button "Save changes" at bounding box center [250, 287] width 58 height 18
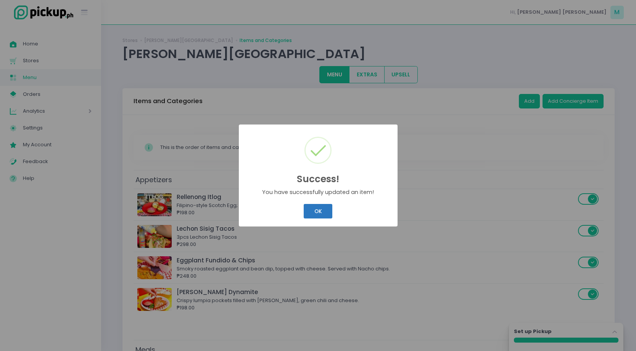
click at [311, 211] on button "OK" at bounding box center [318, 211] width 29 height 14
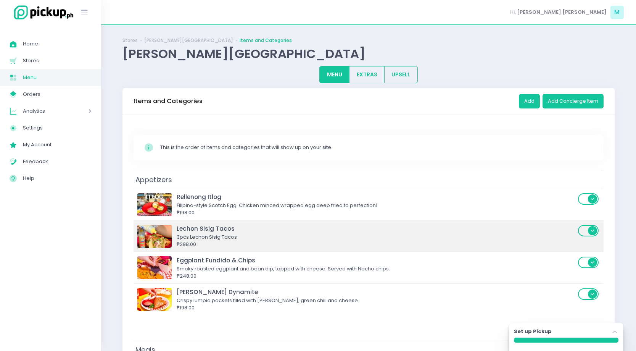
click at [322, 240] on div "₱298.00" at bounding box center [376, 244] width 399 height 8
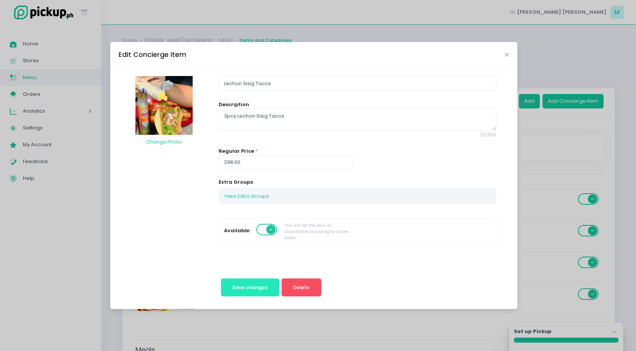
click at [240, 290] on button "Save changes" at bounding box center [250, 287] width 58 height 18
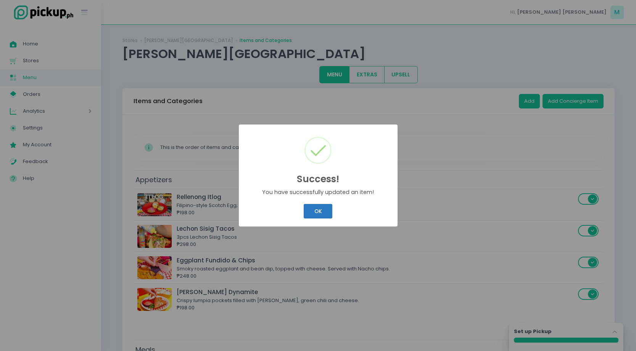
click at [319, 213] on button "OK" at bounding box center [318, 211] width 29 height 14
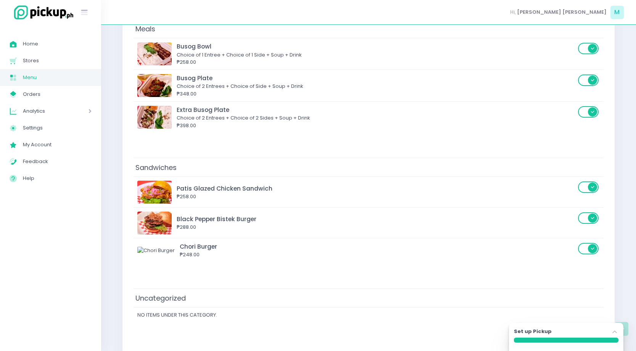
scroll to position [335, 0]
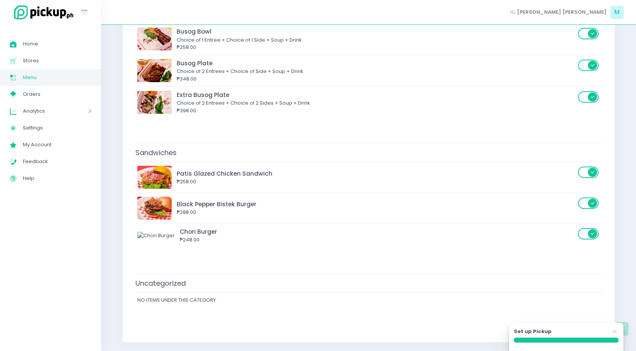
click at [287, 284] on td "Uncategorized" at bounding box center [369, 282] width 470 height 19
click at [186, 284] on span "Uncategorized" at bounding box center [161, 282] width 54 height 13
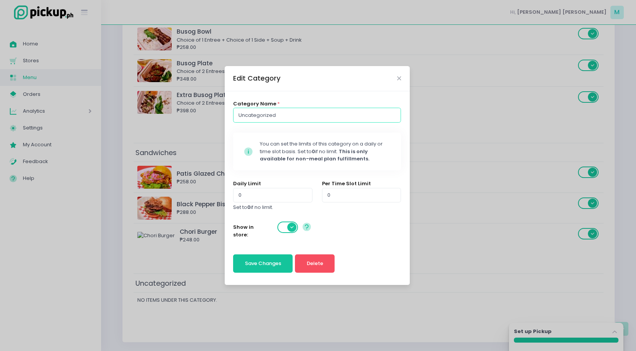
click at [278, 118] on input "Uncategorized" at bounding box center [317, 115] width 168 height 14
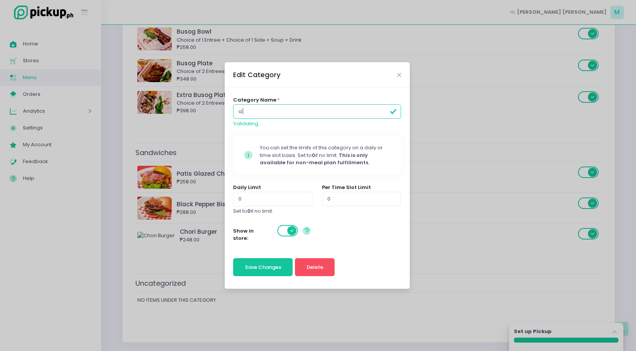
type input "a"
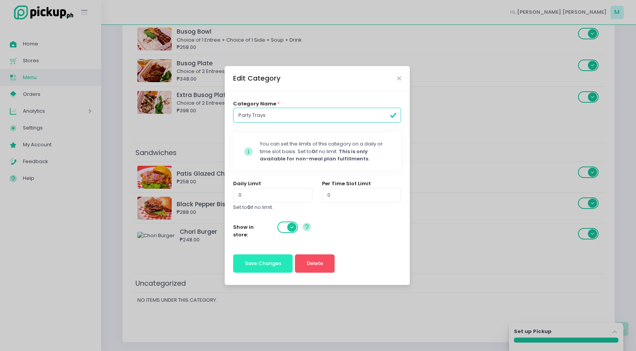
type input "Party Trays"
click at [272, 270] on button "Save Changes" at bounding box center [263, 263] width 60 height 18
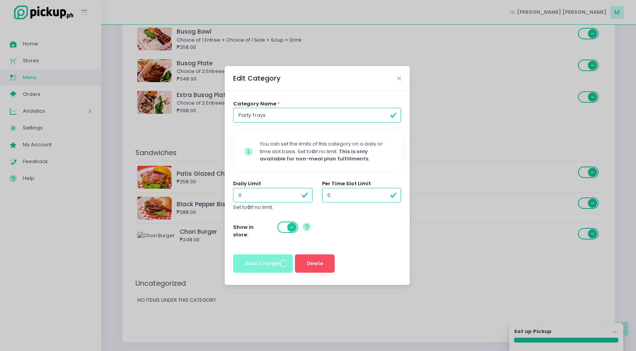
scroll to position [0, 0]
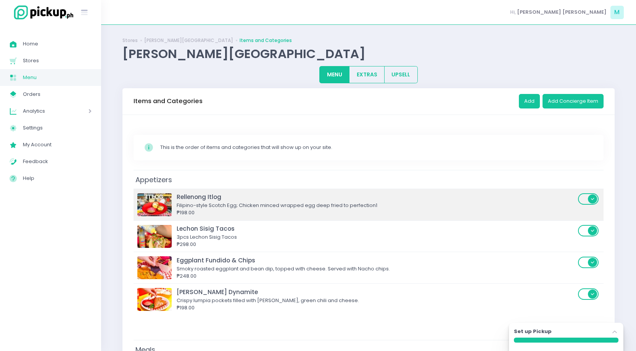
click at [320, 214] on div "₱198.00" at bounding box center [376, 213] width 399 height 8
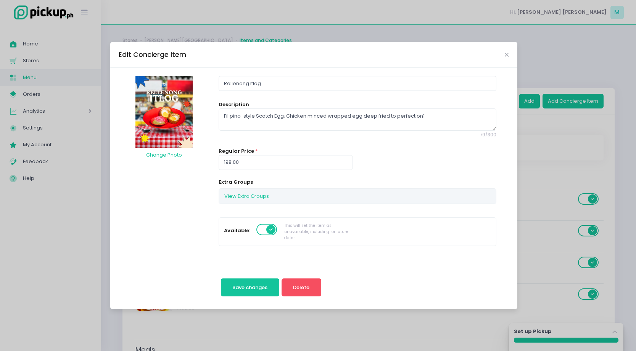
click at [502, 57] on div "Edit Concierge Item" at bounding box center [313, 54] width 407 height 25
click at [510, 52] on div "Edit Concierge Item" at bounding box center [313, 54] width 407 height 25
click at [513, 58] on div "Edit Concierge Item" at bounding box center [313, 54] width 407 height 25
click at [509, 56] on div "Edit Concierge Item" at bounding box center [313, 54] width 407 height 25
click at [507, 55] on icon "Close" at bounding box center [507, 55] width 4 height 6
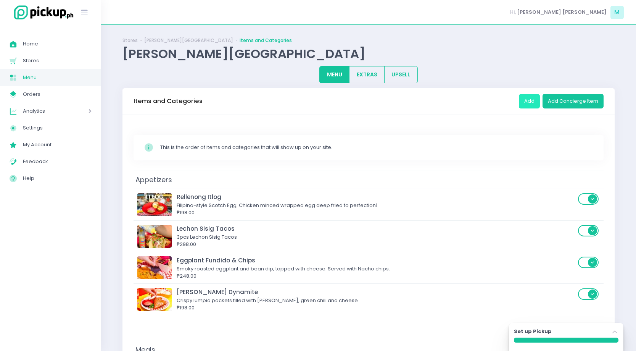
click at [528, 102] on button "Add" at bounding box center [529, 101] width 21 height 14
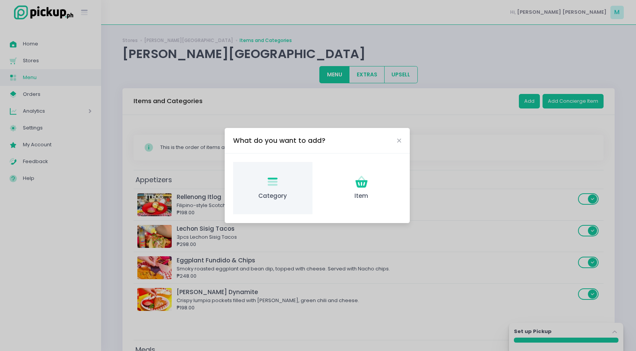
click at [277, 180] on icon "Category Created with Sketch." at bounding box center [272, 181] width 15 height 15
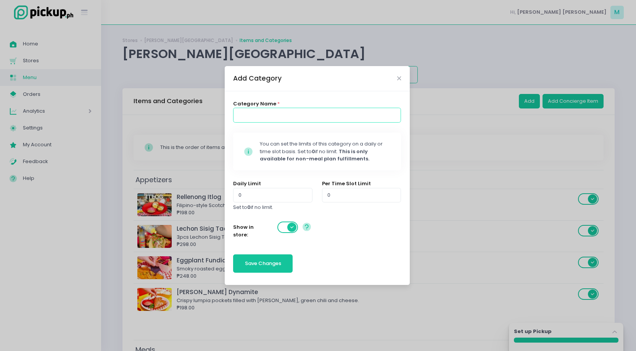
click at [276, 115] on input at bounding box center [317, 115] width 168 height 14
type input "Party Trays"
click at [274, 266] on span "Save Changes" at bounding box center [263, 262] width 36 height 7
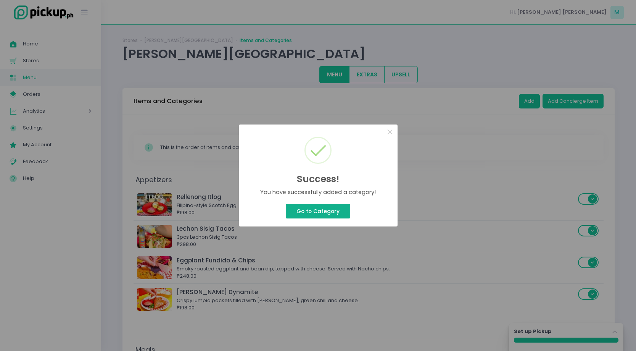
click at [313, 210] on button "Go to Category" at bounding box center [318, 211] width 64 height 14
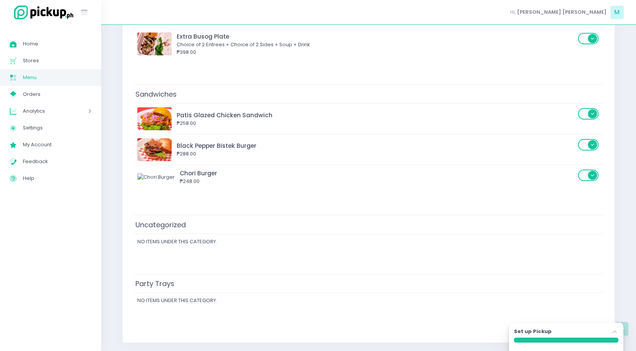
click at [200, 297] on span "No items under this category." at bounding box center [177, 299] width 80 height 7
click at [198, 286] on td "Party Trays" at bounding box center [369, 283] width 470 height 19
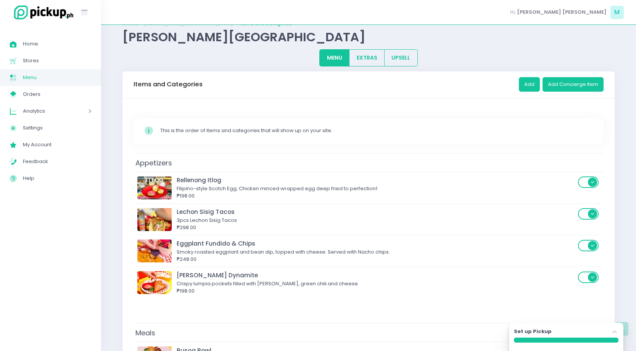
scroll to position [0, 0]
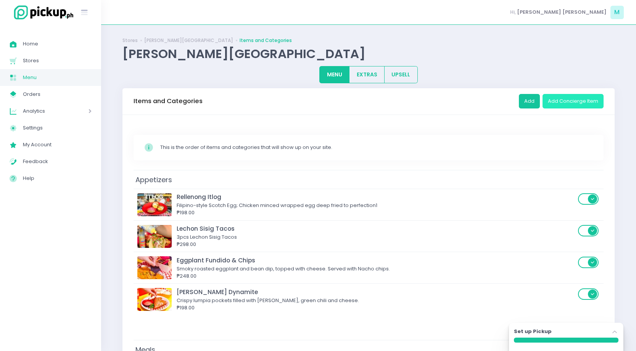
click at [577, 101] on button "Add Concierge Item" at bounding box center [572, 101] width 61 height 14
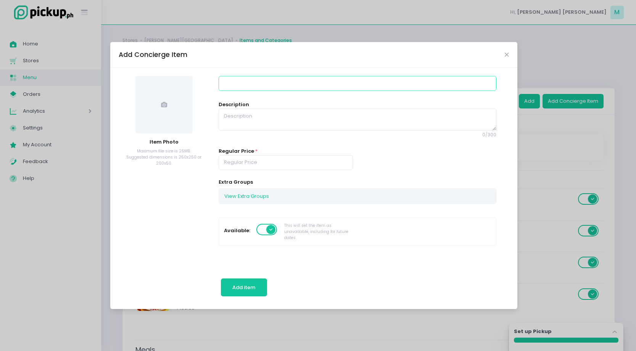
click at [262, 88] on input at bounding box center [358, 83] width 278 height 14
type input "Litson Baka Tray"
click at [264, 170] on div "Regular Price *" at bounding box center [286, 162] width 144 height 31
click at [249, 162] on input "number" at bounding box center [286, 162] width 134 height 14
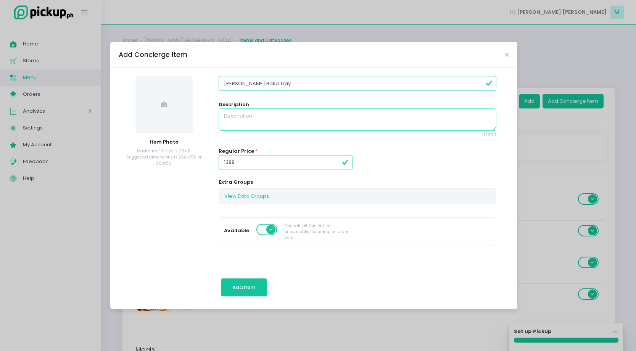
type input "1388.00"
click at [232, 111] on textarea at bounding box center [358, 119] width 278 height 22
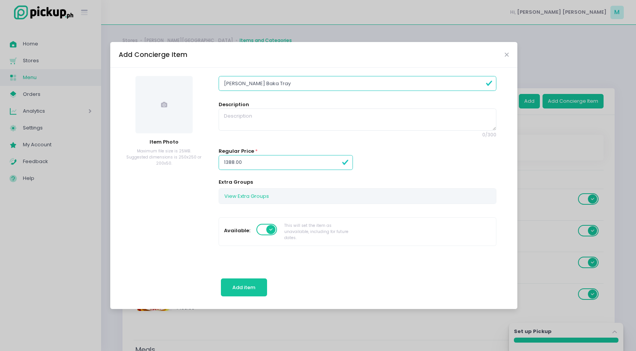
click at [162, 103] on icon at bounding box center [164, 104] width 6 height 6
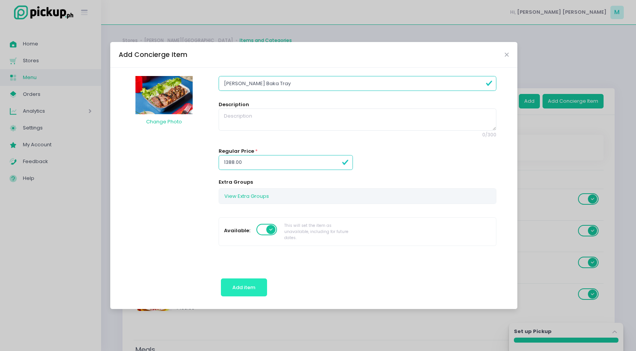
click at [251, 285] on span "Add item" at bounding box center [243, 286] width 23 height 7
click at [252, 84] on input "Litson Baka Tray" at bounding box center [358, 83] width 278 height 14
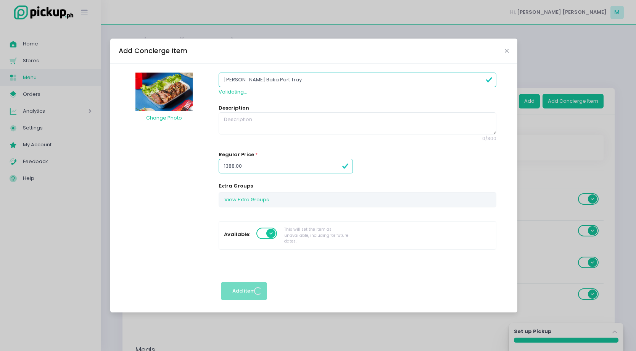
type input "Litson Baka Party Tray"
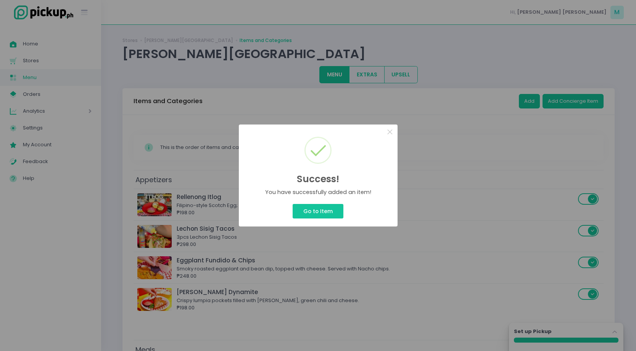
click at [247, 288] on div "Success! × You have successfully added an item! Go to Item Cancel" at bounding box center [318, 175] width 636 height 351
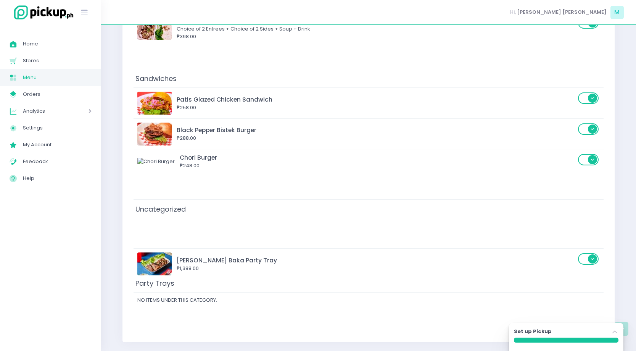
scroll to position [409, 0]
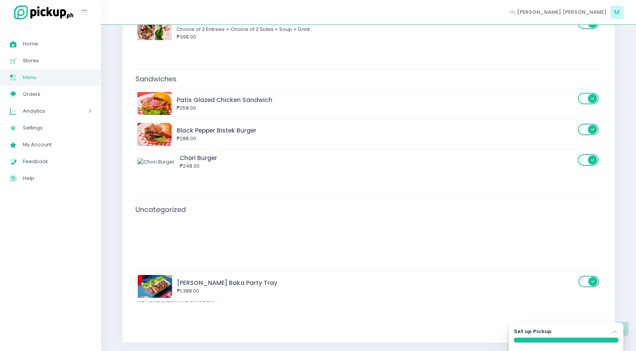
drag, startPoint x: 238, startPoint y: 235, endPoint x: 240, endPoint y: 307, distance: 72.5
click at [240, 307] on div "Appetizers Rellenong Itlog Filipino-style Scotch Egg; Chicken minced wrapped eg…" at bounding box center [369, 47] width 470 height 572
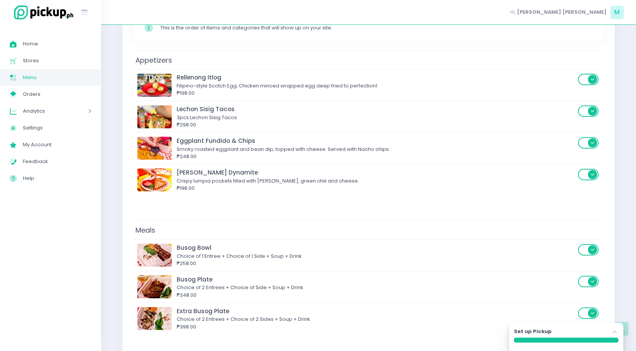
scroll to position [0, 0]
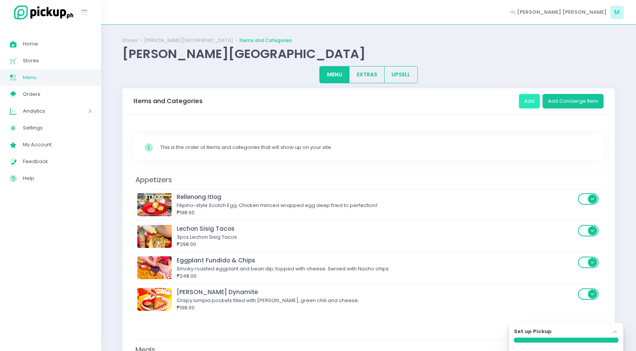
click at [530, 102] on button "Add" at bounding box center [529, 101] width 21 height 14
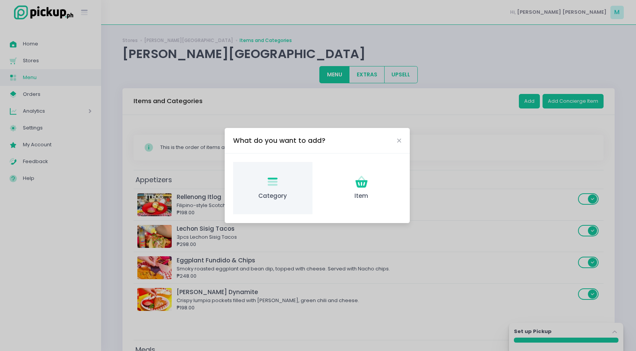
click at [277, 191] on div "Category Created with Sketch. Category" at bounding box center [272, 188] width 79 height 52
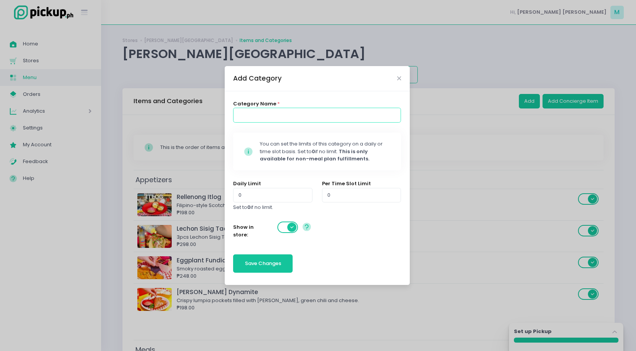
click at [281, 112] on input at bounding box center [317, 115] width 168 height 14
type input "Afforda-Bowls"
click at [263, 261] on span "Save Changes" at bounding box center [263, 262] width 36 height 7
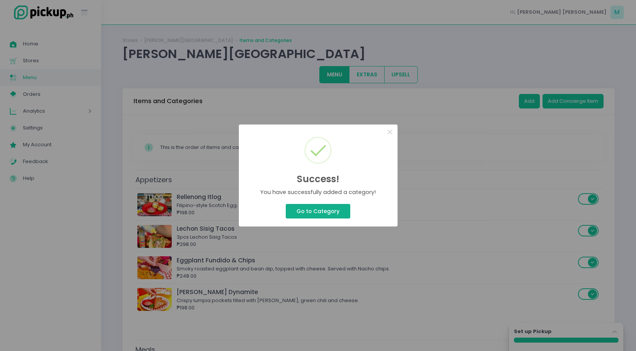
click at [338, 211] on button "Go to Category" at bounding box center [318, 211] width 64 height 14
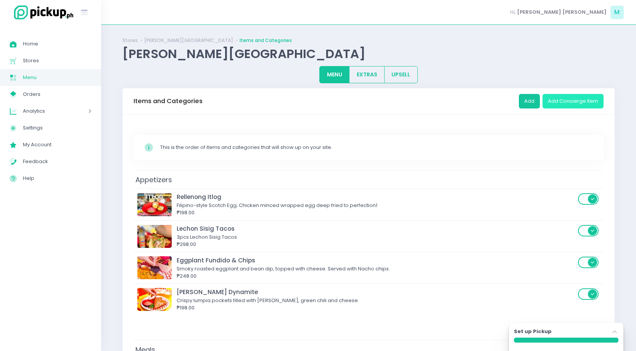
click at [571, 106] on button "Add Concierge Item" at bounding box center [572, 101] width 61 height 14
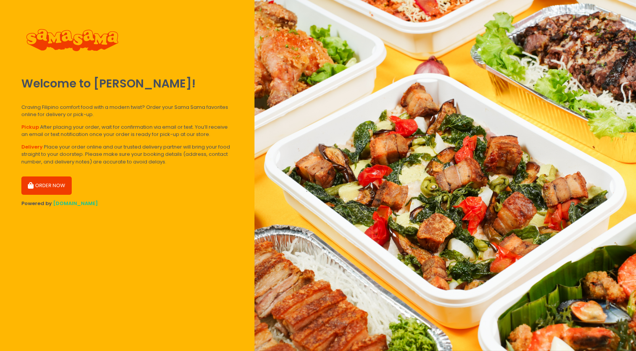
click at [55, 189] on button "ORDER NOW" at bounding box center [46, 185] width 50 height 18
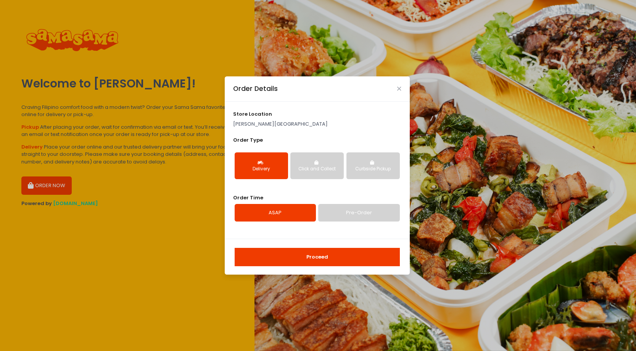
click at [320, 258] on button "Proceed" at bounding box center [317, 257] width 165 height 18
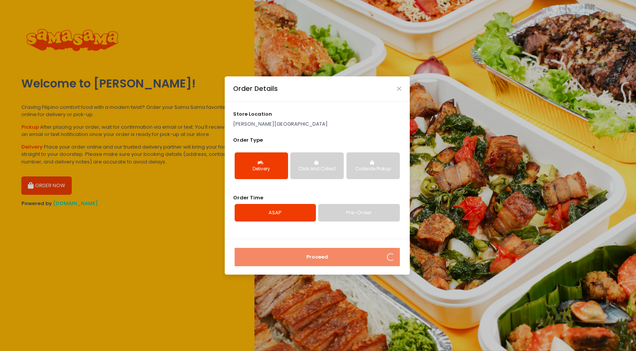
click at [401, 84] on div "Order Details" at bounding box center [317, 88] width 185 height 25
click at [398, 88] on icon "Close" at bounding box center [399, 89] width 4 height 6
